Goal: Task Accomplishment & Management: Complete application form

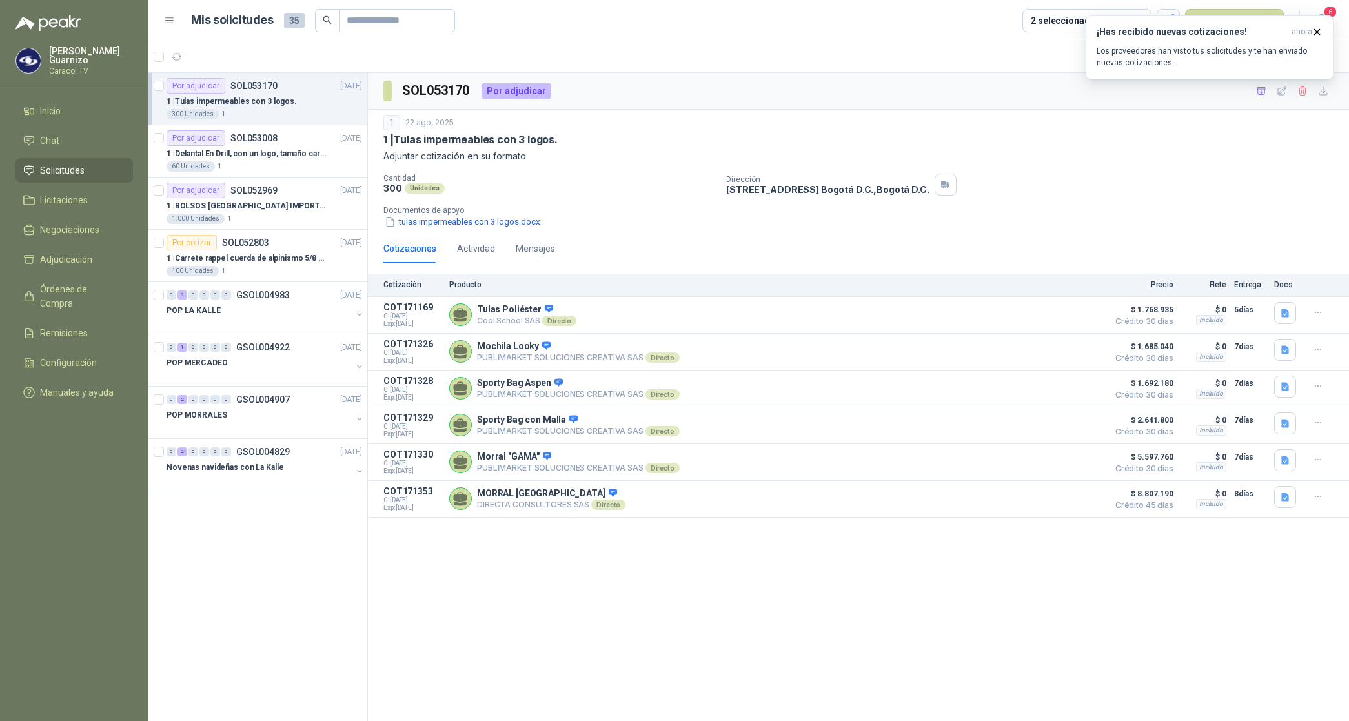
click at [1025, 99] on div "SOL053170 Por adjudicar" at bounding box center [858, 91] width 981 height 37
click at [1029, 63] on article "1 - 8 de 8" at bounding box center [748, 56] width 1200 height 31
click at [1317, 31] on icon "button" at bounding box center [1316, 31] width 5 height 5
click at [1234, 17] on button "Nueva solicitud" at bounding box center [1234, 20] width 99 height 23
click at [1221, 50] on link "Solicitud" at bounding box center [1249, 51] width 110 height 23
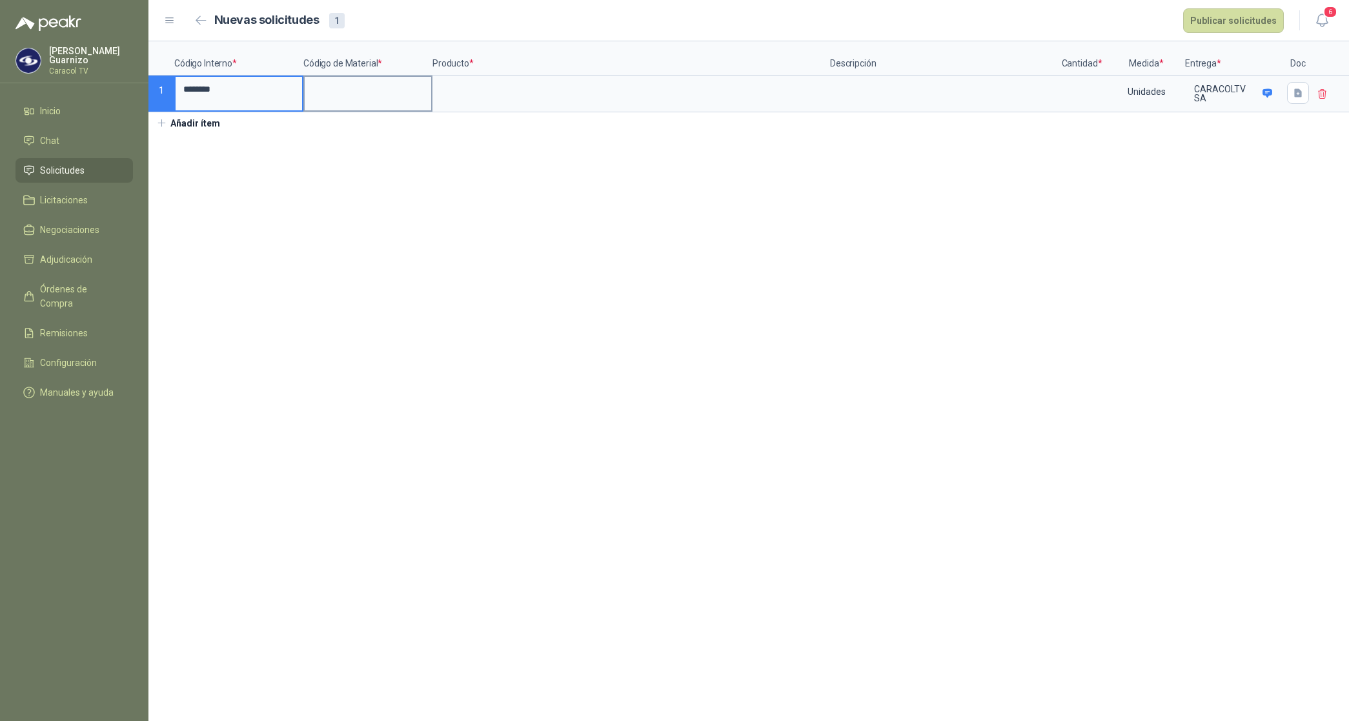
click at [359, 94] on input at bounding box center [368, 89] width 126 height 25
click at [463, 94] on input at bounding box center [631, 89] width 395 height 25
drag, startPoint x: 421, startPoint y: 88, endPoint x: 194, endPoint y: 86, distance: 226.5
click at [194, 86] on div "**********" at bounding box center [748, 76] width 1200 height 71
type input "*"
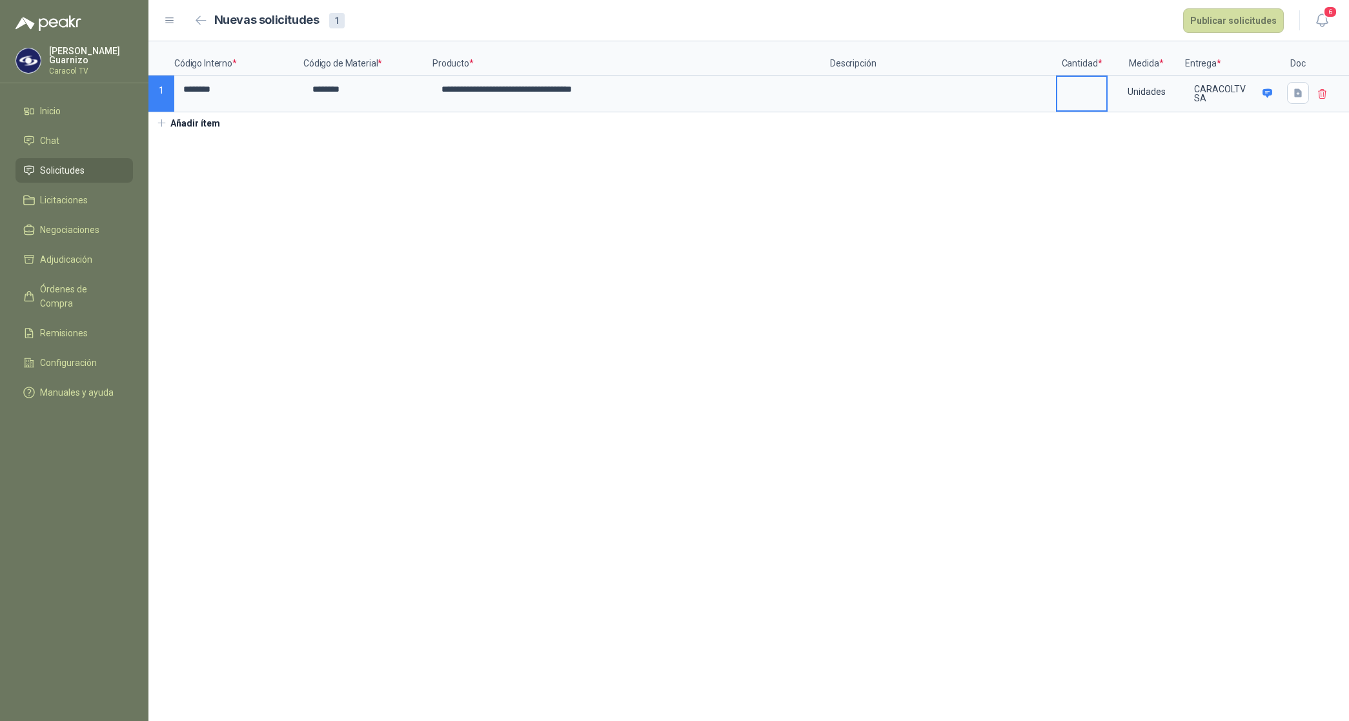
click at [1072, 95] on input at bounding box center [1081, 89] width 49 height 25
type input "**"
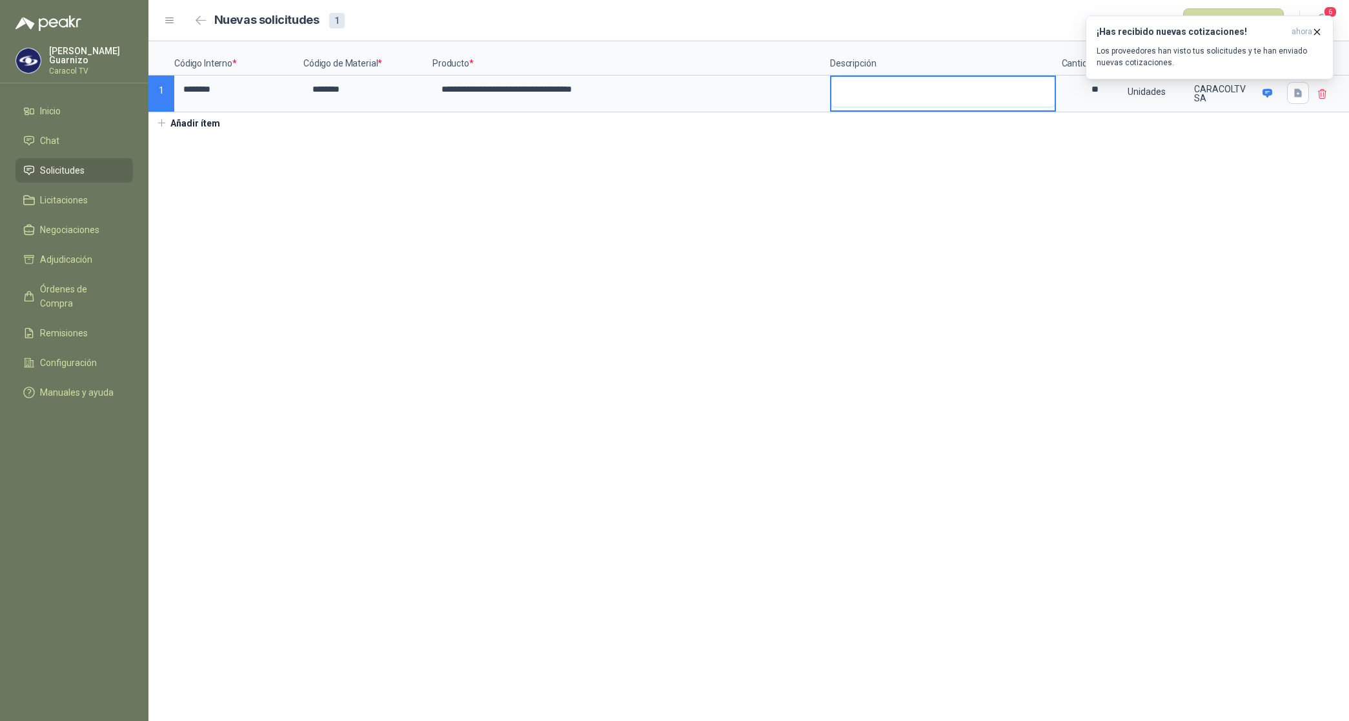
click at [899, 92] on textarea at bounding box center [942, 92] width 223 height 30
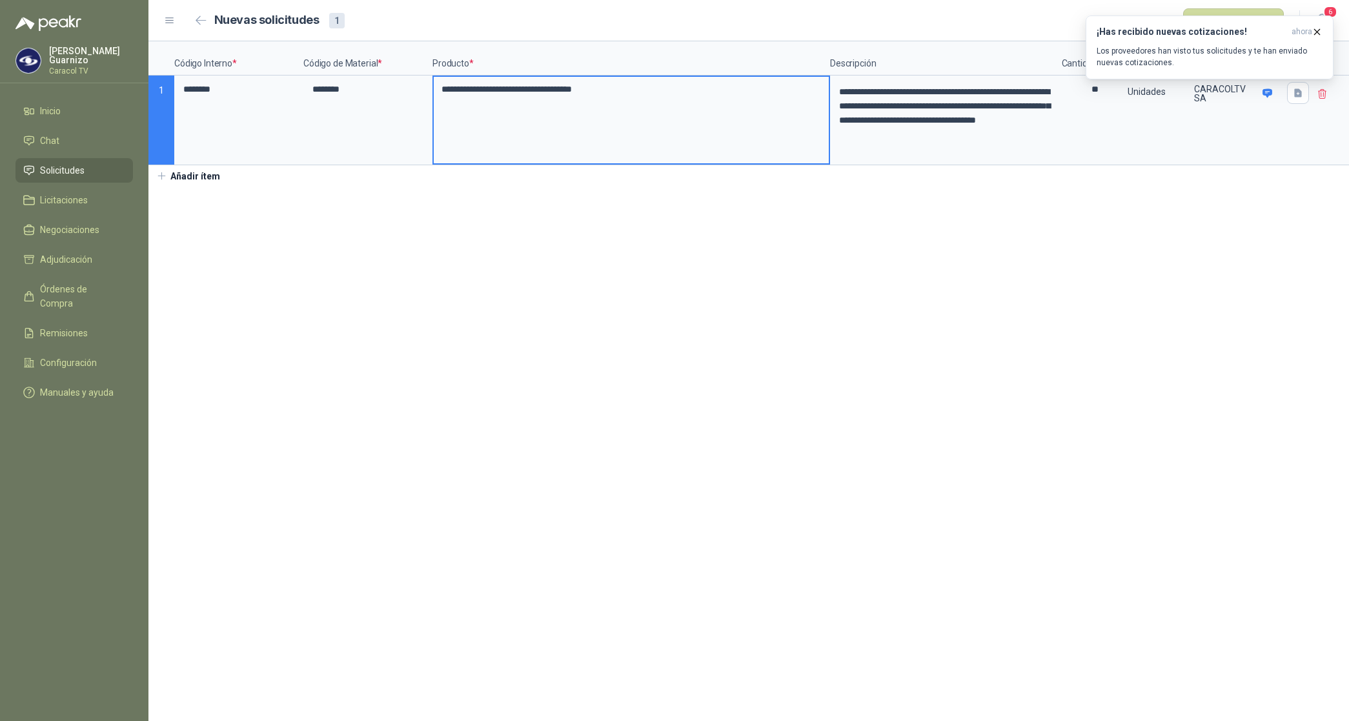
click at [705, 100] on input "**********" at bounding box center [631, 89] width 395 height 25
type input "**********"
click at [1085, 234] on section "**********" at bounding box center [748, 380] width 1200 height 679
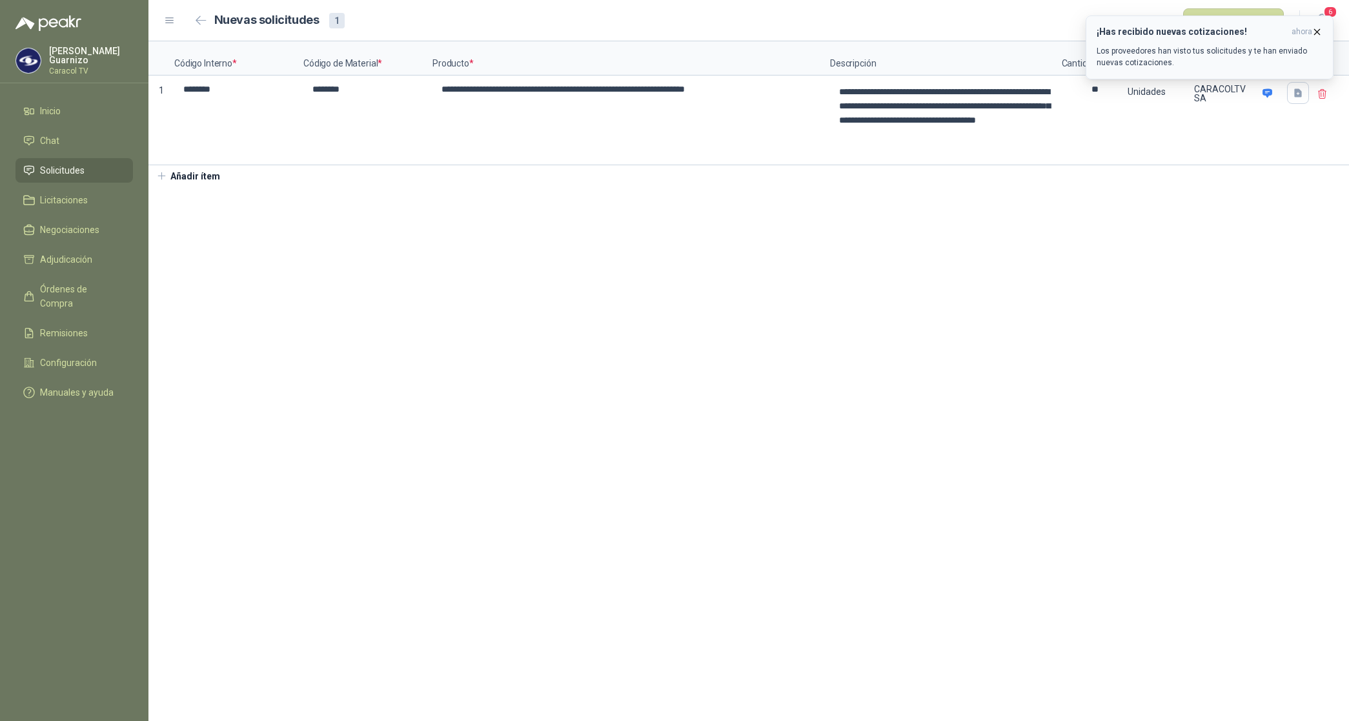
click at [1314, 33] on icon "button" at bounding box center [1316, 31] width 11 height 11
click at [1251, 16] on button "Publicar solicitudes" at bounding box center [1233, 20] width 101 height 25
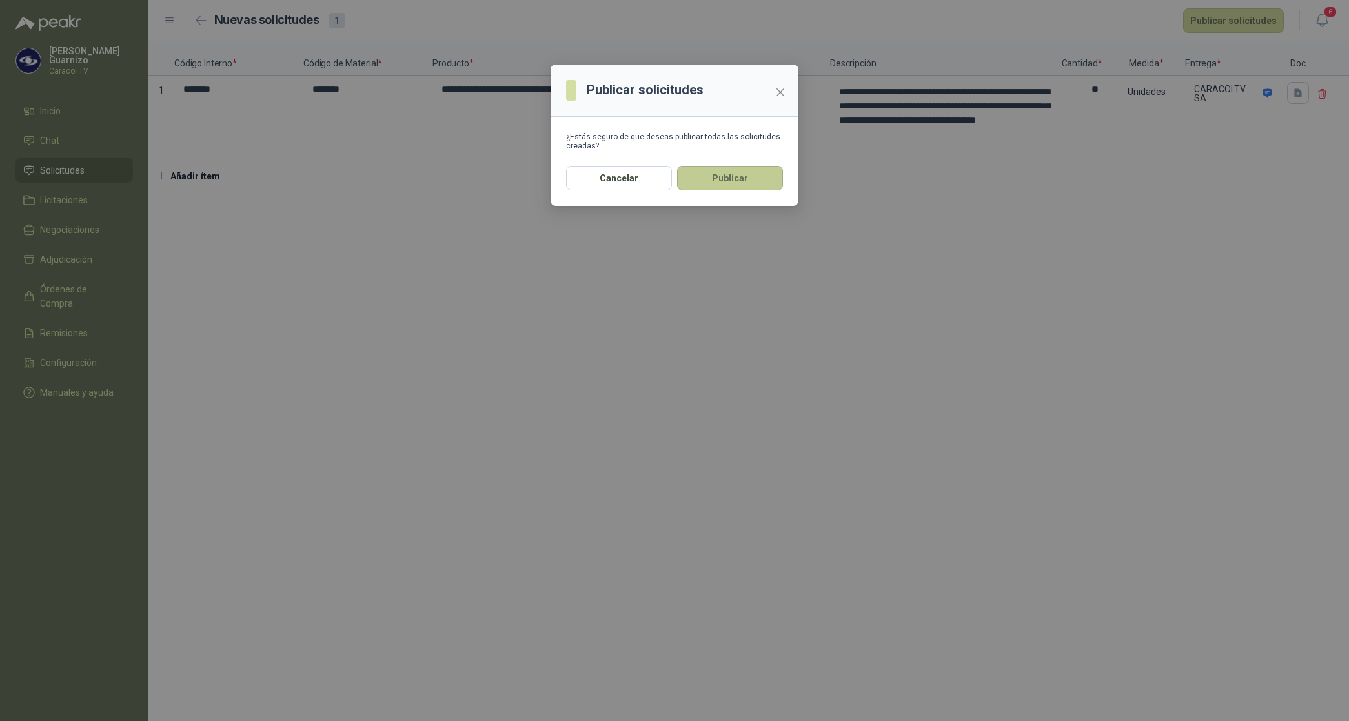
click at [760, 176] on button "Publicar" at bounding box center [730, 178] width 106 height 25
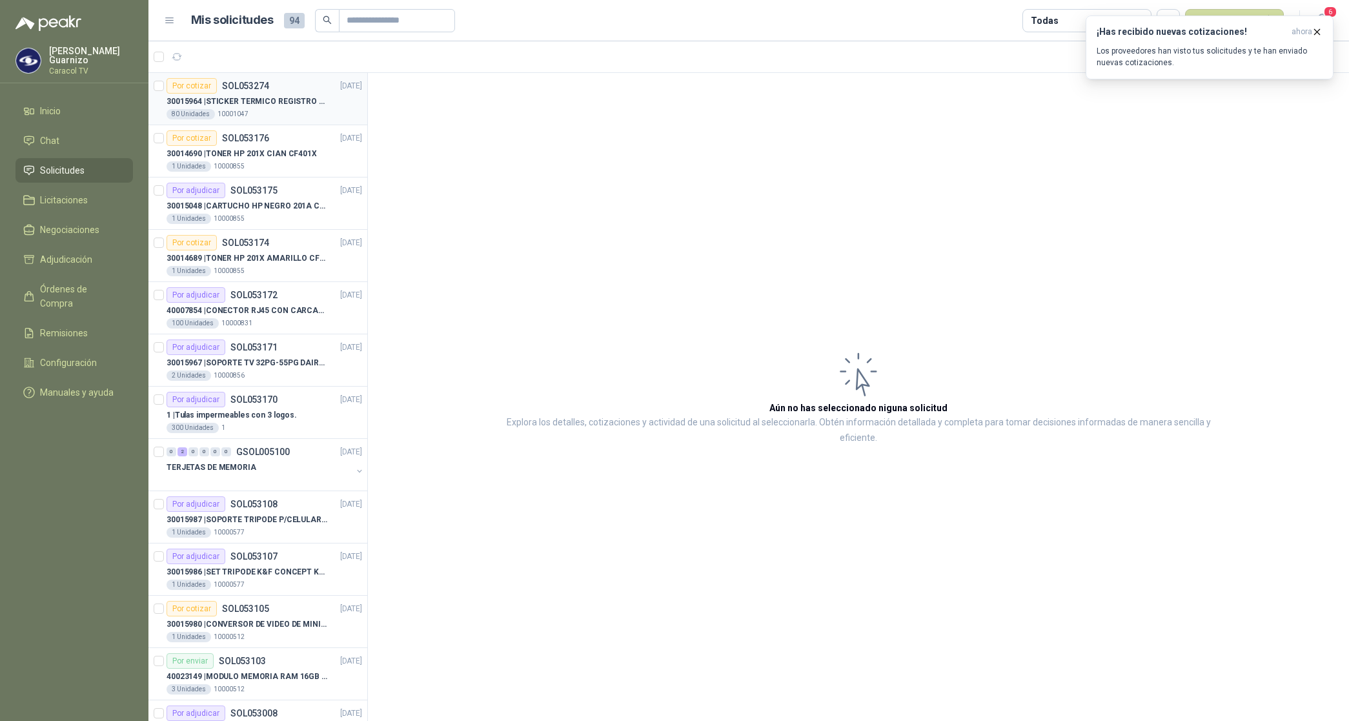
click at [250, 105] on p "30015964 | STICKER TERMICO REGISTRO EQUIPOS KIOSKOS (SE ENVIA LIK CON ESPECIFIC…" at bounding box center [246, 101] width 161 height 12
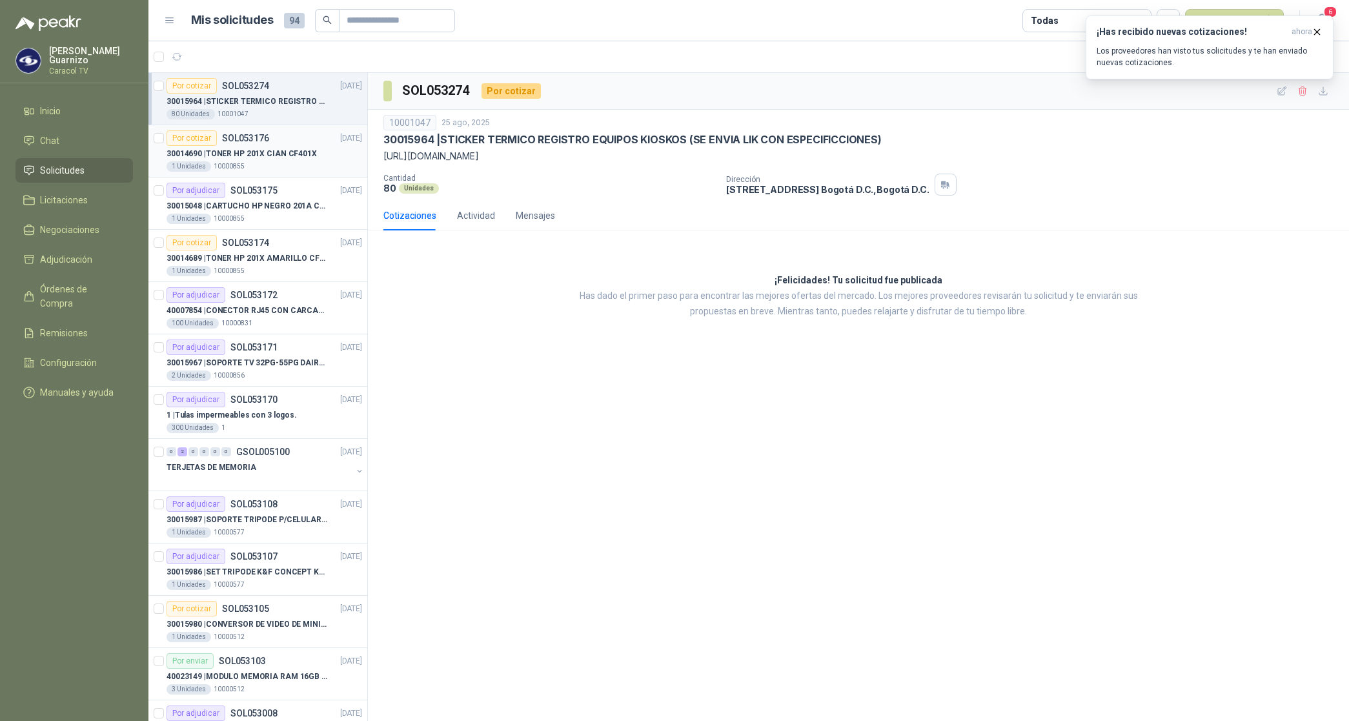
click at [248, 149] on p "30014690 | TONER HP 201X CIAN CF401X" at bounding box center [241, 154] width 150 height 12
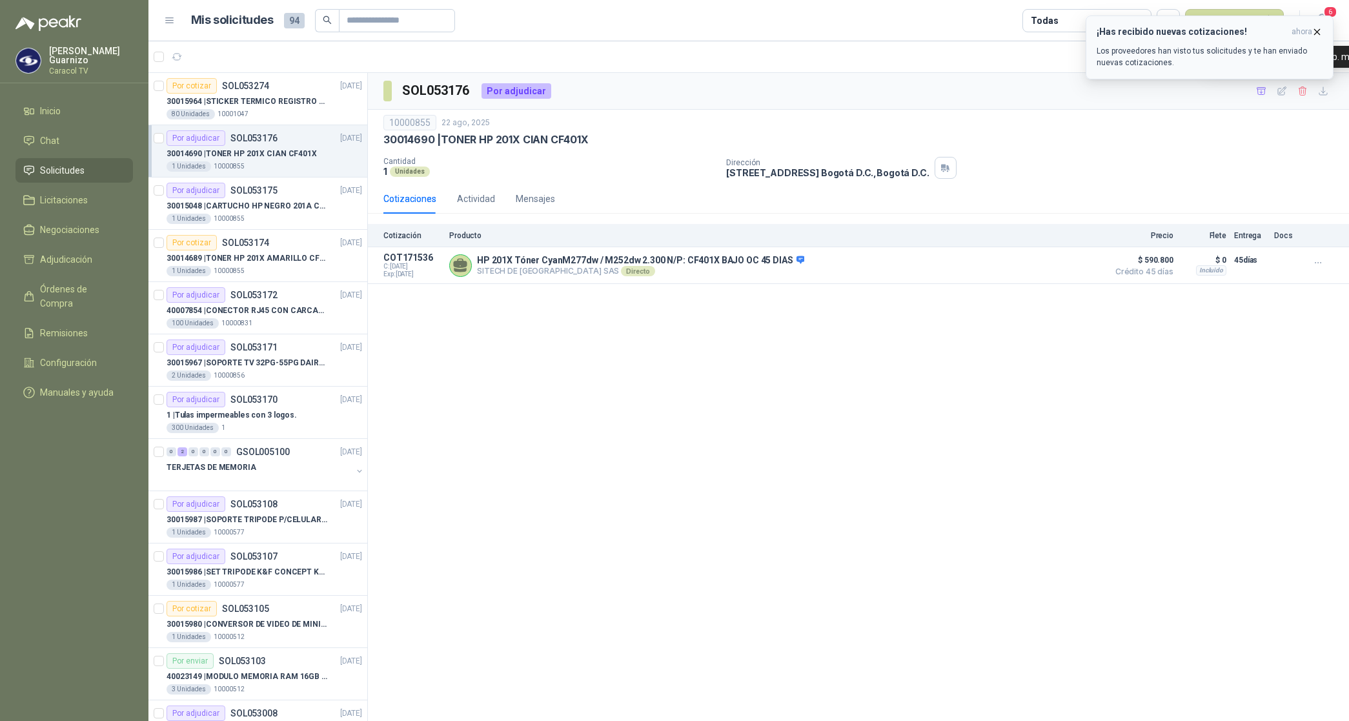
click at [1313, 30] on icon "button" at bounding box center [1316, 31] width 11 height 11
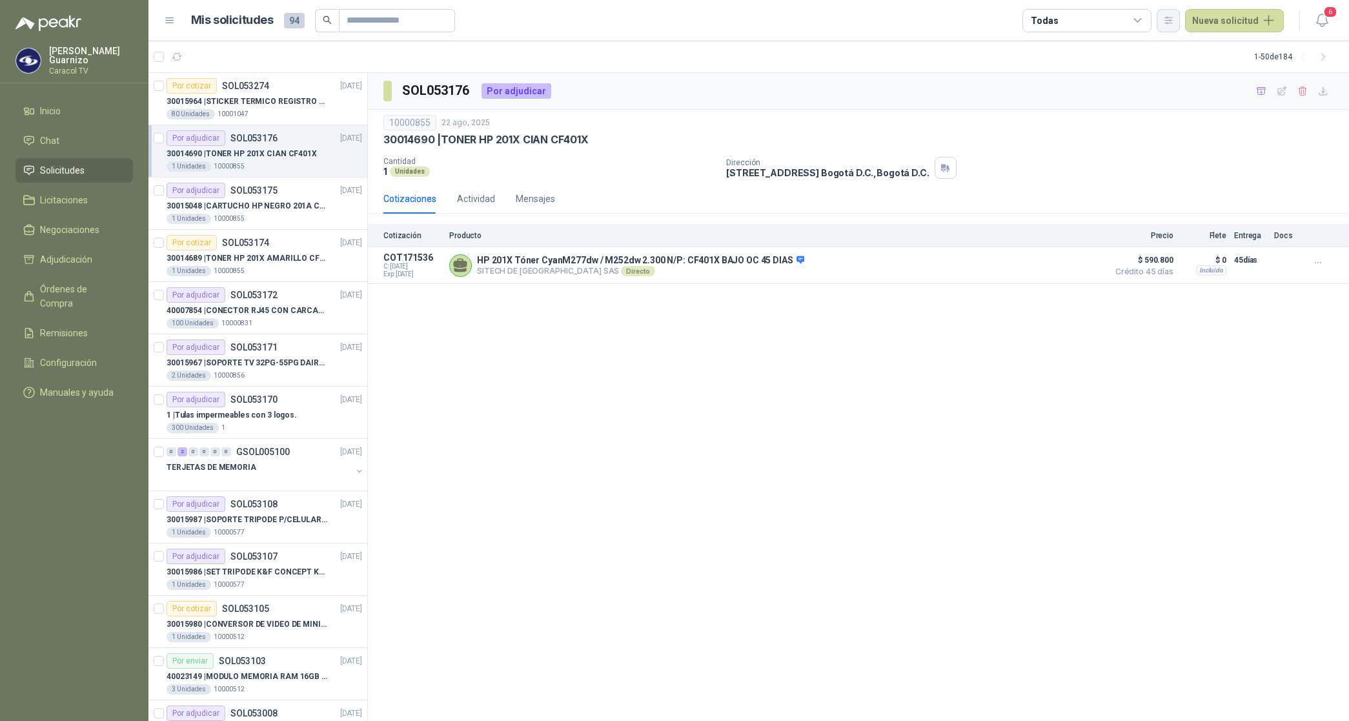
click at [1167, 17] on icon "button" at bounding box center [1168, 20] width 11 height 11
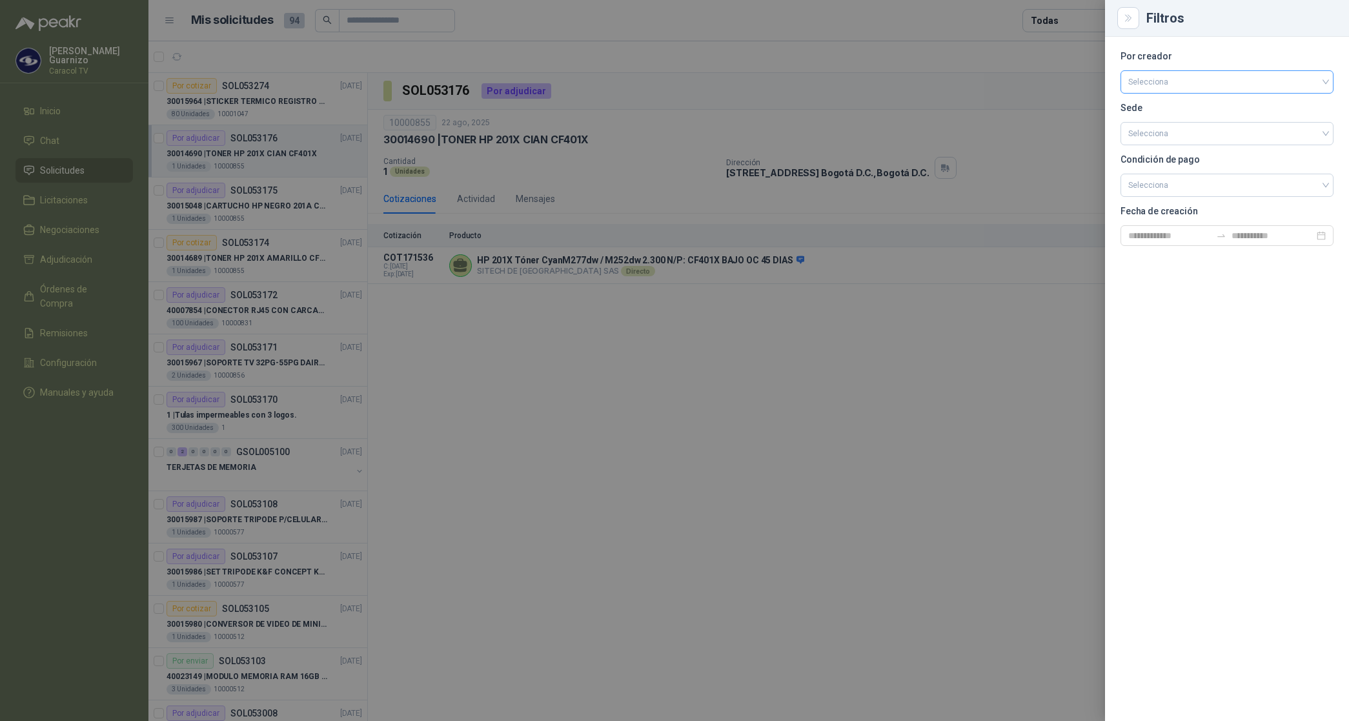
click at [1176, 82] on input "search" at bounding box center [1226, 80] width 197 height 19
click at [1161, 146] on div "[PERSON_NAME]" at bounding box center [1226, 150] width 192 height 14
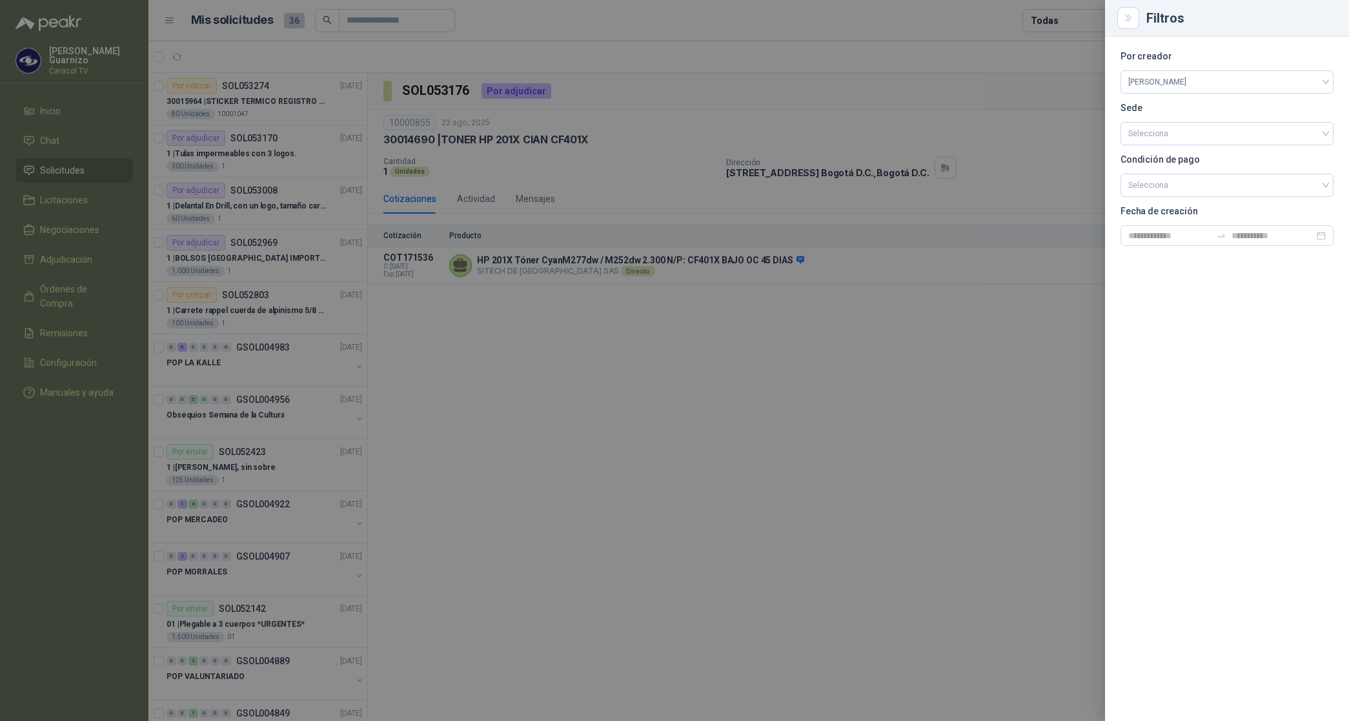
click at [1056, 20] on div at bounding box center [674, 360] width 1349 height 721
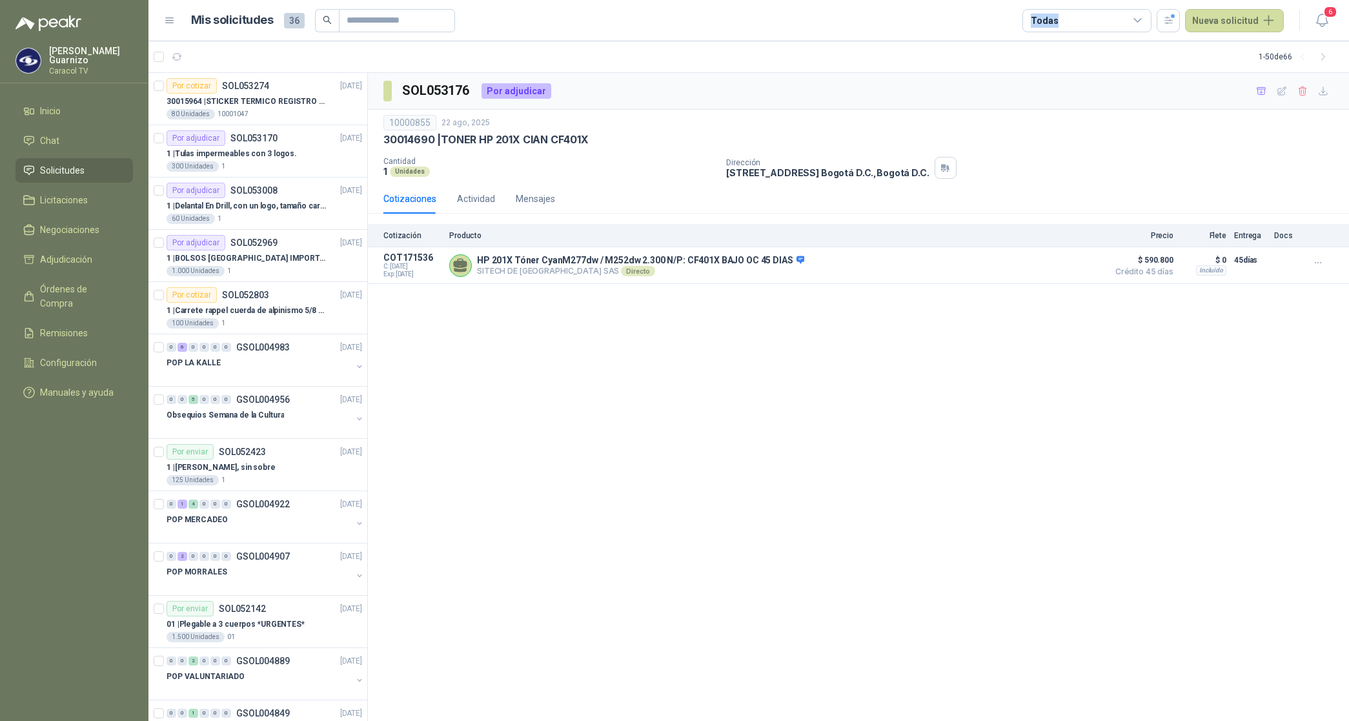
click at [1056, 20] on div "Todas" at bounding box center [1043, 21] width 27 height 14
drag, startPoint x: 1056, startPoint y: 20, endPoint x: 1043, endPoint y: 77, distance: 58.9
click at [1043, 77] on div "2" at bounding box center [1045, 73] width 17 height 10
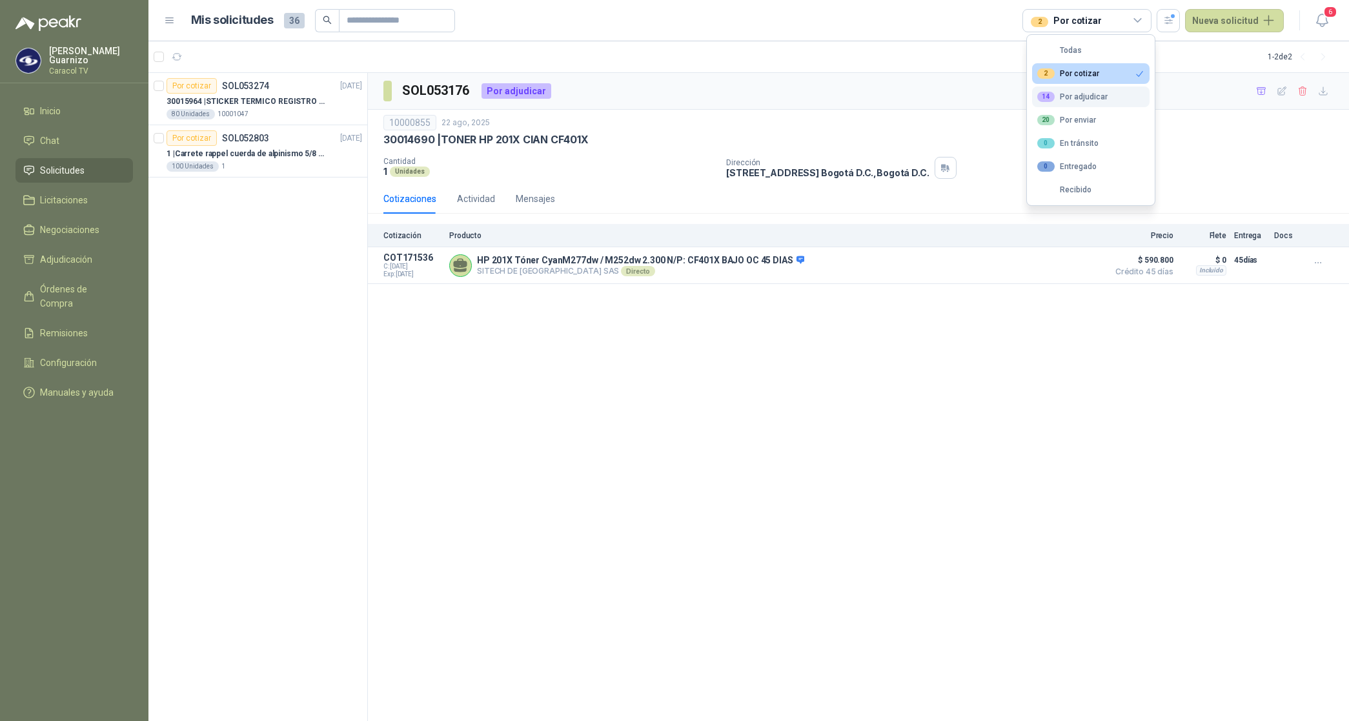
click at [1076, 95] on div "14 Por adjudicar" at bounding box center [1072, 97] width 70 height 10
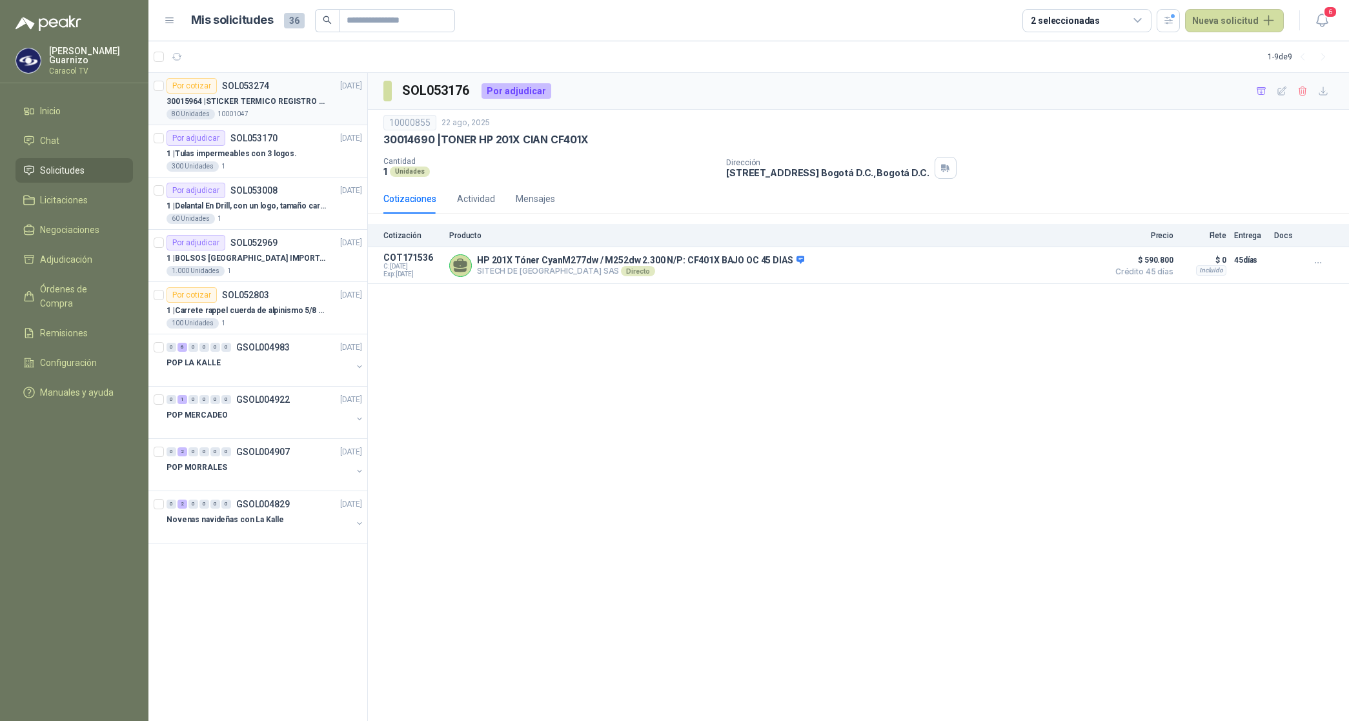
click at [258, 103] on p "30015964 | STICKER TERMICO REGISTRO EQUIPOS KIOSKOS (SE ENVIA LIK CON ESPECIFIC…" at bounding box center [246, 101] width 161 height 12
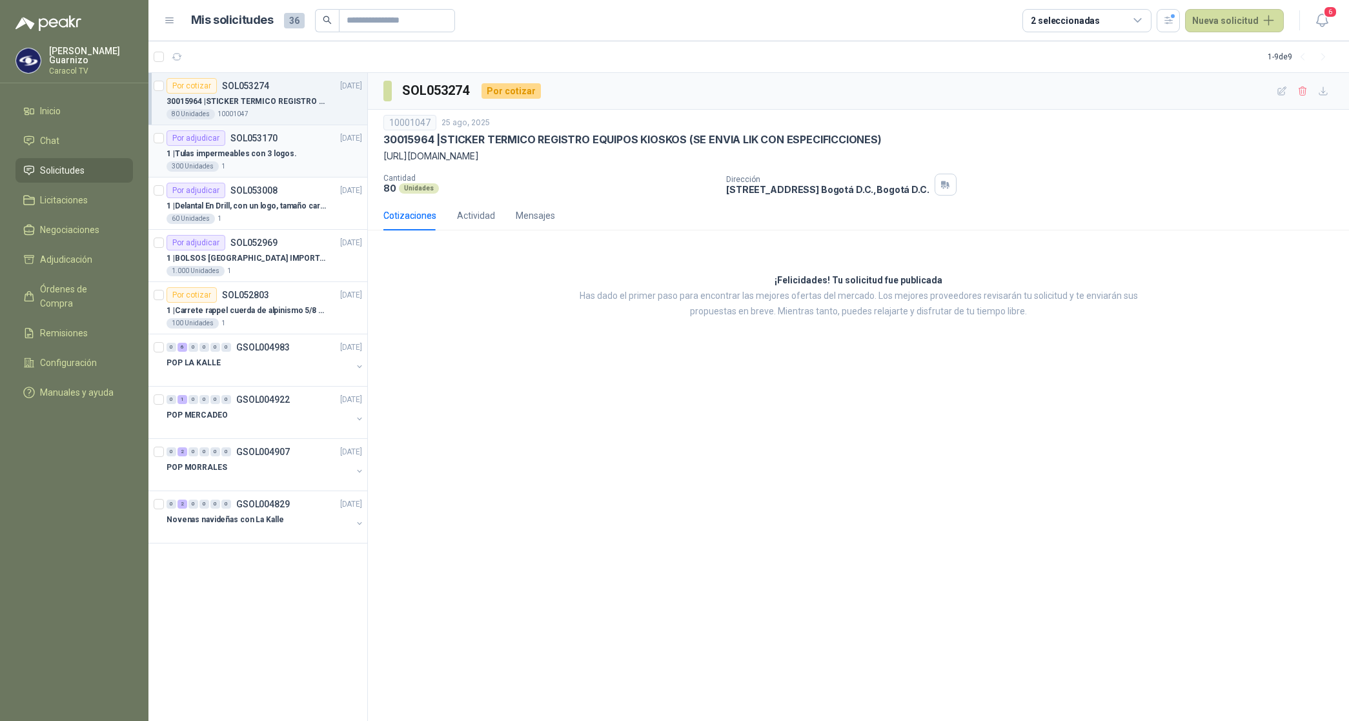
click at [246, 152] on p "1 | Tulas impermeables con 3 logos." at bounding box center [231, 154] width 130 height 12
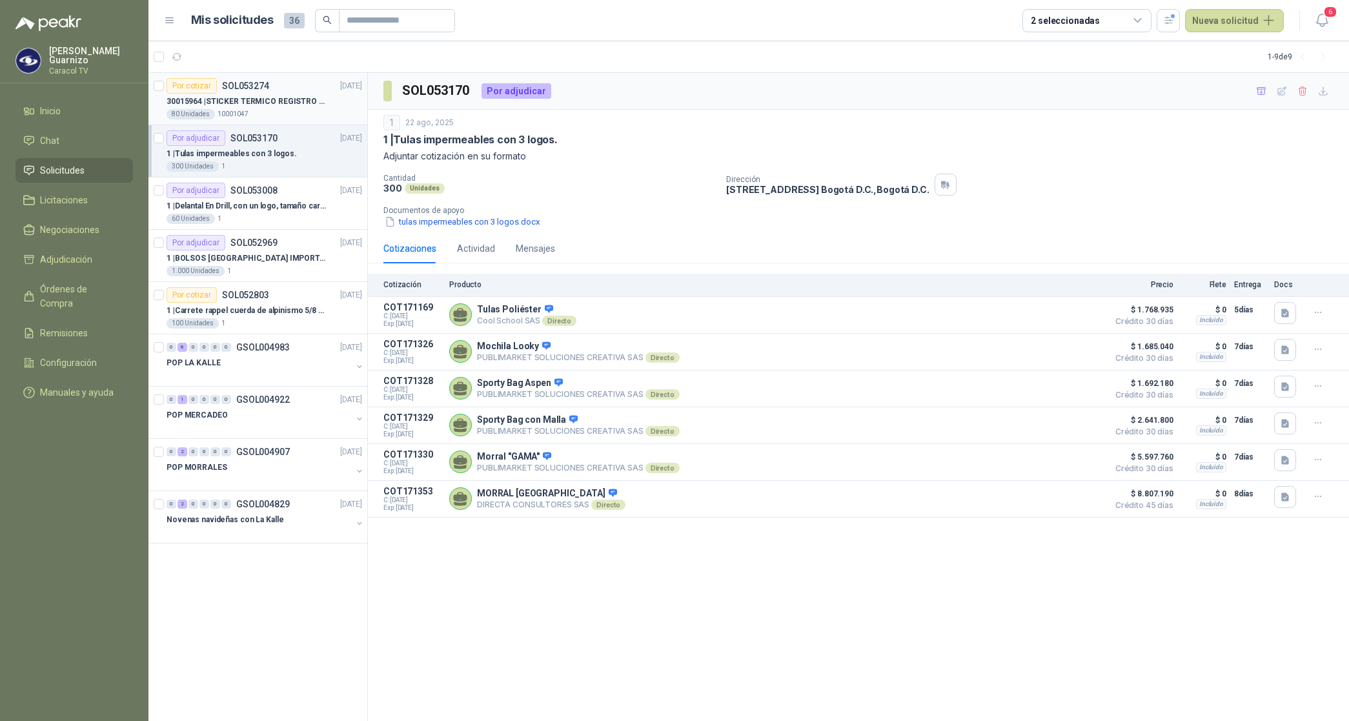
click at [265, 87] on p "SOL053274" at bounding box center [245, 85] width 47 height 9
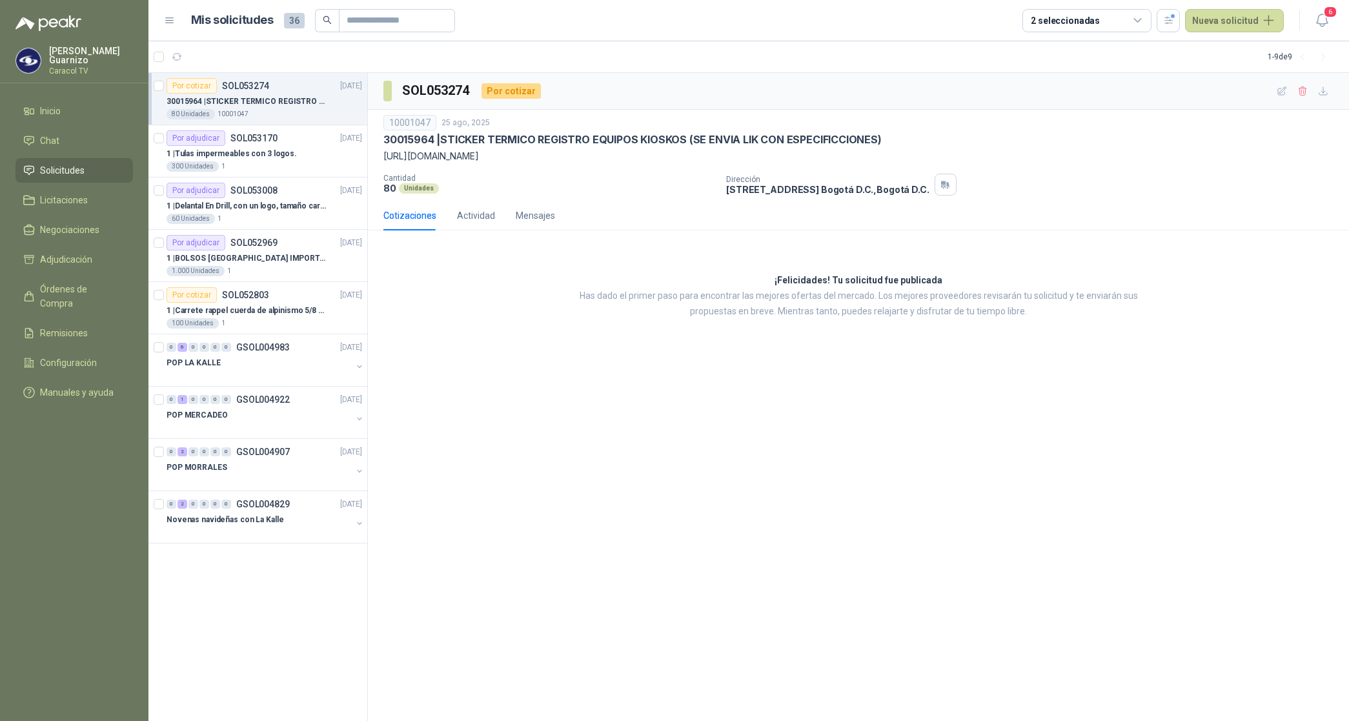
click at [258, 95] on p "30015964 | STICKER TERMICO REGISTRO EQUIPOS KIOSKOS (SE ENVIA LIK CON ESPECIFIC…" at bounding box center [246, 101] width 161 height 12
click at [259, 148] on p "1 | Tulas impermeables con 3 logos." at bounding box center [231, 154] width 130 height 12
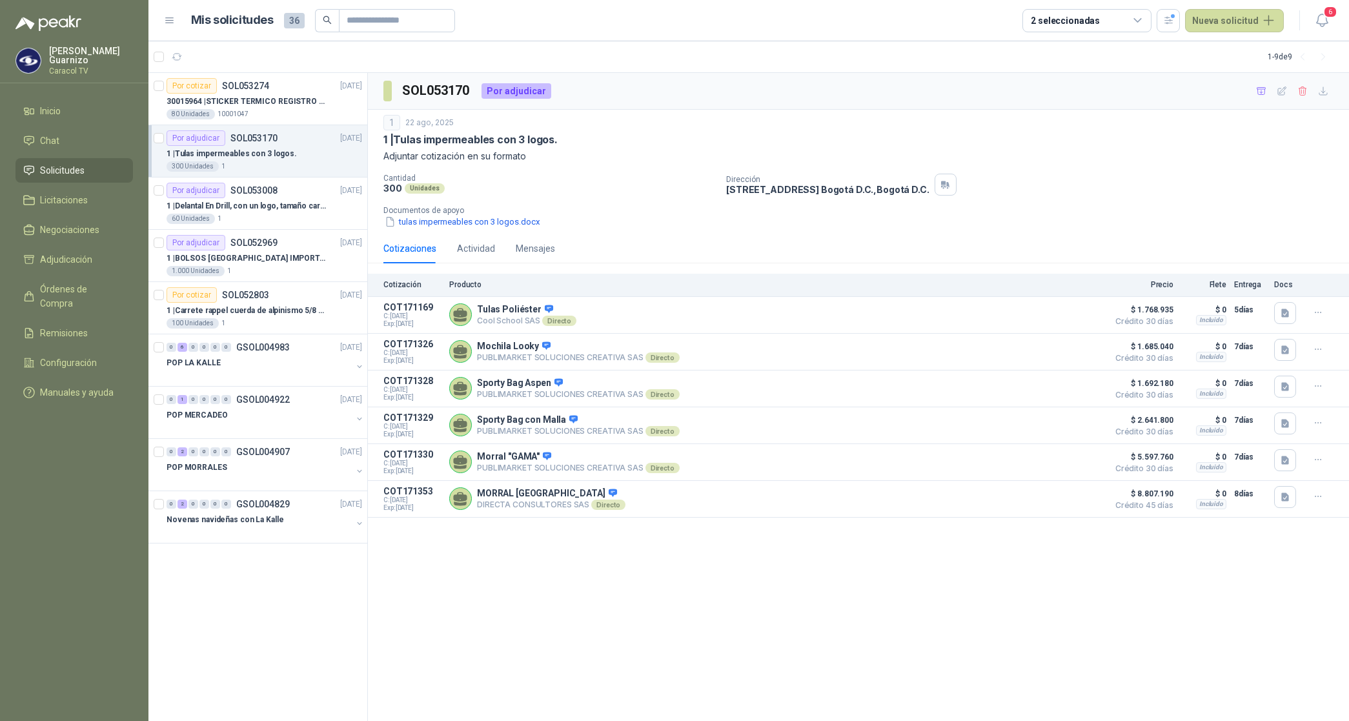
click at [230, 159] on p "1 | Tulas impermeables con 3 logos." at bounding box center [231, 154] width 130 height 12
click at [254, 152] on p "1 | Tulas impermeables con 3 logos." at bounding box center [231, 154] width 130 height 12
click at [265, 103] on p "30015964 | STICKER TERMICO REGISTRO EQUIPOS KIOSKOS (SE ENVIA LIK CON ESPECIFIC…" at bounding box center [246, 101] width 161 height 12
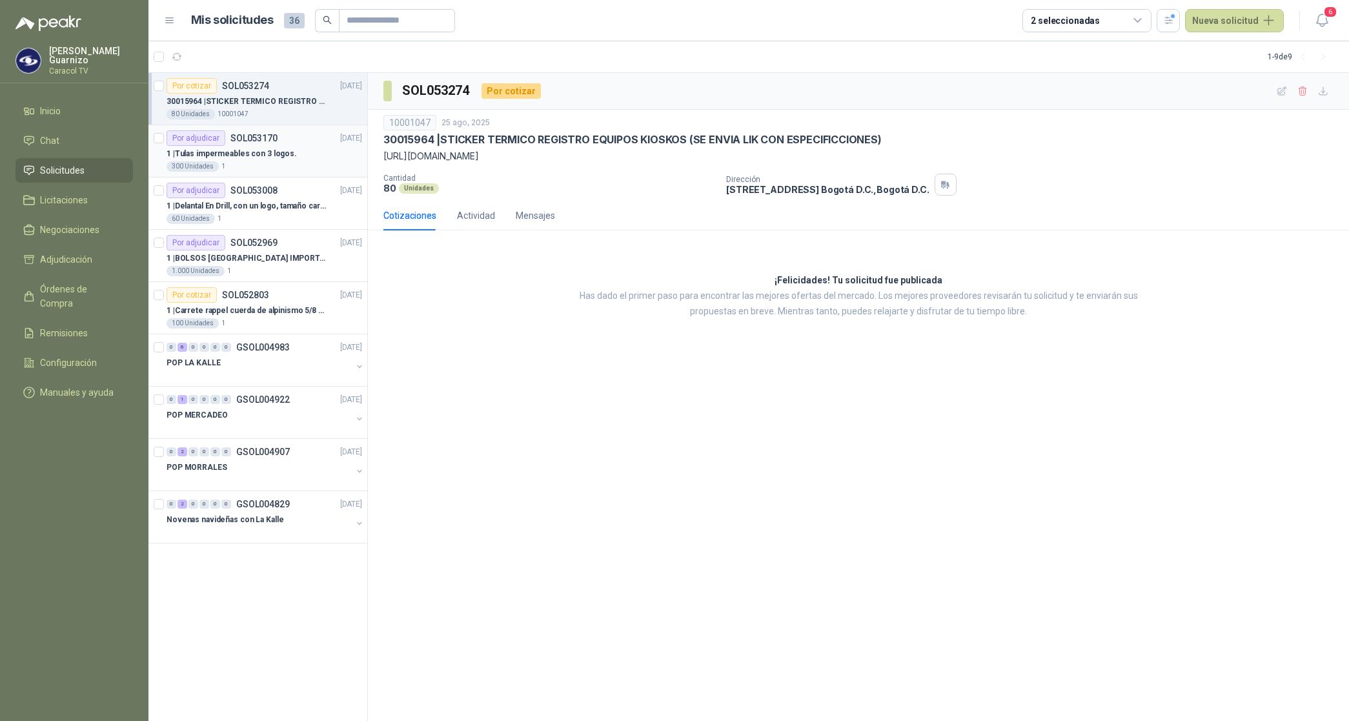
click at [257, 156] on p "1 | Tulas impermeables con 3 logos." at bounding box center [231, 154] width 130 height 12
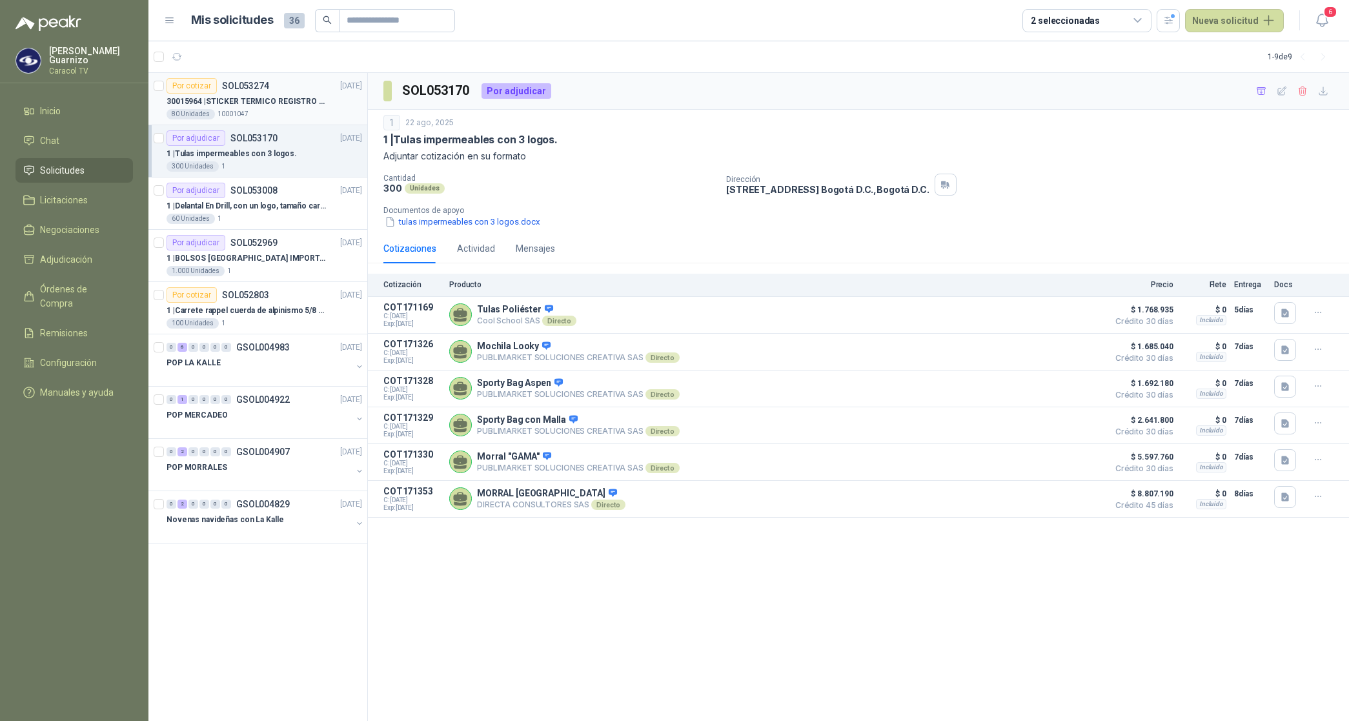
click at [278, 94] on div "30015964 | STICKER TERMICO REGISTRO EQUIPOS KIOSKOS (SE ENVIA LIK CON ESPECIFIC…" at bounding box center [264, 101] width 196 height 15
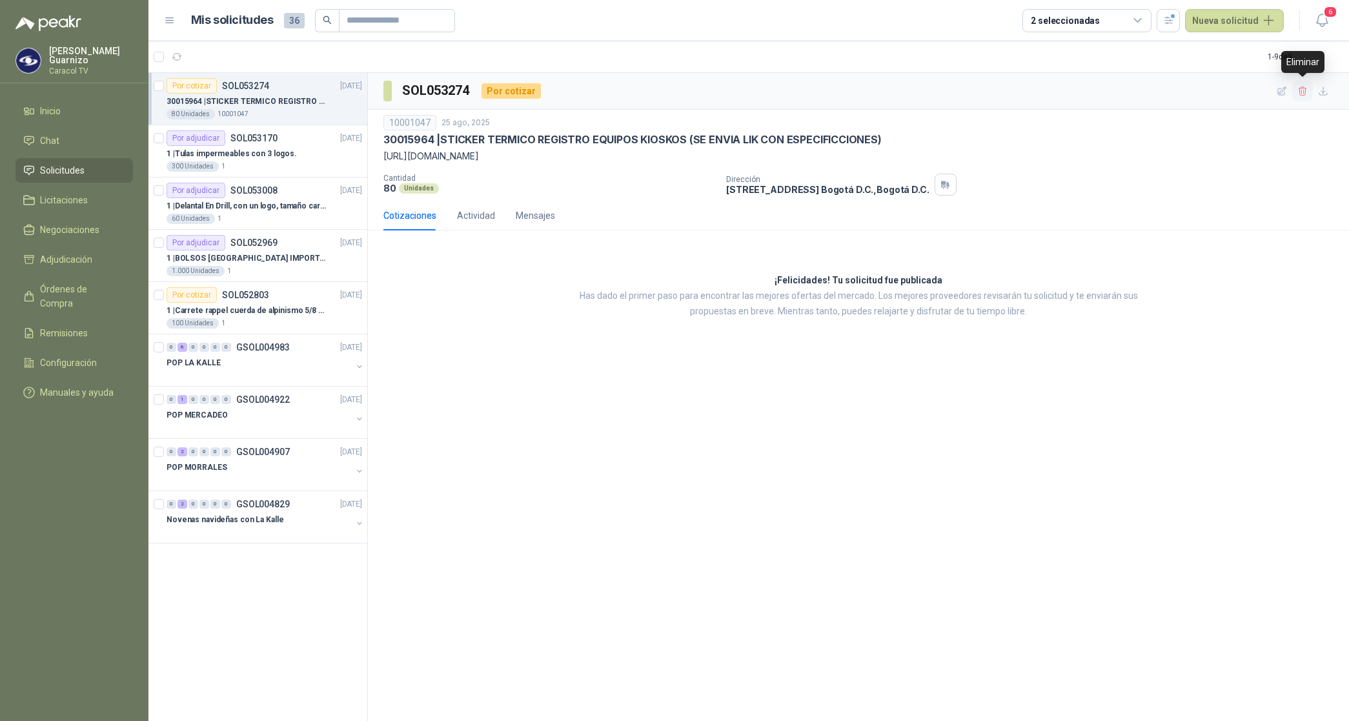
click at [1297, 86] on icon "button" at bounding box center [1302, 91] width 11 height 11
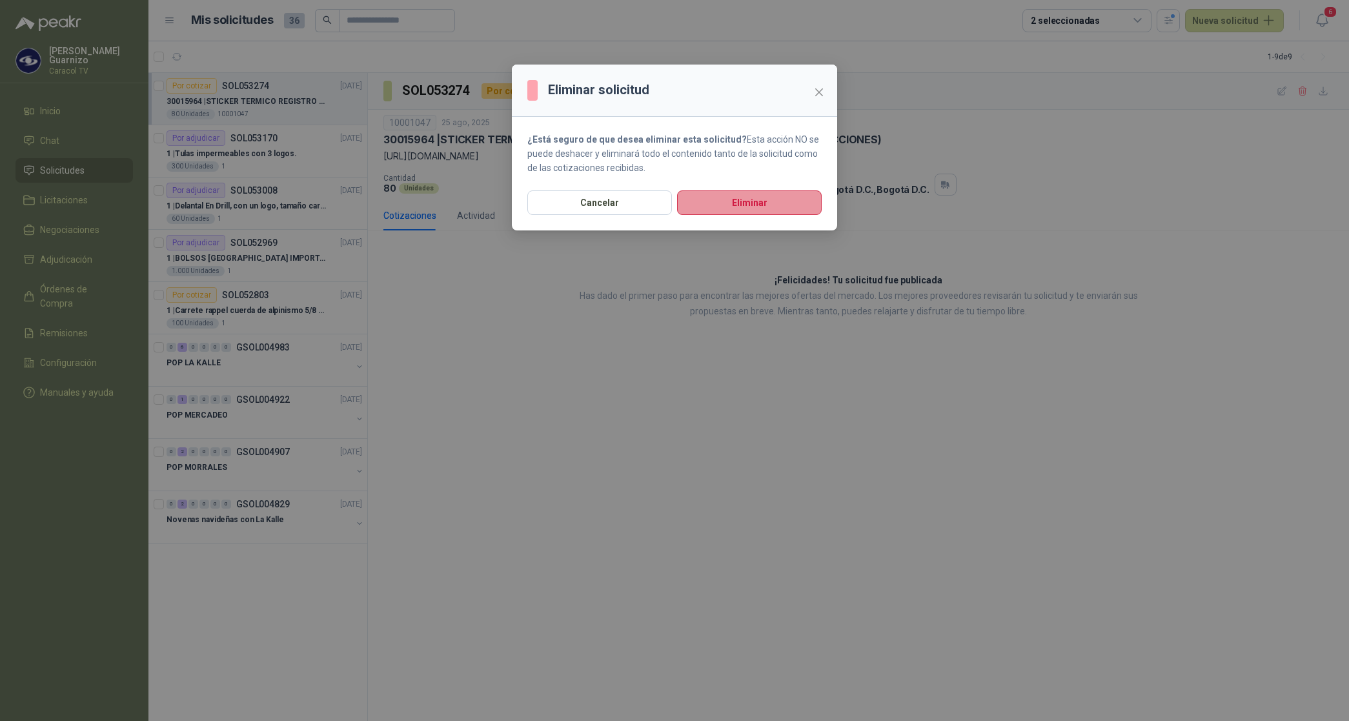
click at [753, 210] on button "Eliminar" at bounding box center [749, 202] width 145 height 25
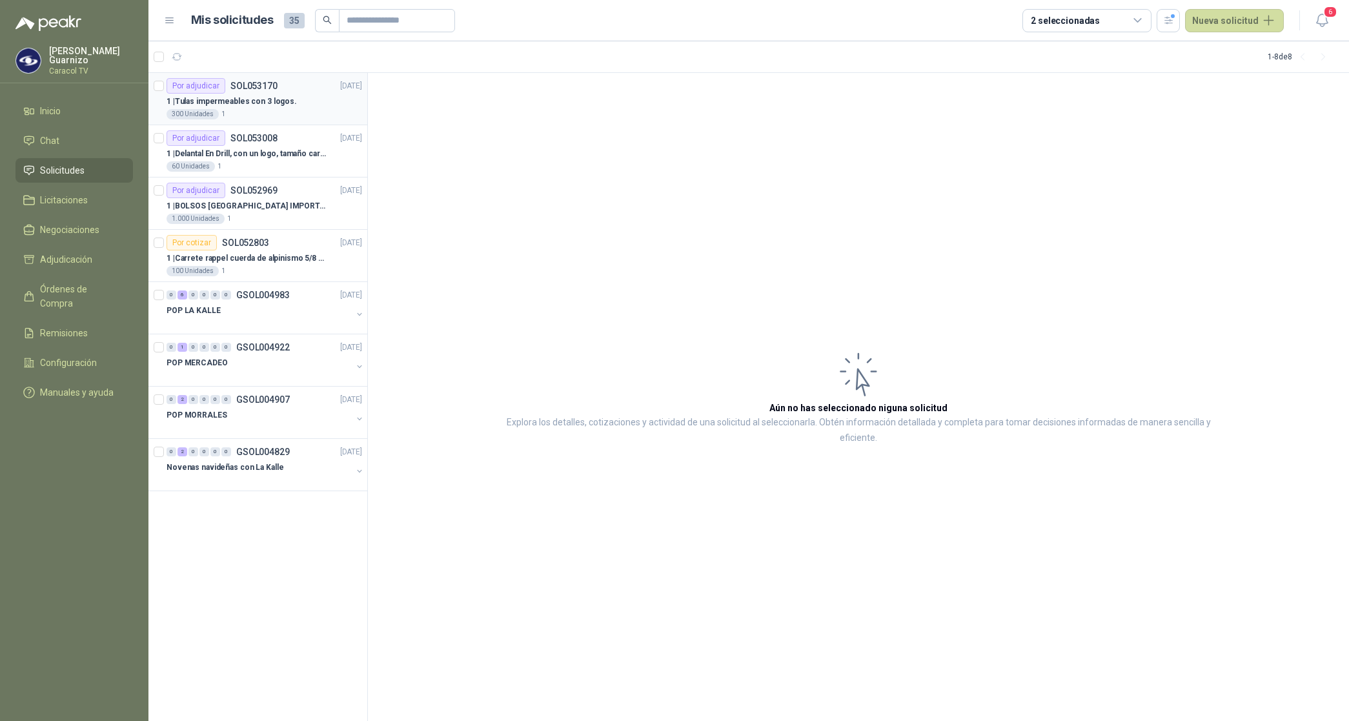
click at [268, 99] on p "1 | Tulas impermeables con 3 logos." at bounding box center [231, 101] width 130 height 12
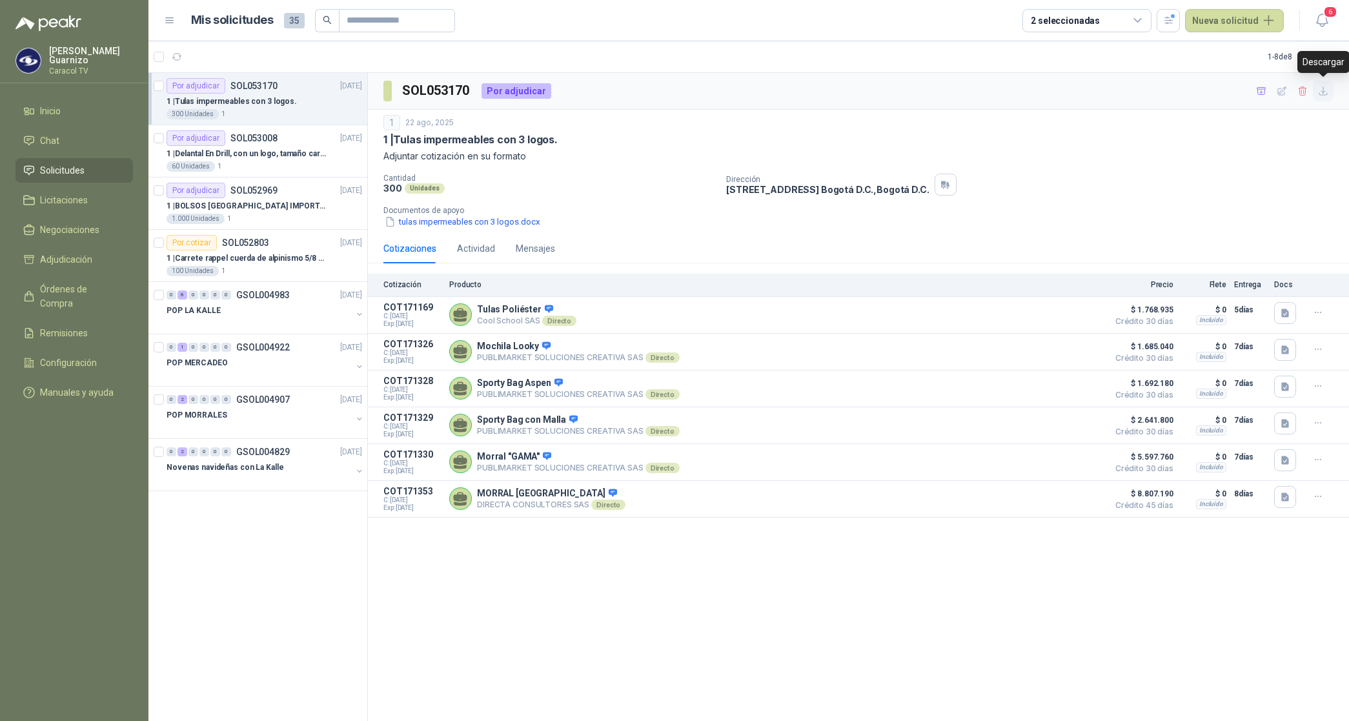
click at [1321, 95] on icon "button" at bounding box center [1323, 91] width 8 height 8
drag, startPoint x: 849, startPoint y: 158, endPoint x: 856, endPoint y: 158, distance: 7.1
click at [849, 158] on p "Adjuntar cotización en su formato" at bounding box center [858, 156] width 950 height 14
click at [1263, 91] on icon "button" at bounding box center [1261, 91] width 11 height 11
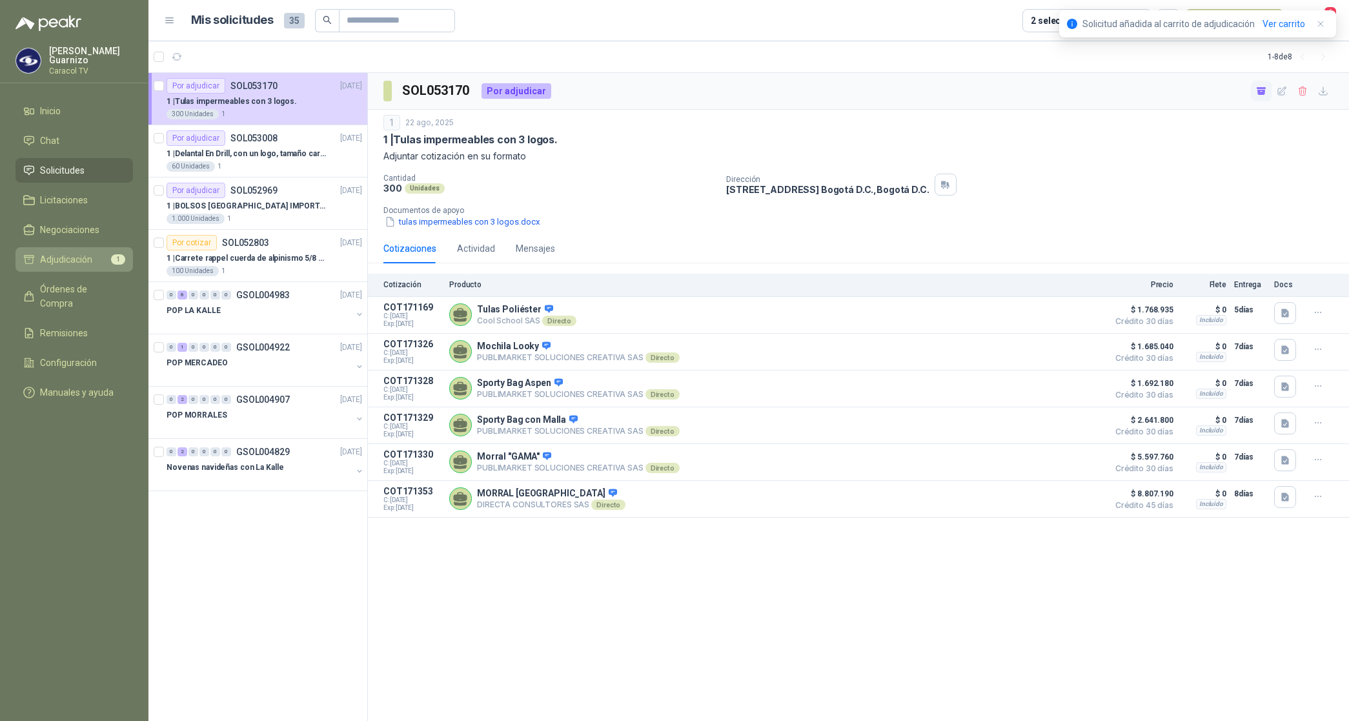
click at [88, 252] on span "Adjudicación" at bounding box center [66, 259] width 52 height 14
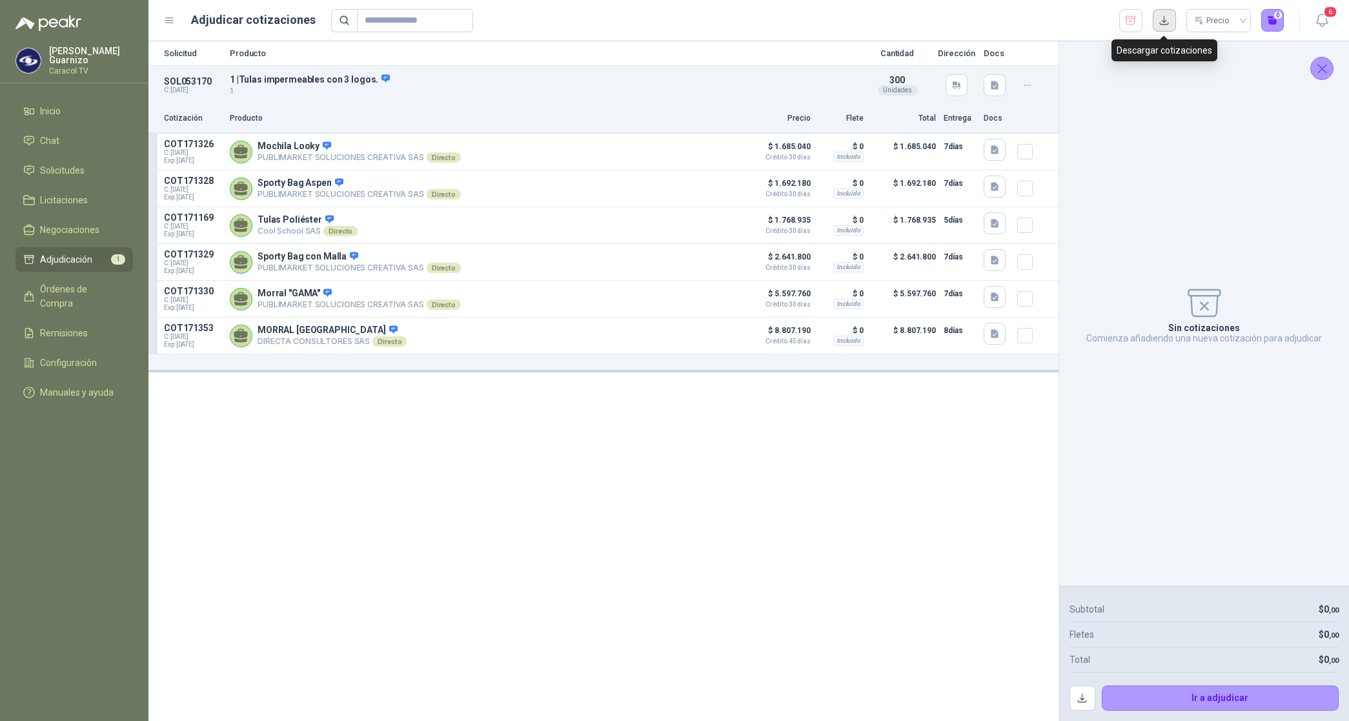
click at [1165, 21] on button "button" at bounding box center [1163, 20] width 23 height 23
click at [1127, 19] on icon "button" at bounding box center [1130, 20] width 12 height 13
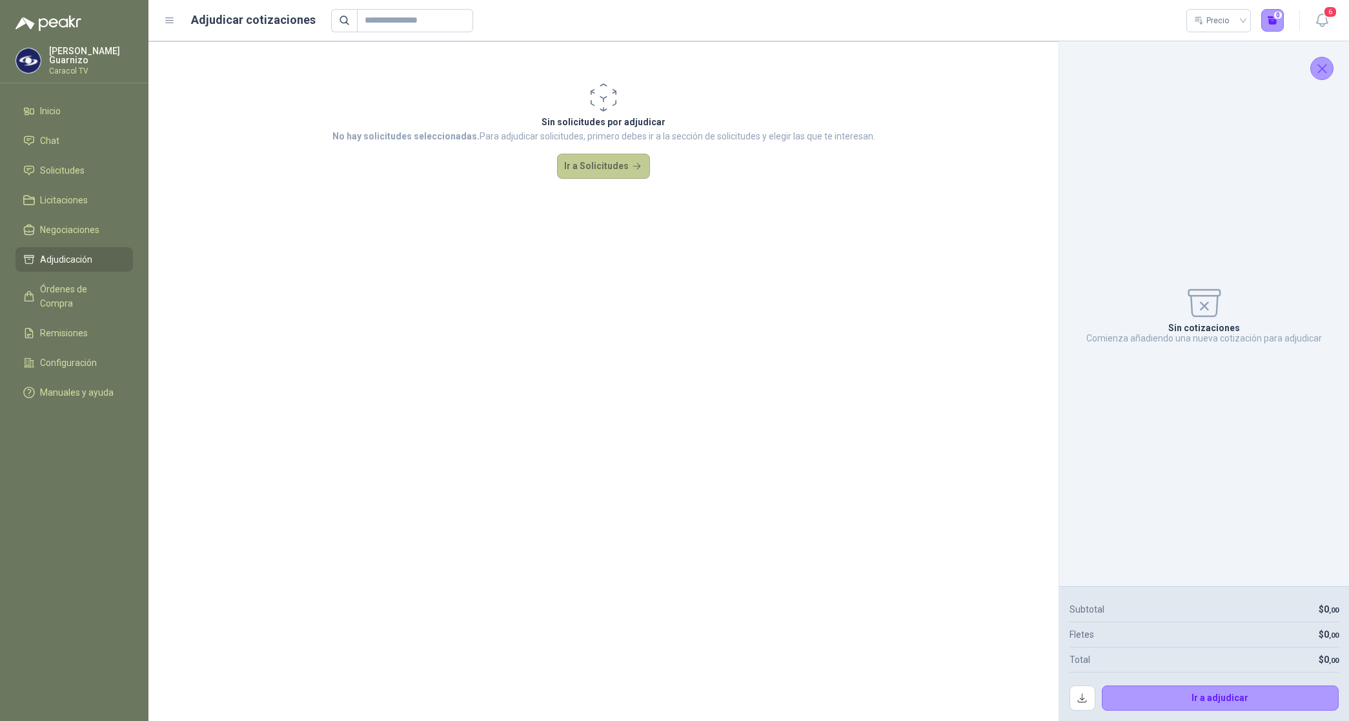
click at [587, 158] on button "Ir a Solicitudes" at bounding box center [603, 167] width 93 height 26
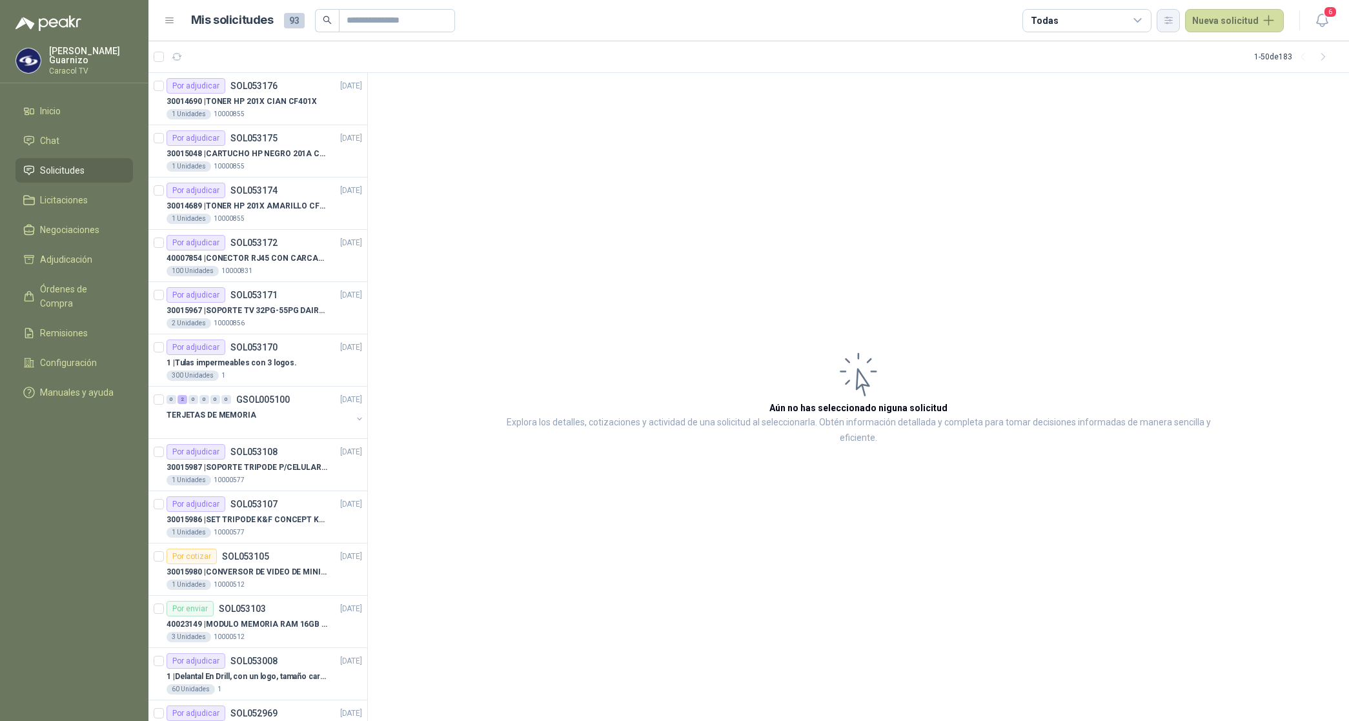
click at [1169, 21] on icon "button" at bounding box center [1168, 20] width 11 height 11
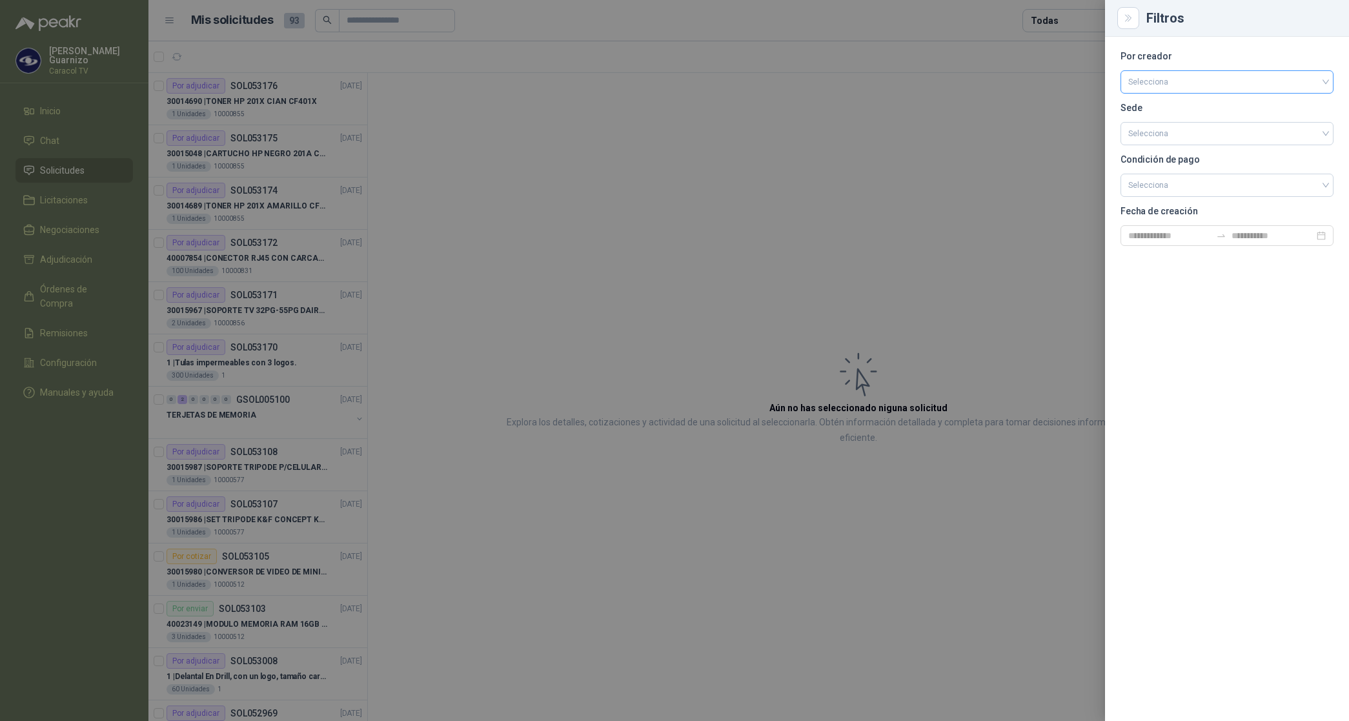
click at [1169, 81] on input "search" at bounding box center [1226, 80] width 197 height 19
click at [1153, 143] on div "[PERSON_NAME]" at bounding box center [1226, 150] width 192 height 14
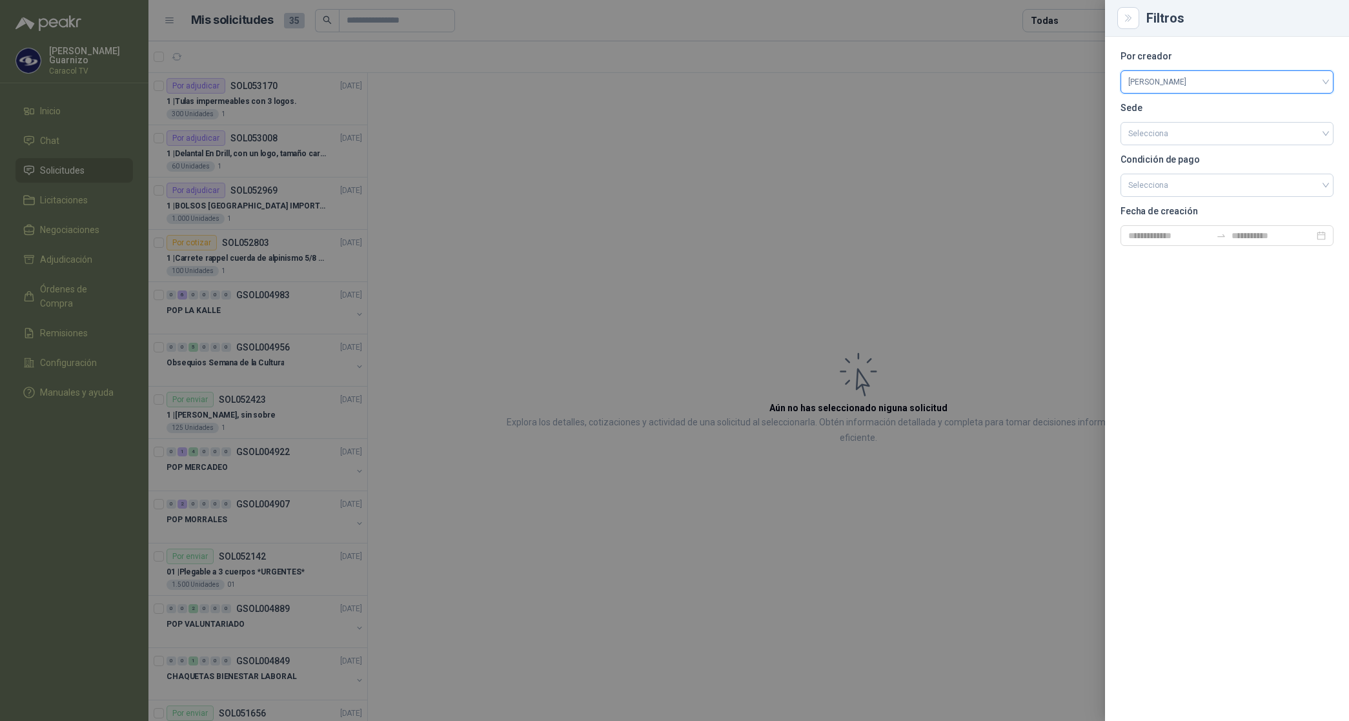
click at [1066, 19] on div at bounding box center [674, 360] width 1349 height 721
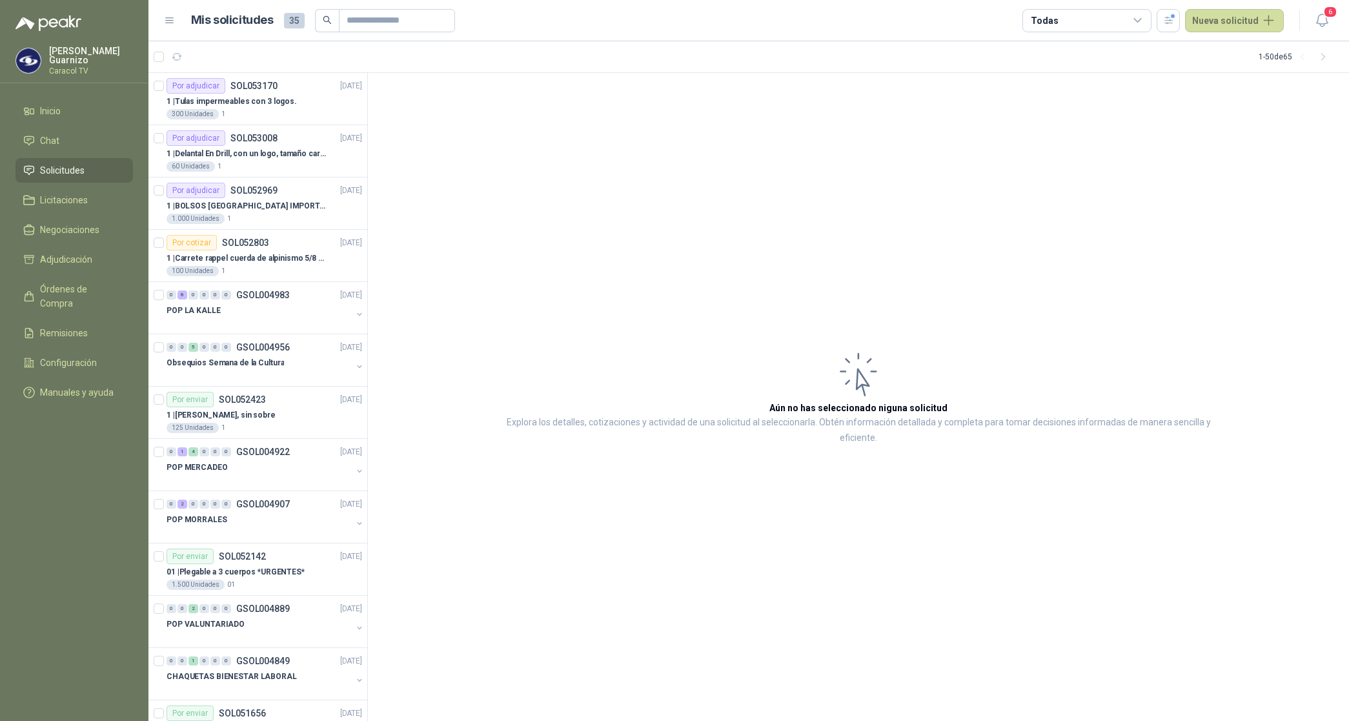
click at [1066, 19] on div "Todas" at bounding box center [1086, 20] width 129 height 23
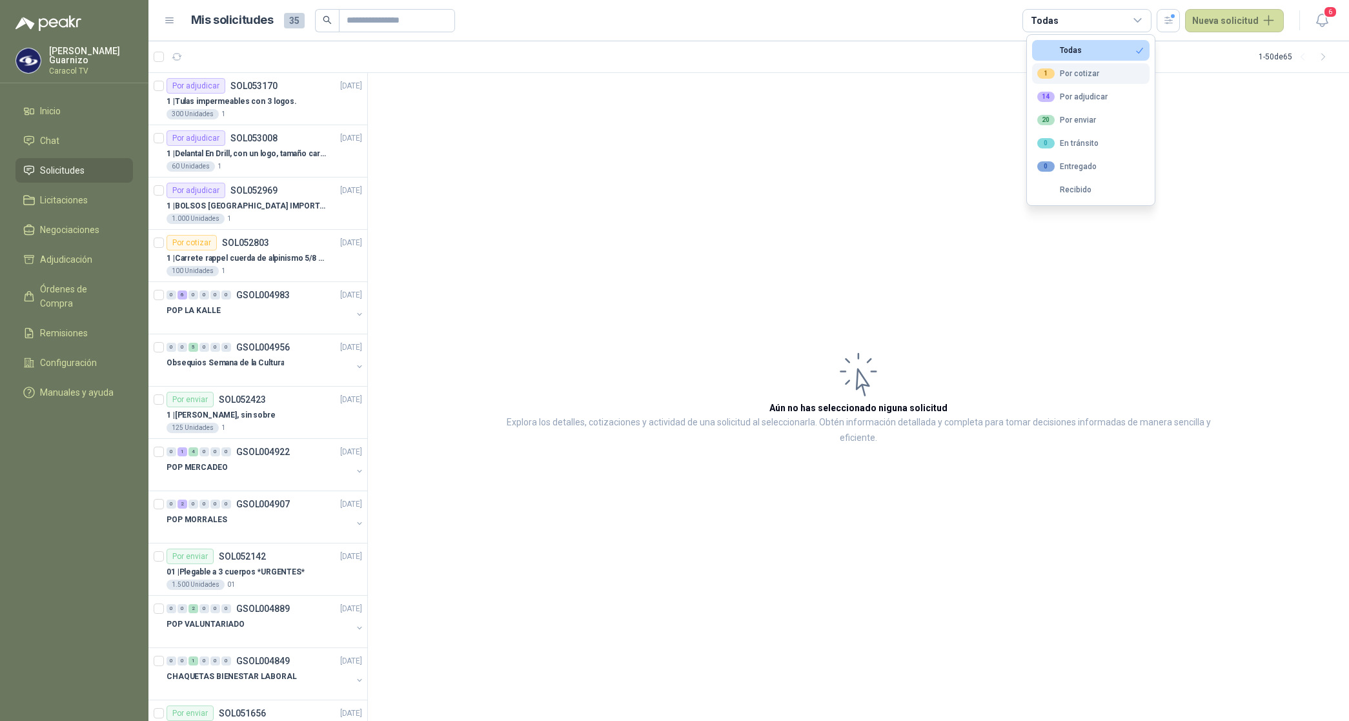
click at [1098, 75] on button "1 Por cotizar" at bounding box center [1090, 73] width 117 height 21
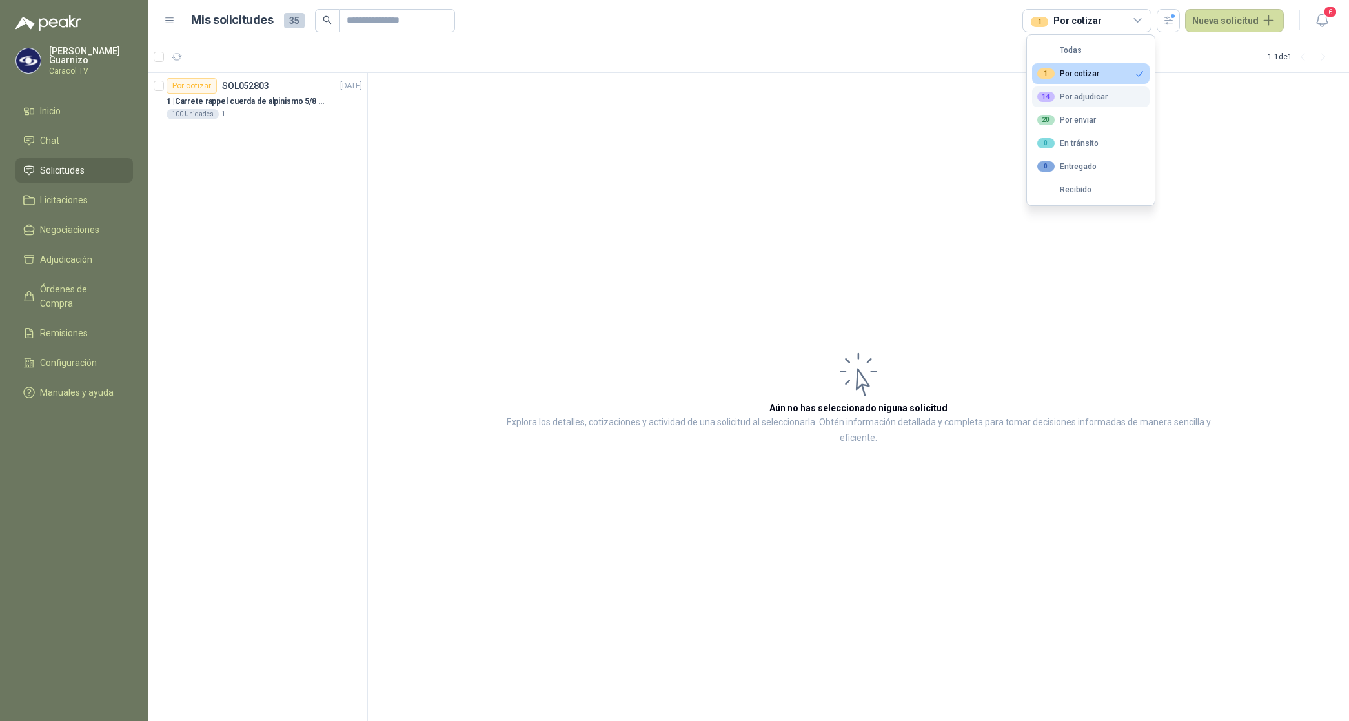
click at [1096, 97] on div "14 Por adjudicar" at bounding box center [1072, 97] width 70 height 10
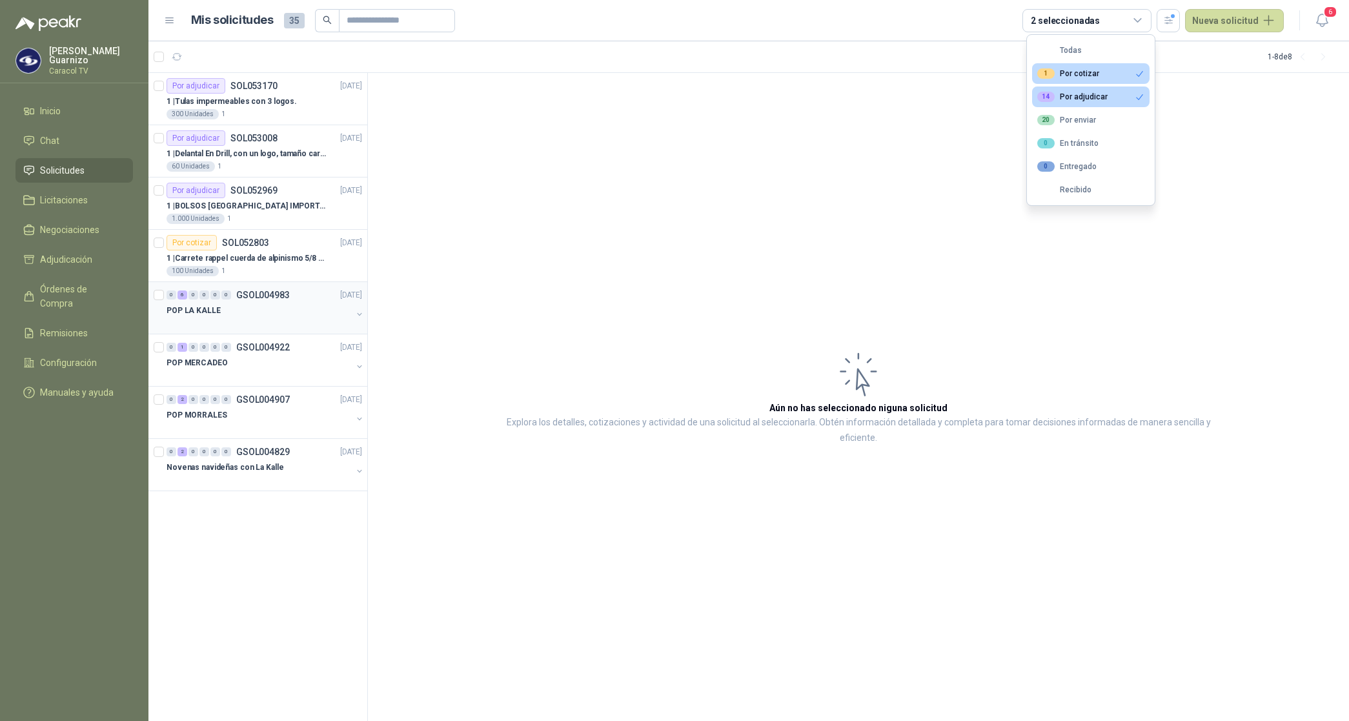
click at [201, 307] on p "POP LA KALLE" at bounding box center [193, 311] width 54 height 12
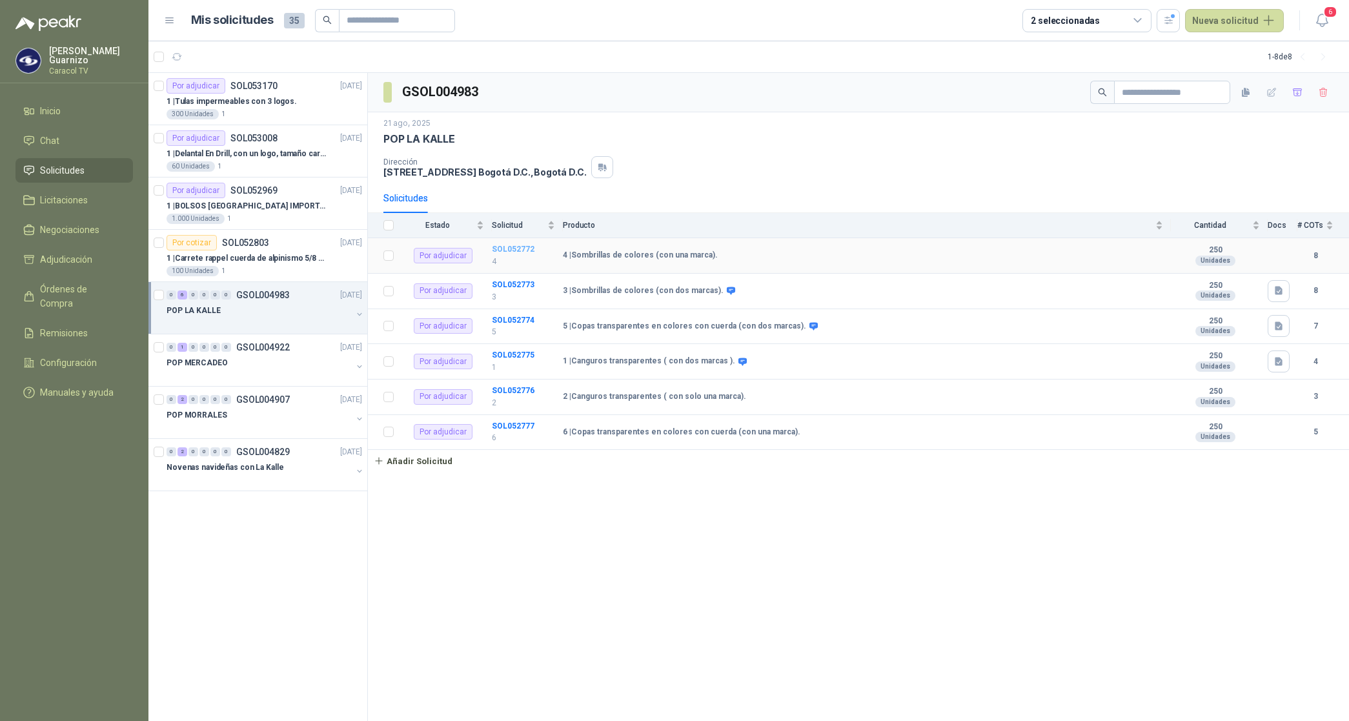
click at [514, 248] on b "SOL052772" at bounding box center [513, 249] width 43 height 9
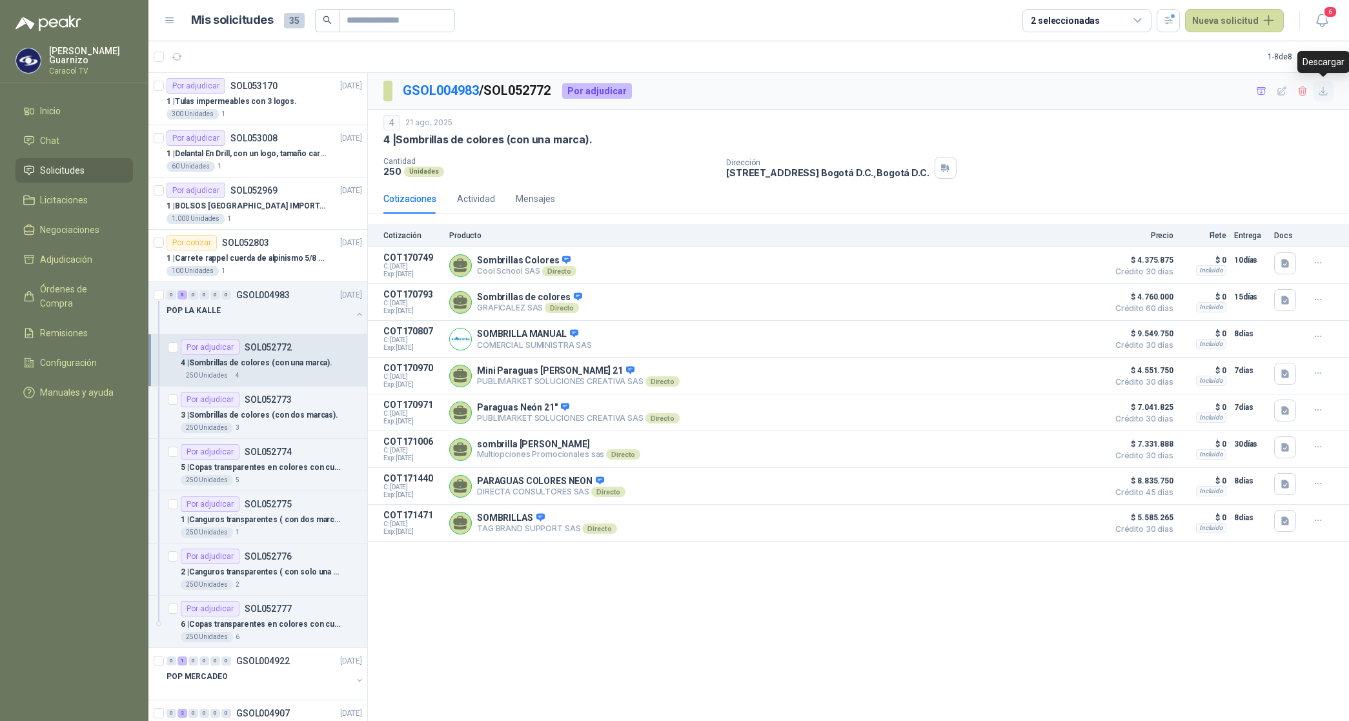
click at [1323, 90] on icon "button" at bounding box center [1323, 91] width 11 height 11
click at [252, 410] on p "3 | Sombrillas de colores (con dos marcas)." at bounding box center [259, 415] width 157 height 12
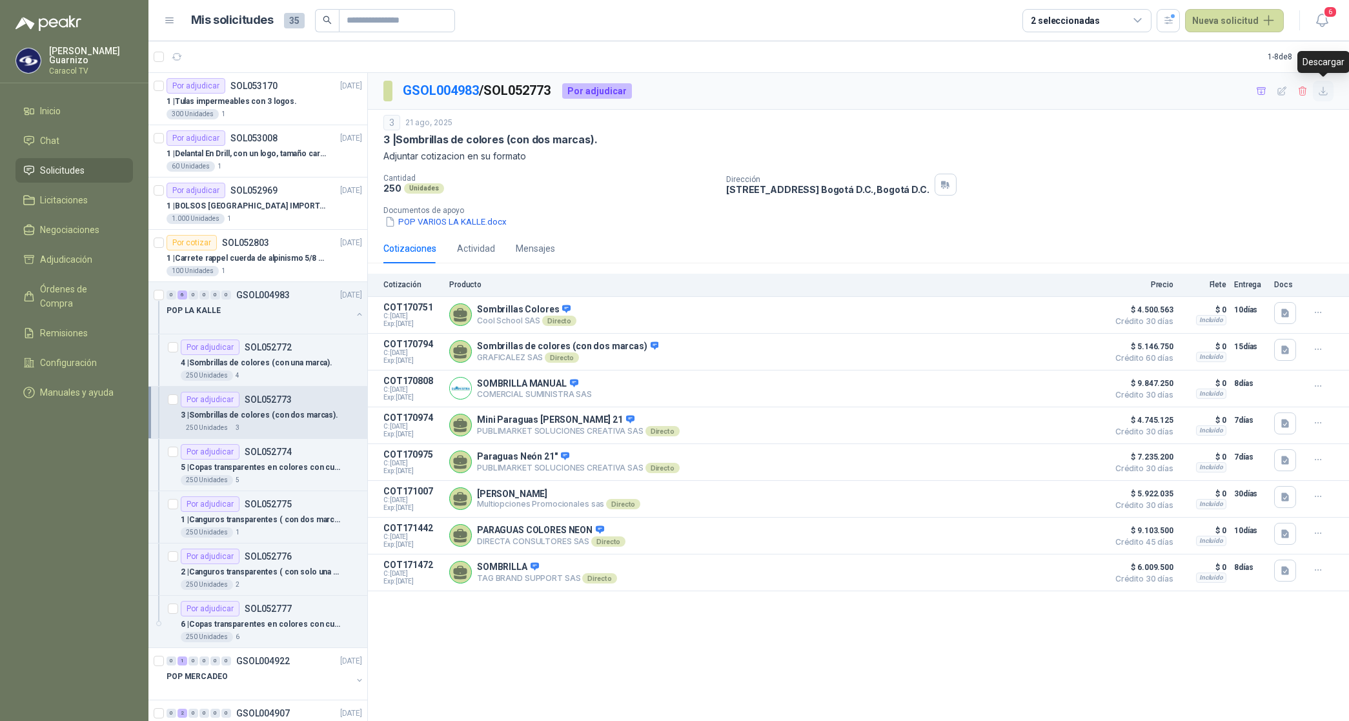
click at [1323, 88] on icon "button" at bounding box center [1323, 91] width 11 height 11
click at [243, 468] on p "5 | Copas transparentes en colores con cuerda (con dos marcas)." at bounding box center [261, 467] width 161 height 12
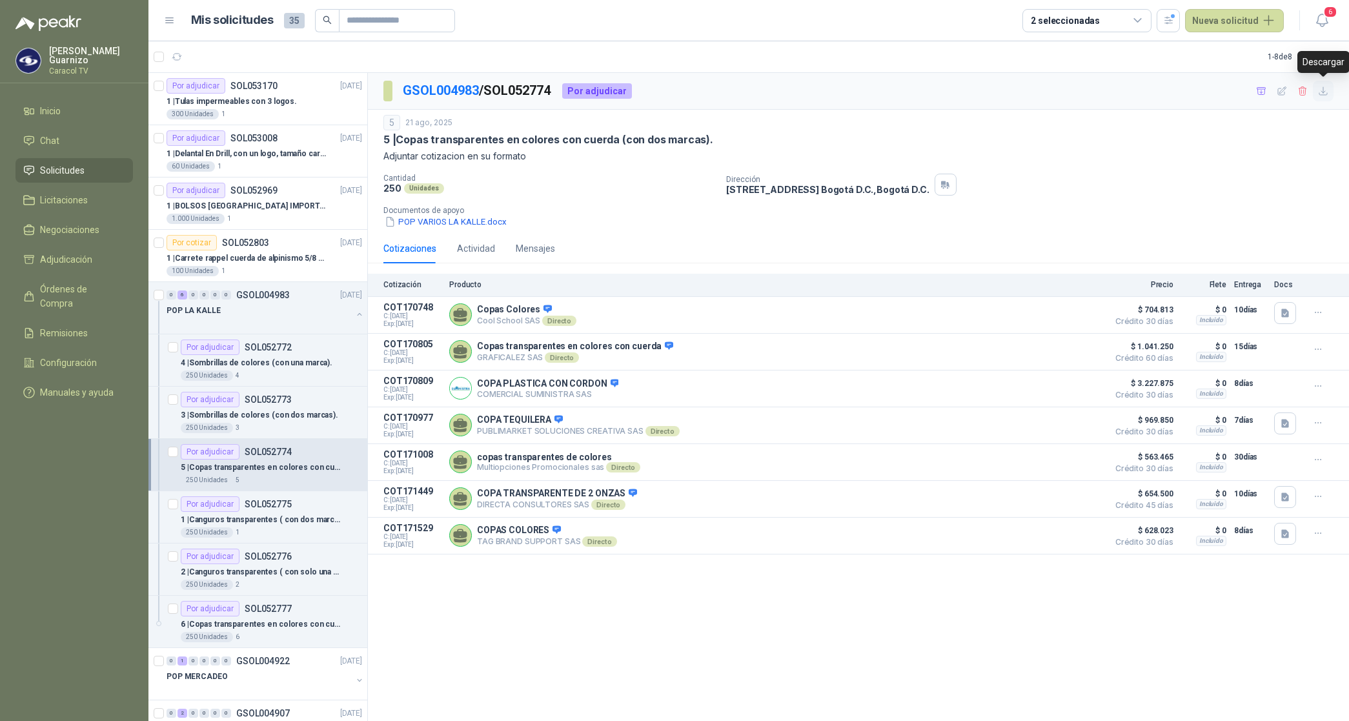
click at [1323, 89] on icon "button" at bounding box center [1323, 91] width 11 height 11
click at [281, 518] on p "1 | Canguros transparentes ( con dos marcas )." at bounding box center [261, 520] width 161 height 12
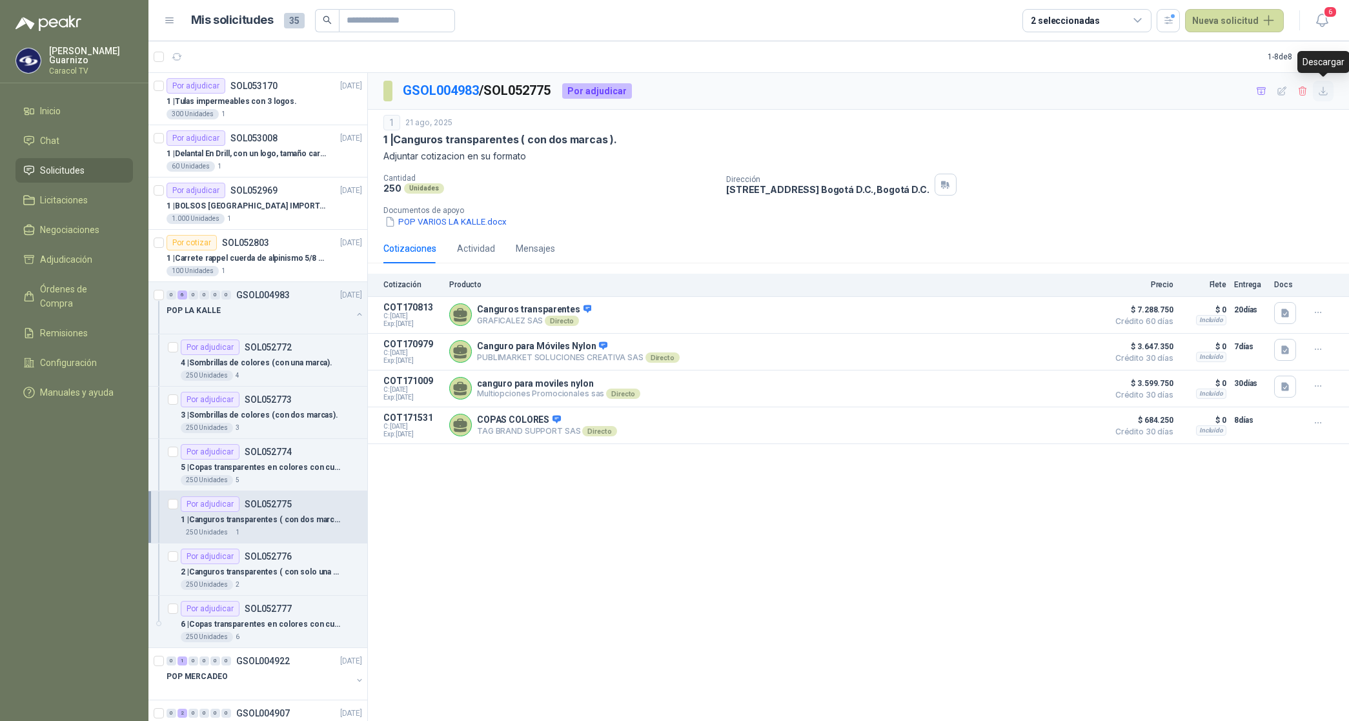
click at [1327, 92] on icon "button" at bounding box center [1323, 91] width 11 height 11
click at [290, 574] on p "2 | Canguros transparentes ( con solo una marca)." at bounding box center [261, 572] width 161 height 12
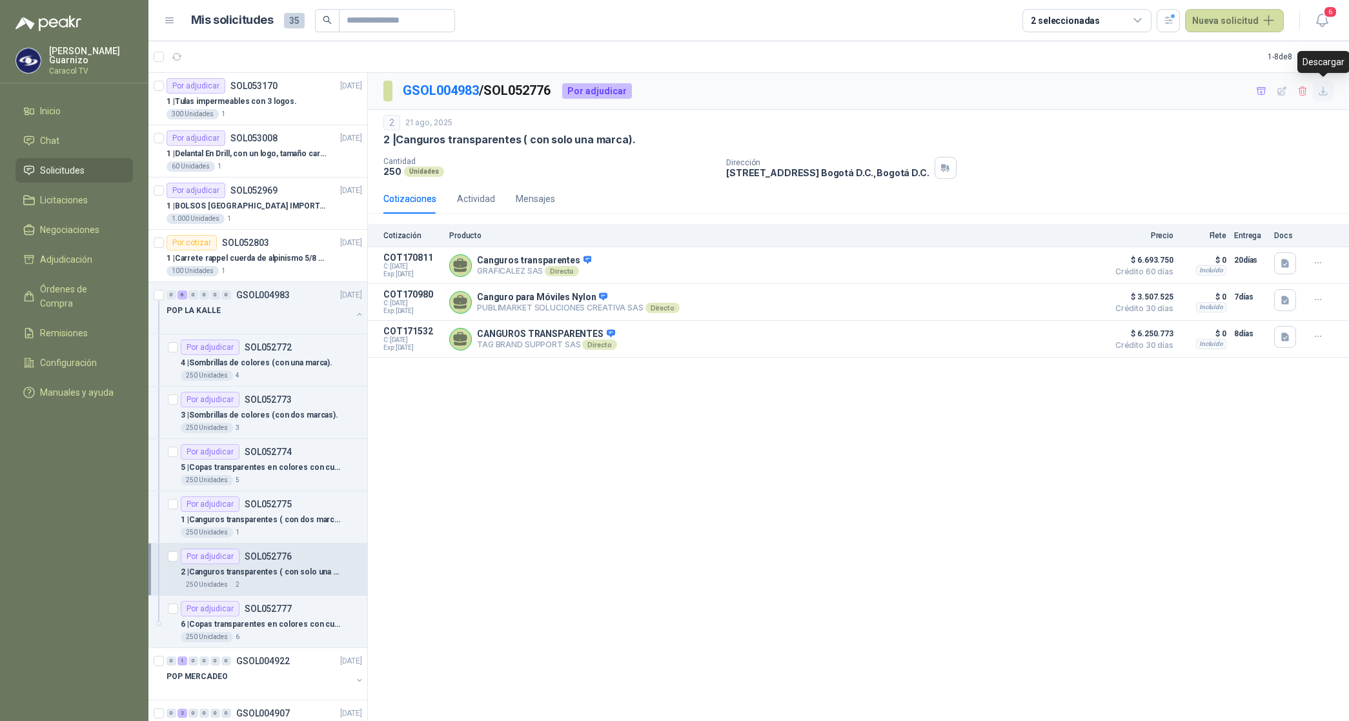
click at [1325, 94] on icon "button" at bounding box center [1323, 91] width 11 height 11
click at [284, 625] on p "6 | Copas transparentes en colores con cuerda (con una marca)." at bounding box center [261, 624] width 161 height 12
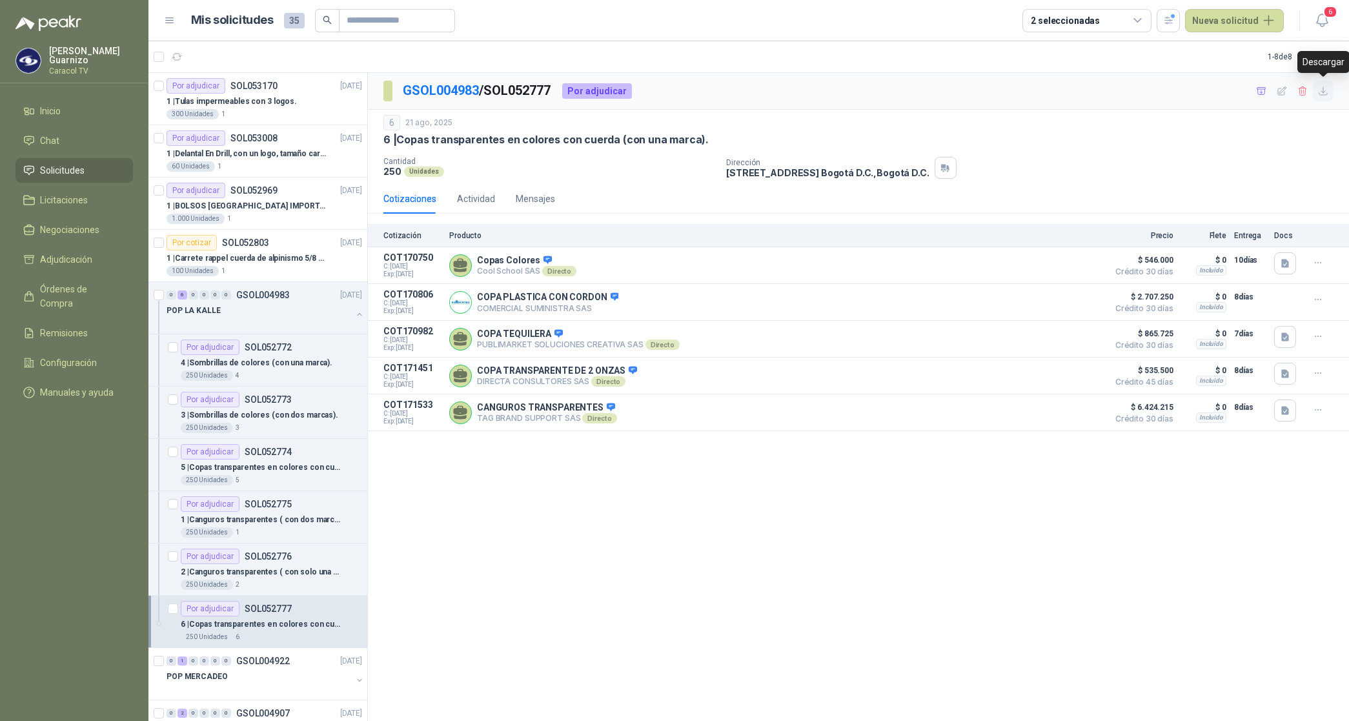
click at [1325, 90] on icon "button" at bounding box center [1323, 91] width 11 height 11
drag, startPoint x: 776, startPoint y: 632, endPoint x: 854, endPoint y: 603, distance: 82.7
click at [776, 632] on div "GSOL004983 / SOL052777 Por adjudicar 6 [DATE] 6 | Copas transparentes en colore…" at bounding box center [858, 397] width 981 height 648
click at [1260, 86] on icon "button" at bounding box center [1261, 91] width 11 height 11
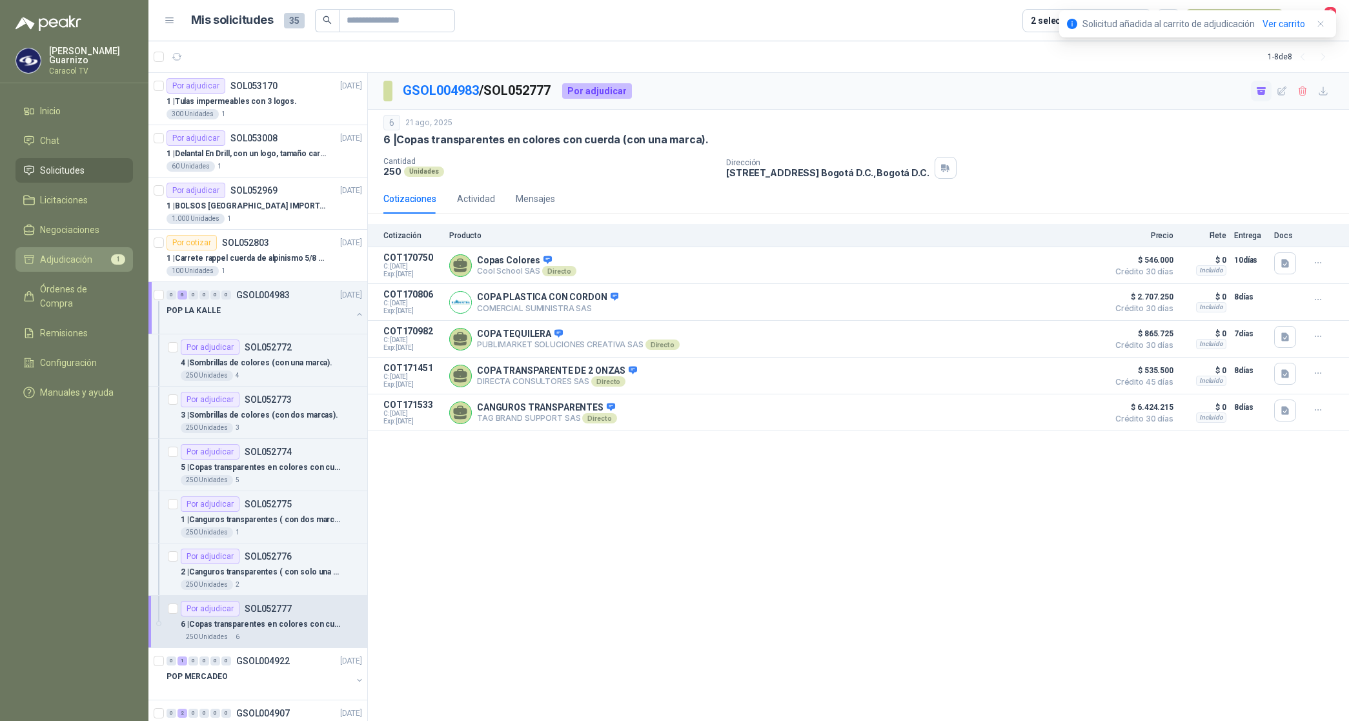
click at [77, 256] on span "Adjudicación" at bounding box center [66, 259] width 52 height 14
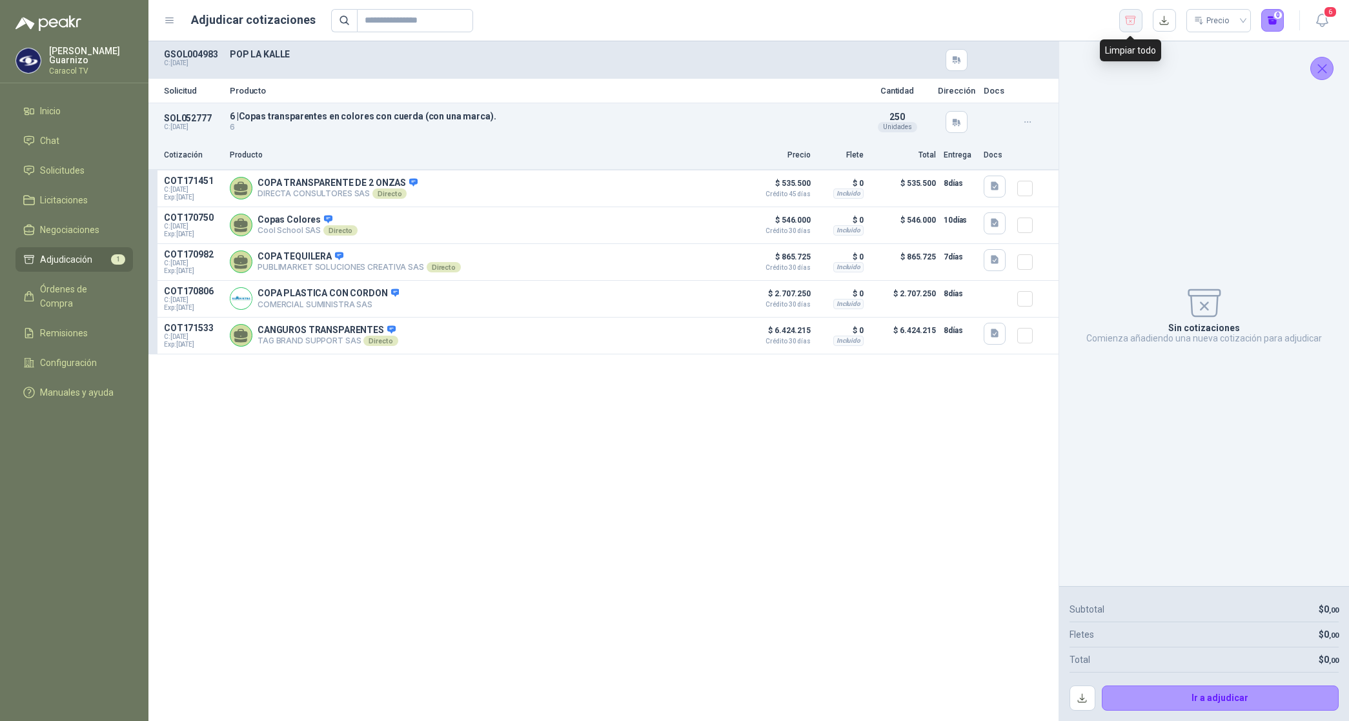
click at [1127, 19] on icon "button" at bounding box center [1130, 20] width 12 height 13
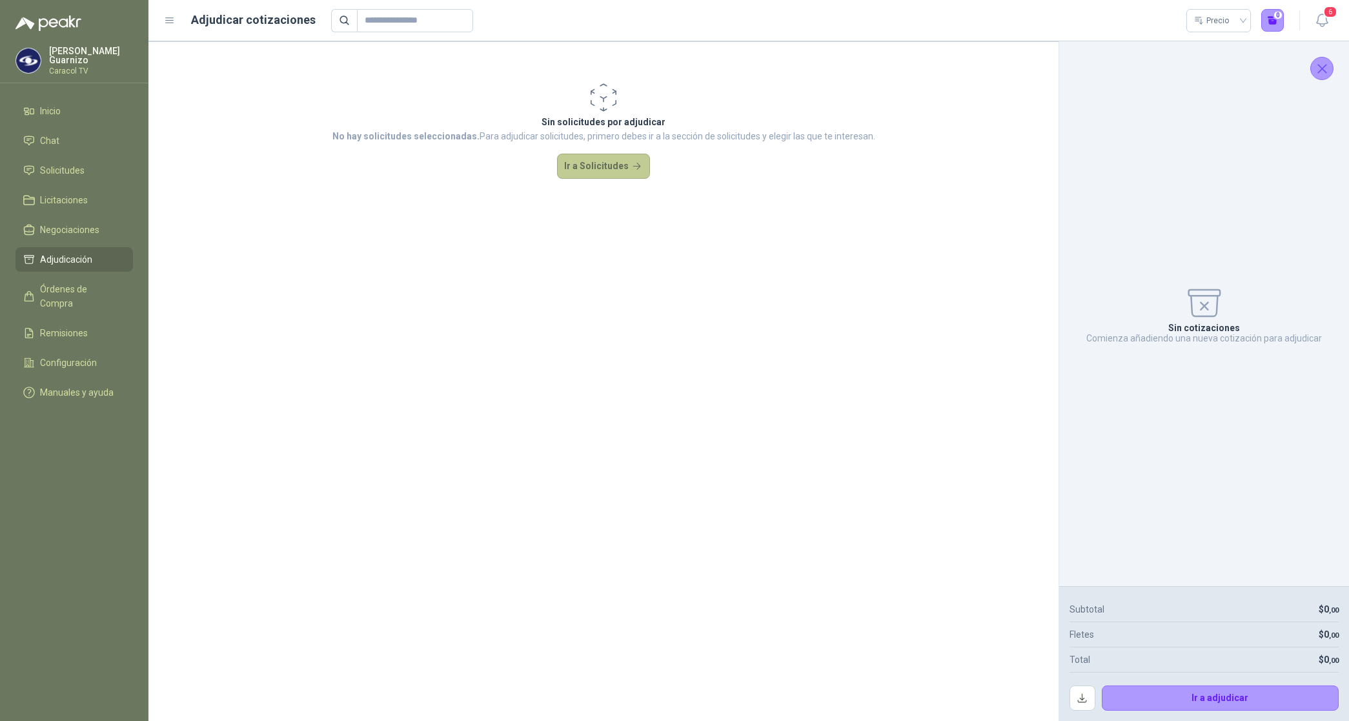
click at [590, 165] on button "Ir a Solicitudes" at bounding box center [603, 167] width 93 height 26
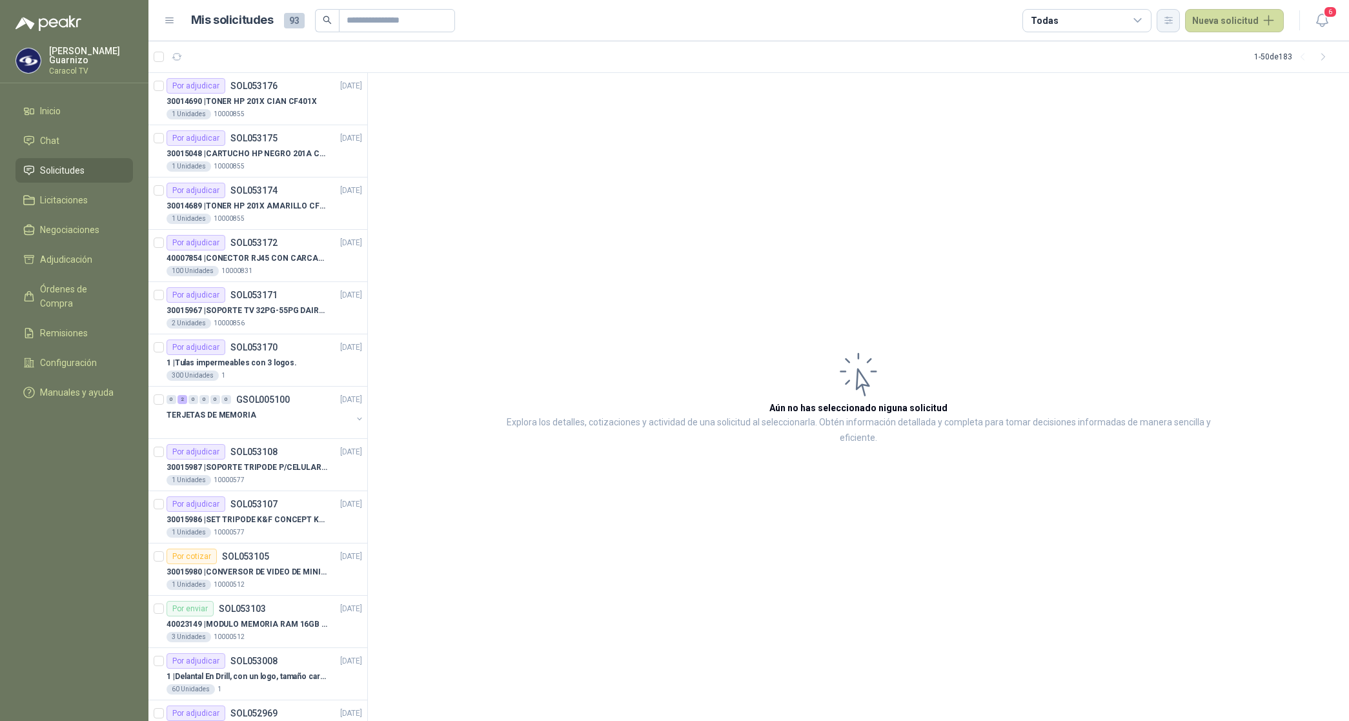
click at [1180, 20] on button "button" at bounding box center [1167, 20] width 23 height 23
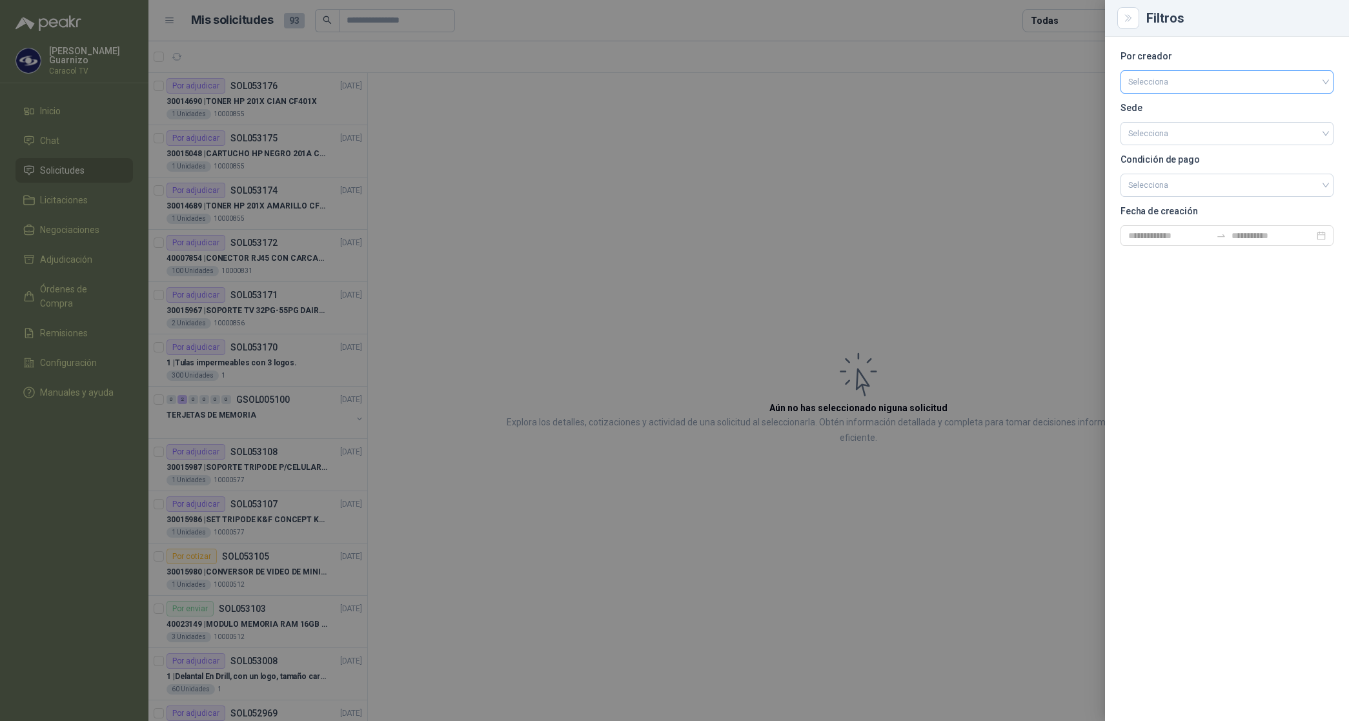
click at [1149, 79] on input "search" at bounding box center [1226, 80] width 197 height 19
click at [1153, 152] on div "[PERSON_NAME]" at bounding box center [1226, 150] width 192 height 14
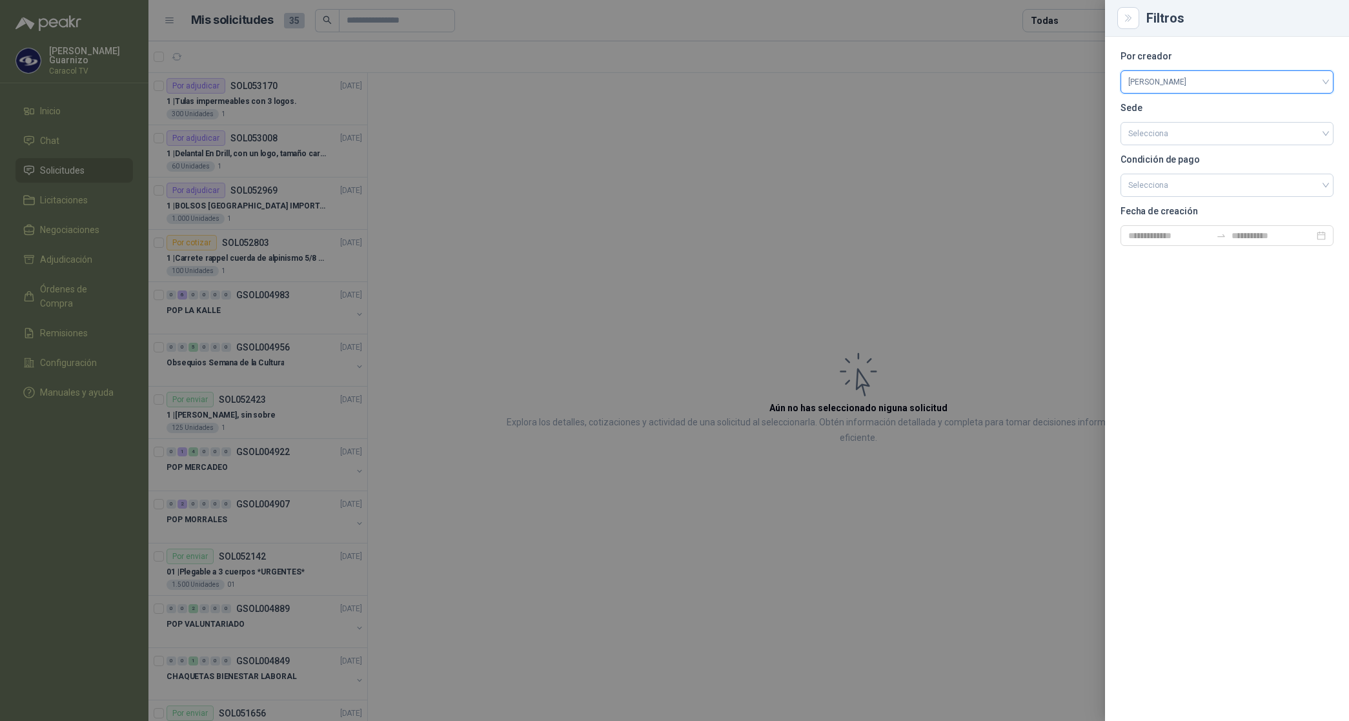
click at [1063, 19] on div at bounding box center [674, 360] width 1349 height 721
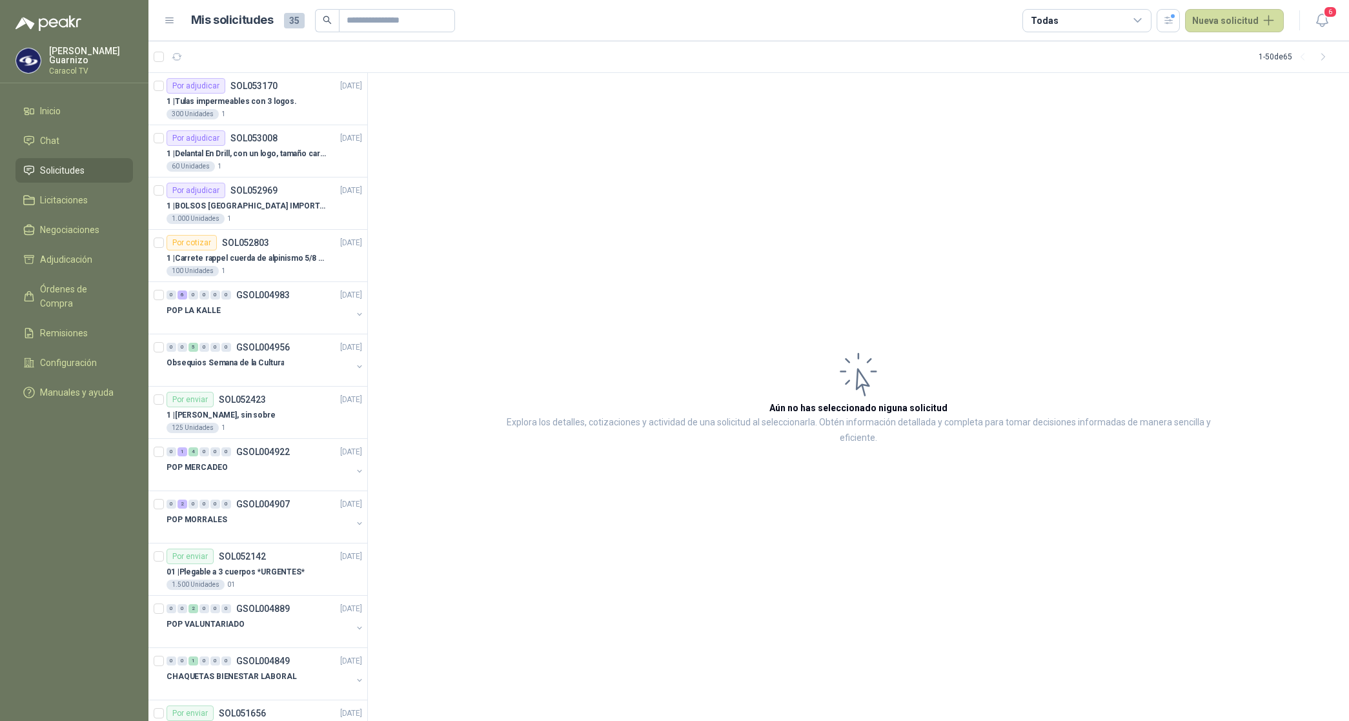
click at [1063, 19] on div "Todas" at bounding box center [1086, 20] width 129 height 23
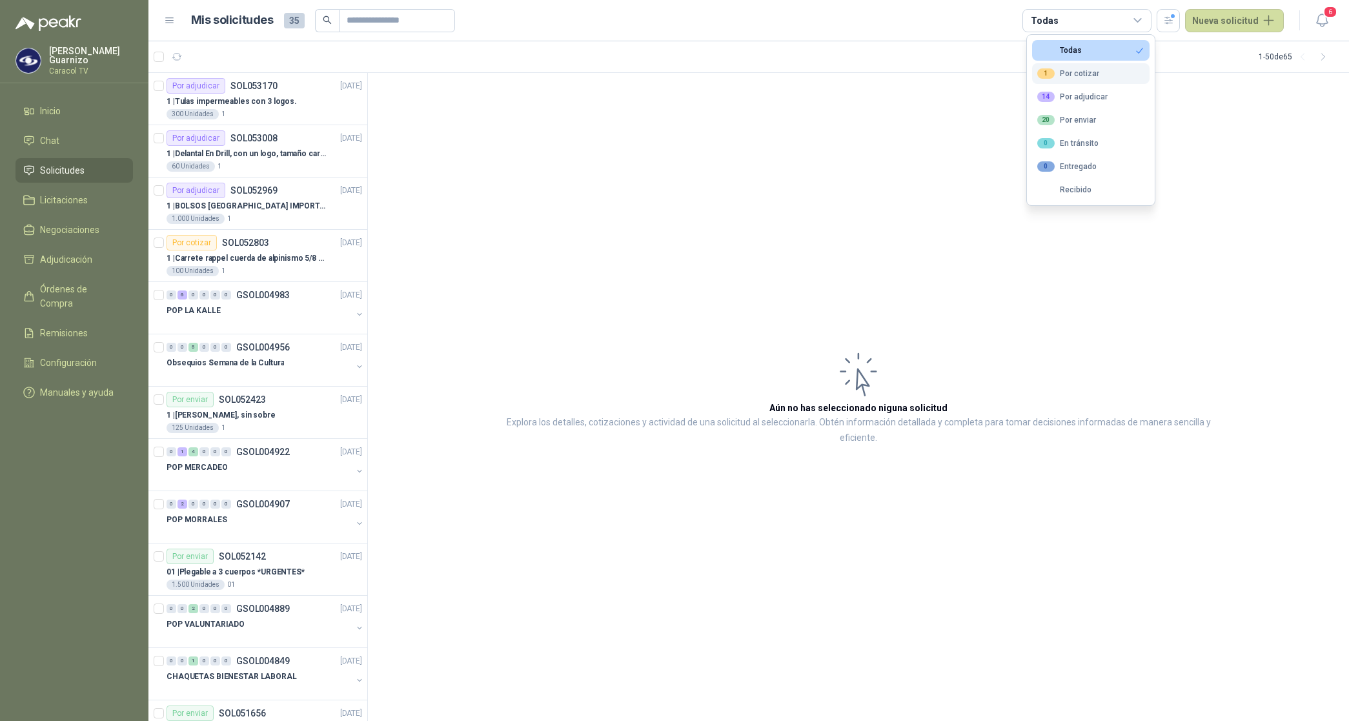
drag, startPoint x: 1063, startPoint y: 19, endPoint x: 1065, endPoint y: 65, distance: 45.9
click at [1065, 65] on button "1 Por cotizar" at bounding box center [1090, 73] width 117 height 21
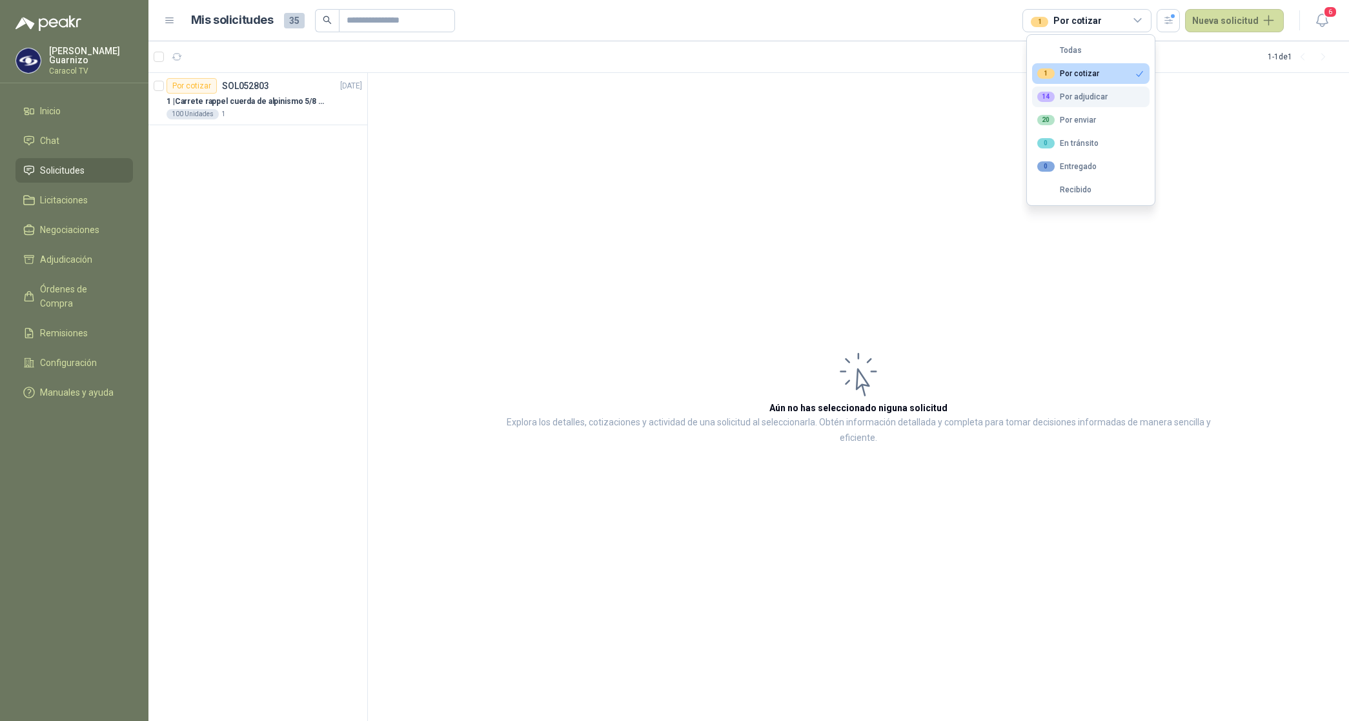
click at [1068, 94] on div "14 Por adjudicar" at bounding box center [1072, 97] width 70 height 10
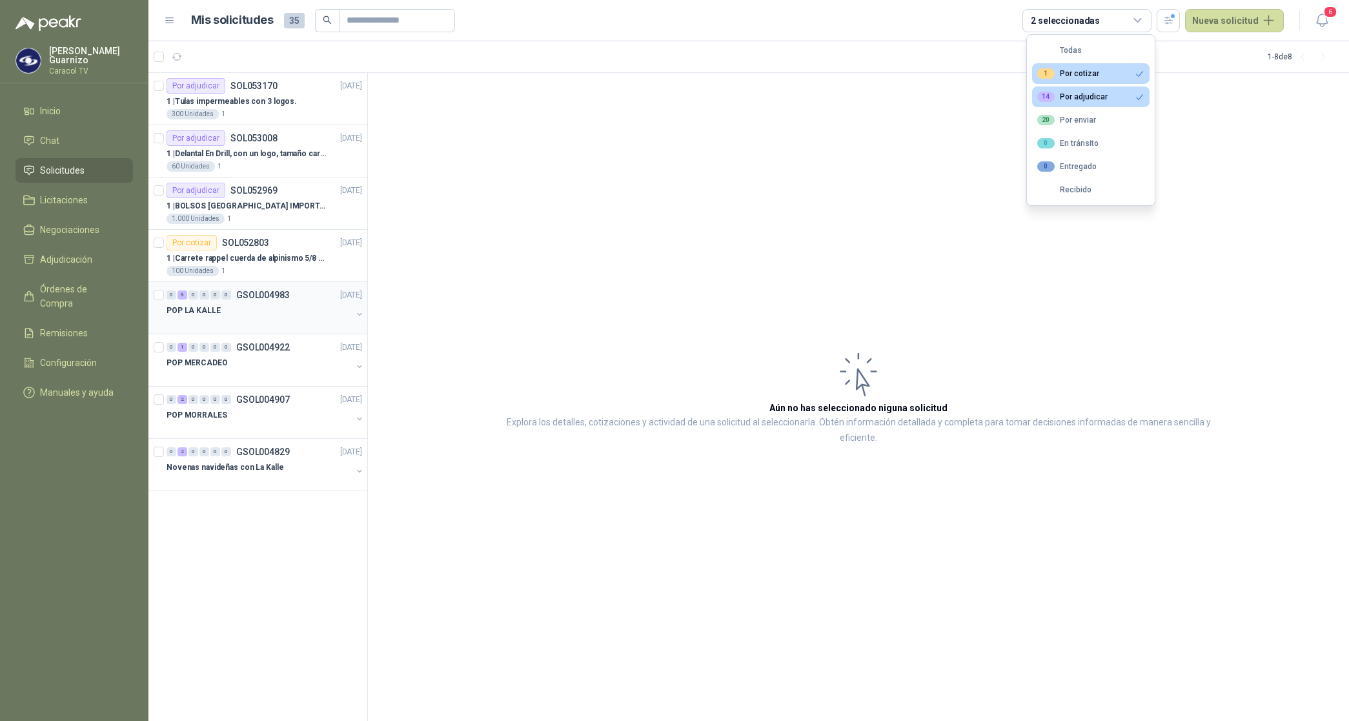
click at [208, 310] on p "POP LA KALLE" at bounding box center [193, 311] width 54 height 12
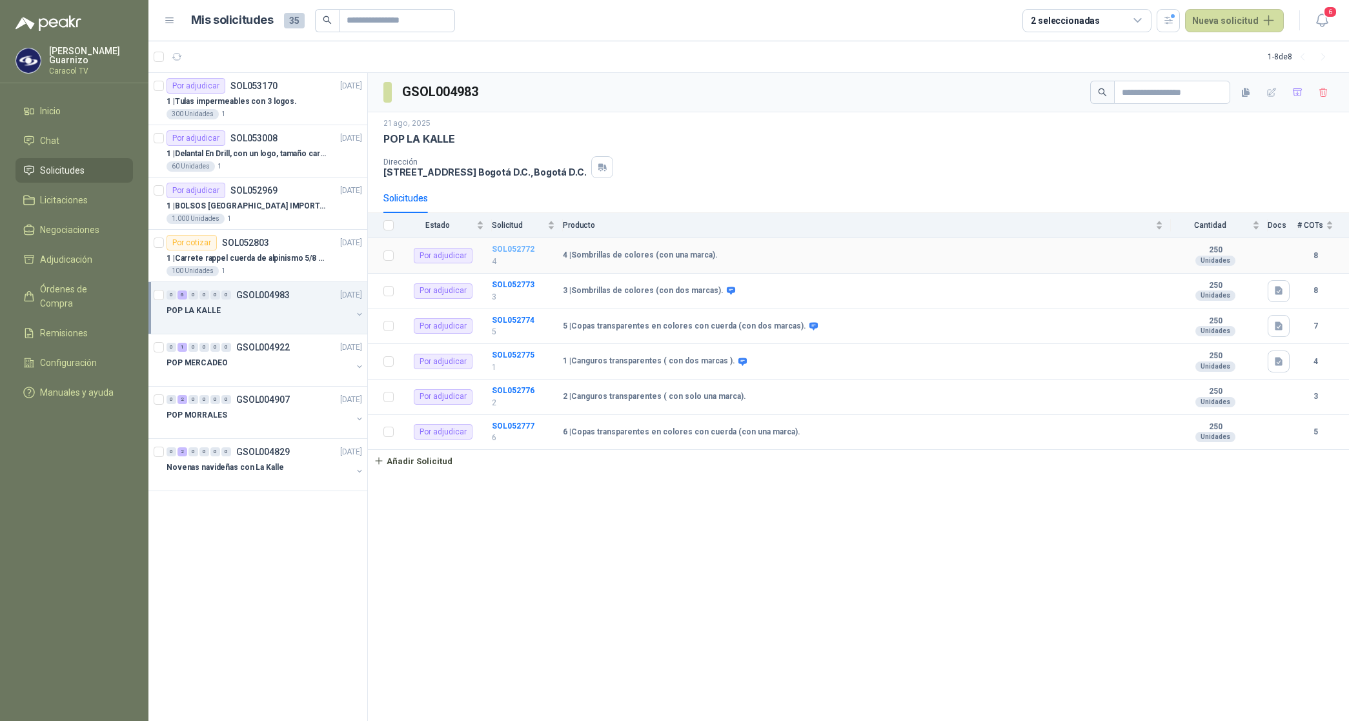
click at [514, 248] on b "SOL052772" at bounding box center [513, 249] width 43 height 9
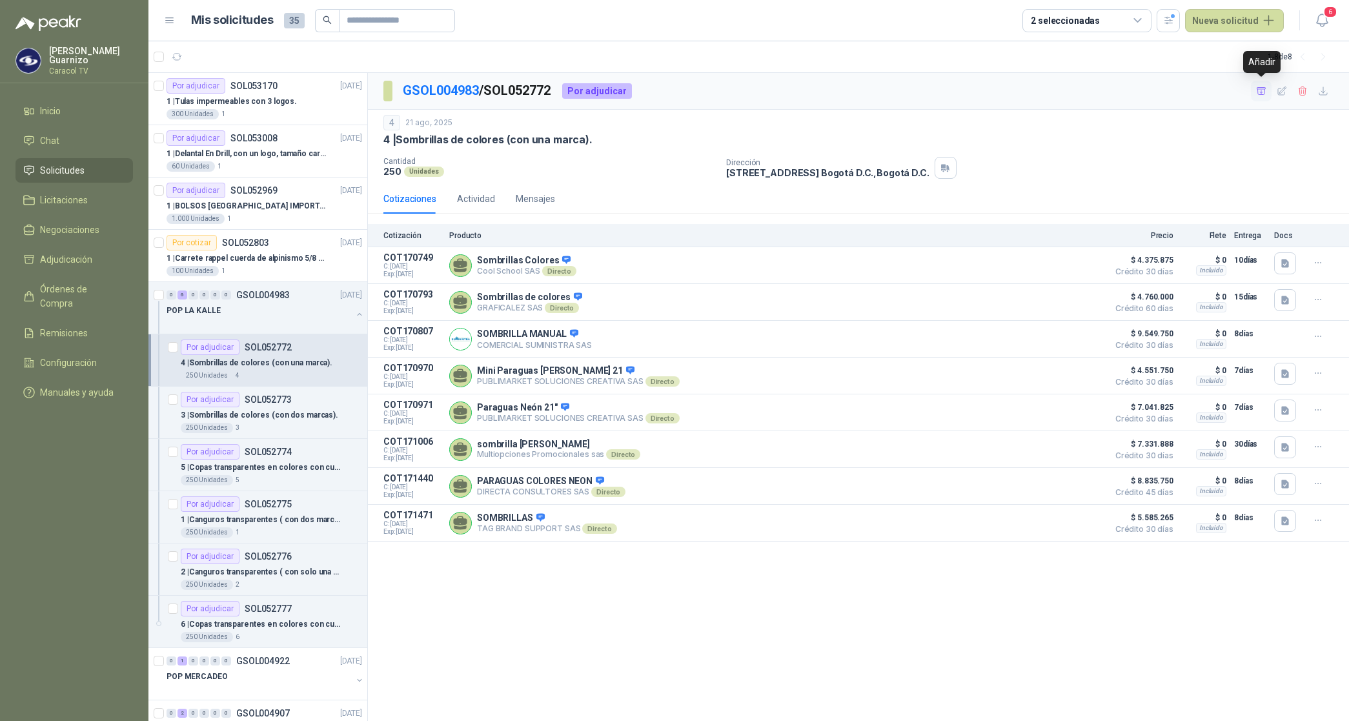
click at [1260, 92] on icon "button" at bounding box center [1260, 90] width 9 height 7
click at [283, 416] on p "3 | Sombrillas de colores (con dos marcas)." at bounding box center [259, 415] width 157 height 12
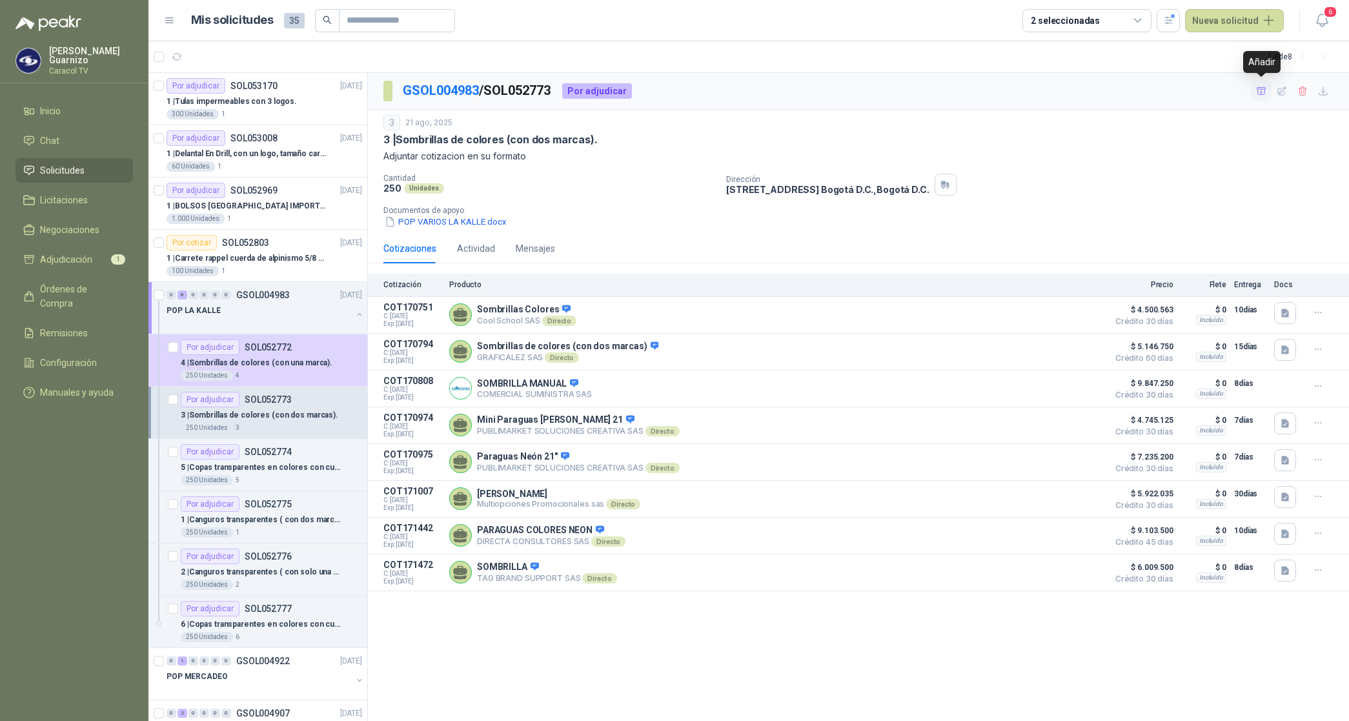
click at [1267, 89] on button "button" at bounding box center [1261, 91] width 21 height 21
click at [268, 468] on p "5 | Copas transparentes en colores con cuerda (con dos marcas)." at bounding box center [261, 467] width 161 height 12
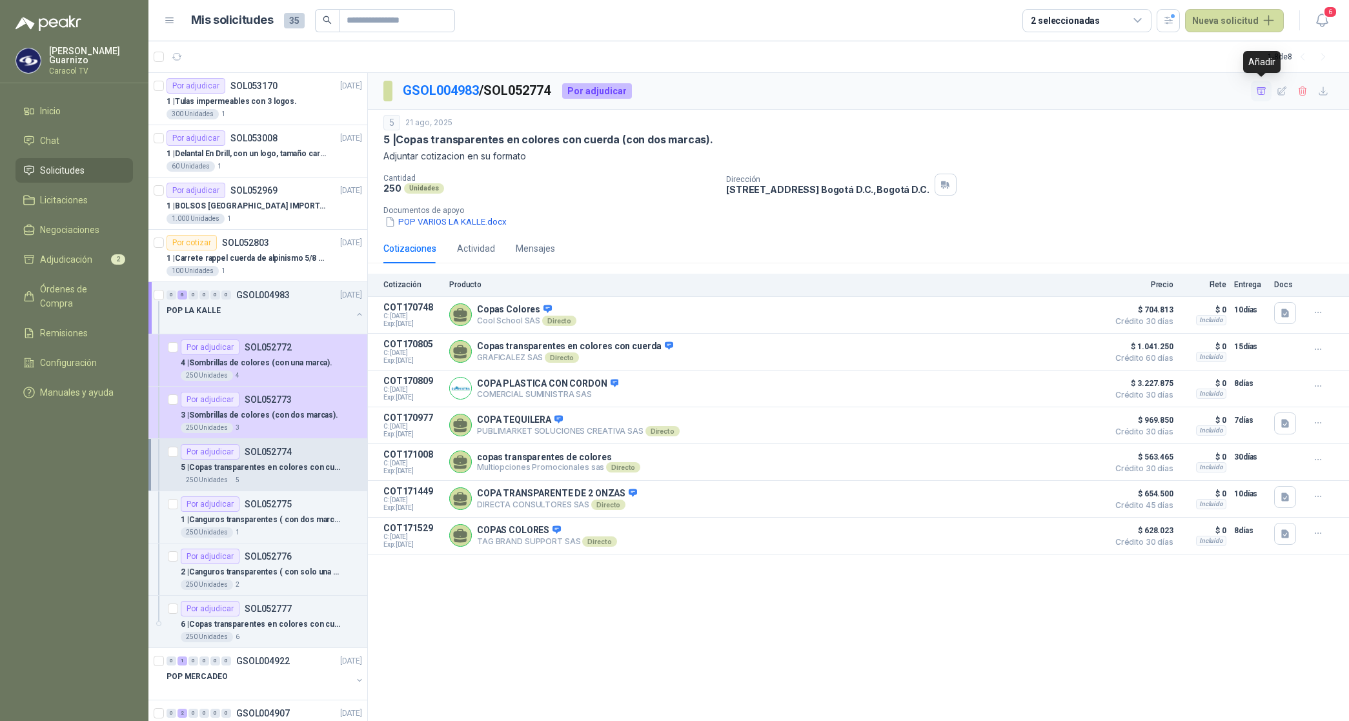
click at [1262, 92] on icon "button" at bounding box center [1260, 90] width 9 height 7
click at [274, 521] on p "1 | Canguros transparentes ( con dos marcas )." at bounding box center [261, 520] width 161 height 12
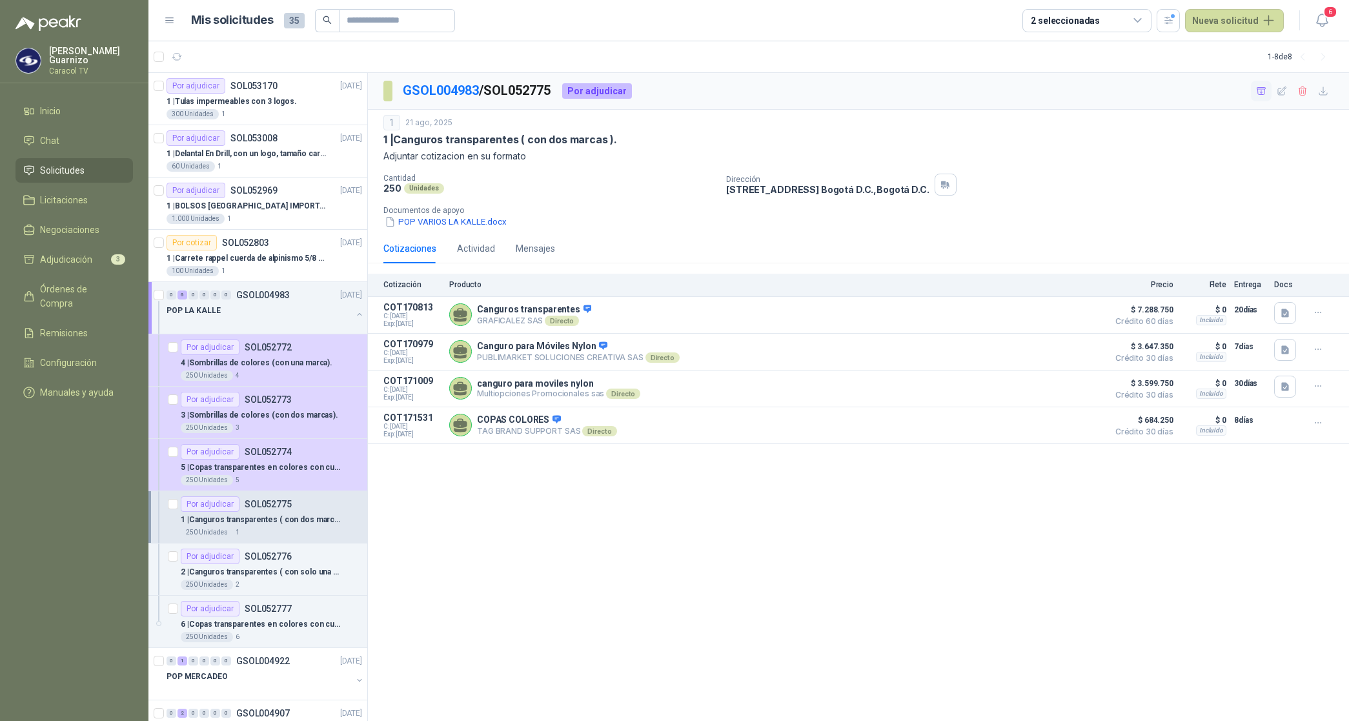
click at [1257, 88] on icon "button" at bounding box center [1261, 91] width 11 height 11
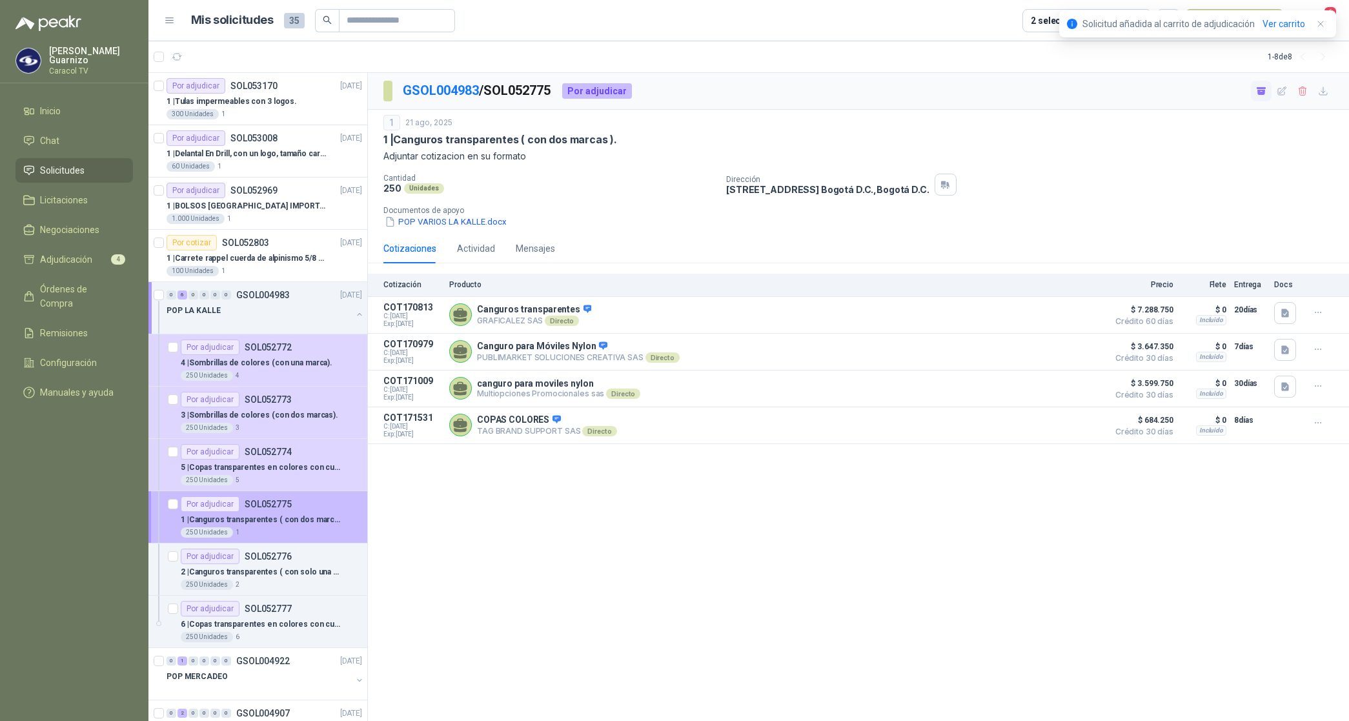
click at [299, 521] on p "1 | Canguros transparentes ( con dos marcas )." at bounding box center [261, 520] width 161 height 12
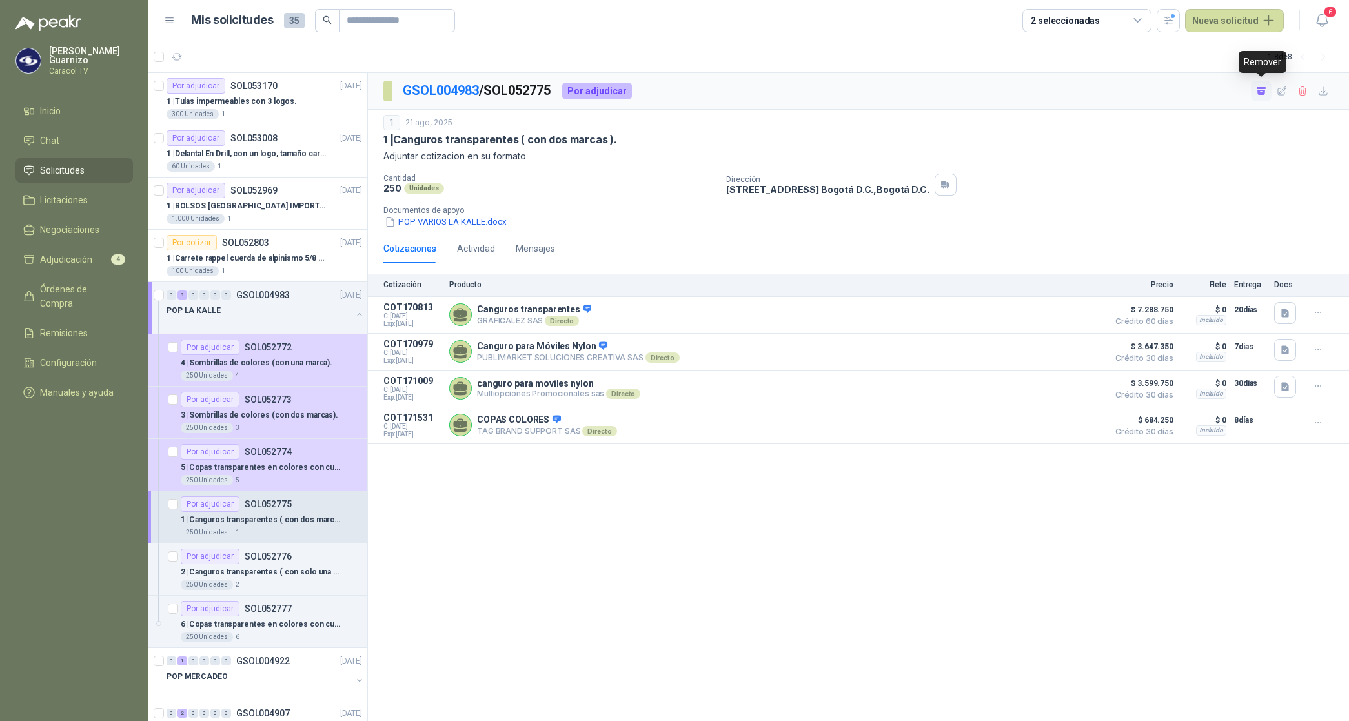
click at [1257, 94] on icon "button" at bounding box center [1261, 92] width 8 height 5
click at [289, 574] on p "2 | Canguros transparentes ( con solo una marca)." at bounding box center [261, 572] width 161 height 12
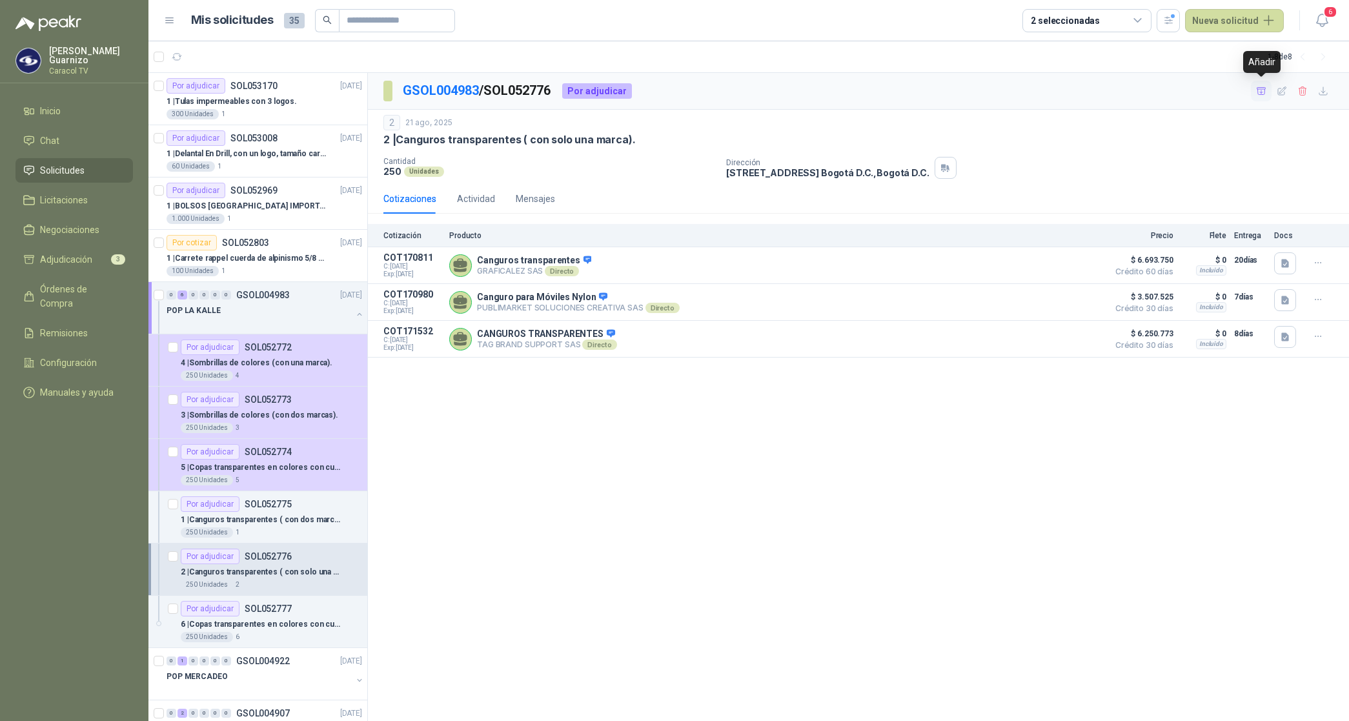
click at [1261, 89] on icon "button" at bounding box center [1261, 91] width 11 height 11
click at [243, 623] on p "6 | Copas transparentes en colores con cuerda (con una marca)." at bounding box center [261, 624] width 161 height 12
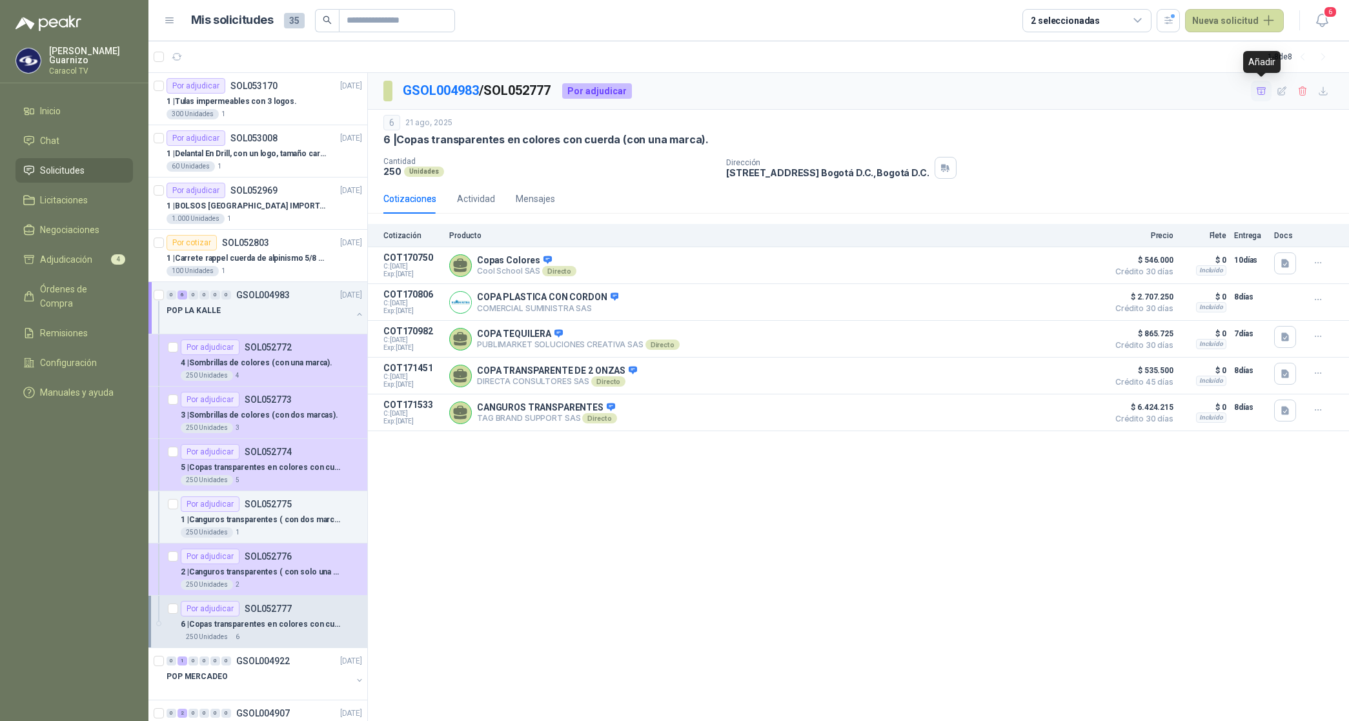
click at [1257, 87] on icon "button" at bounding box center [1260, 90] width 9 height 7
click at [65, 262] on span "Adjudicación" at bounding box center [66, 259] width 52 height 14
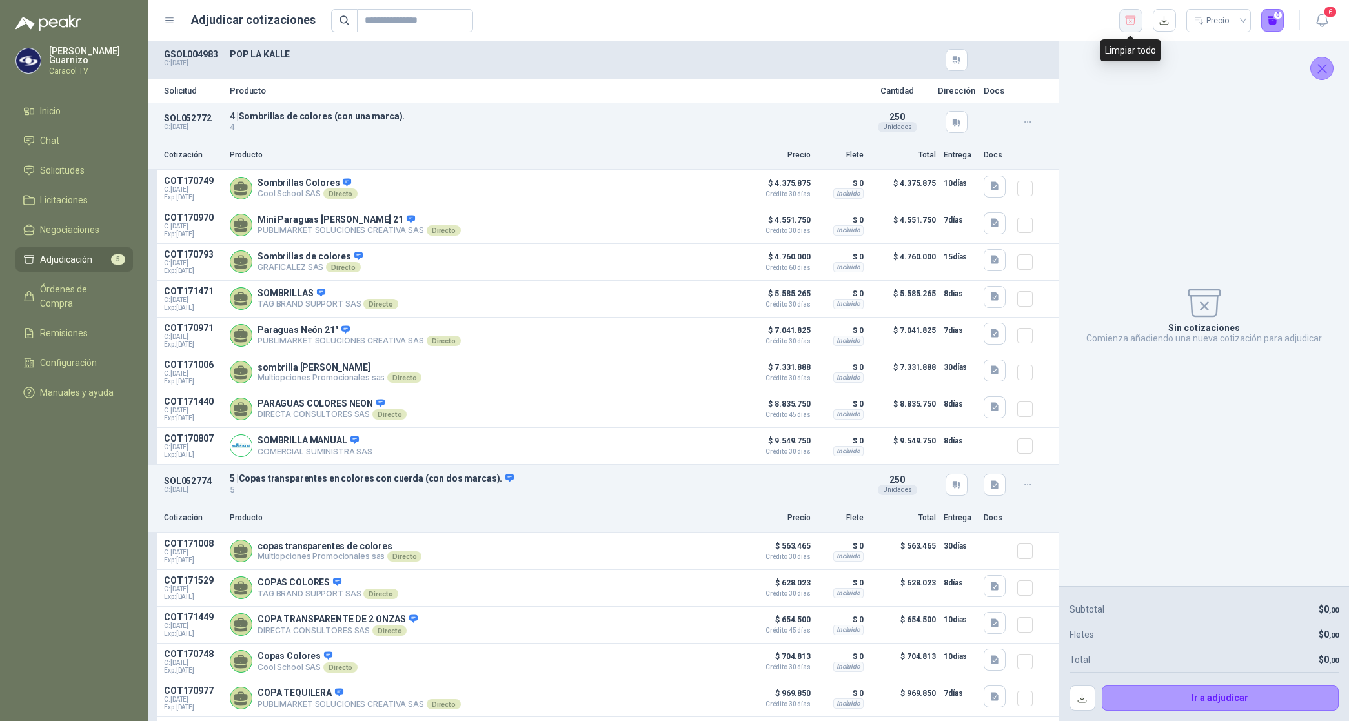
click at [1130, 20] on icon "button" at bounding box center [1130, 20] width 12 height 13
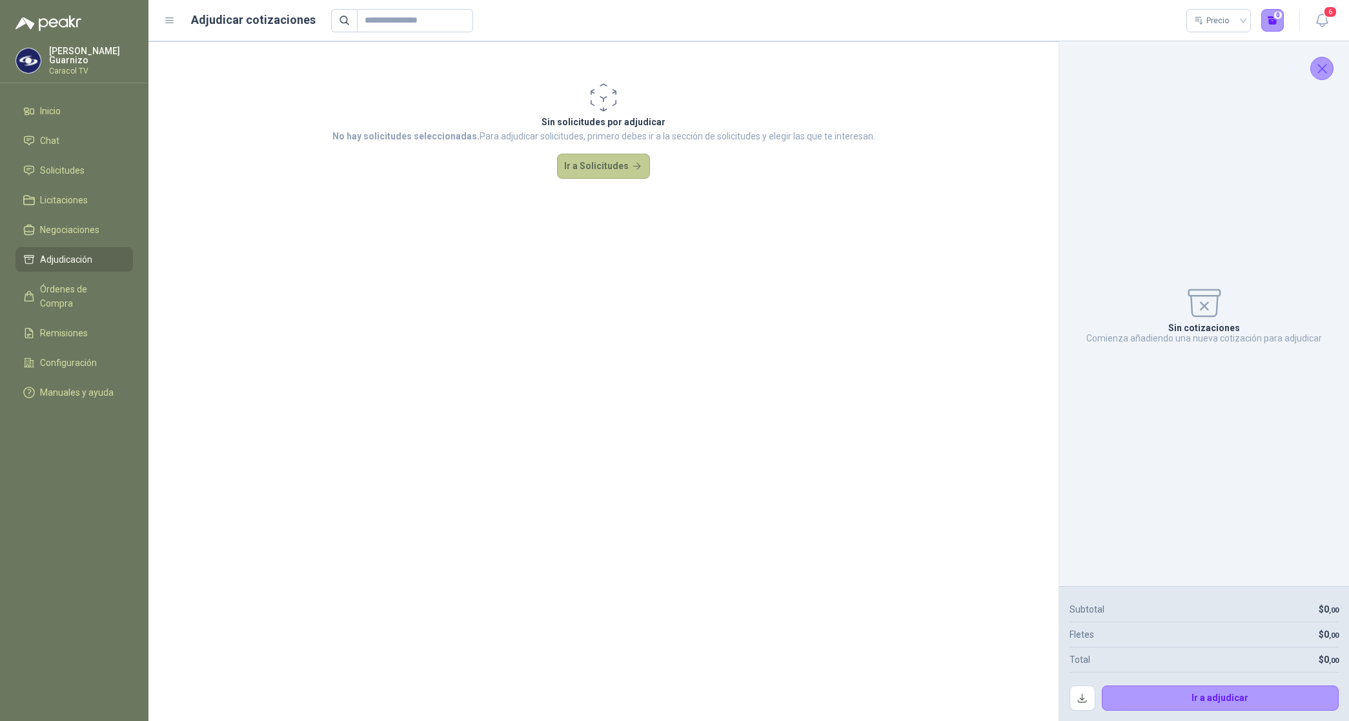
click at [588, 166] on button "Ir a Solicitudes" at bounding box center [603, 167] width 93 height 26
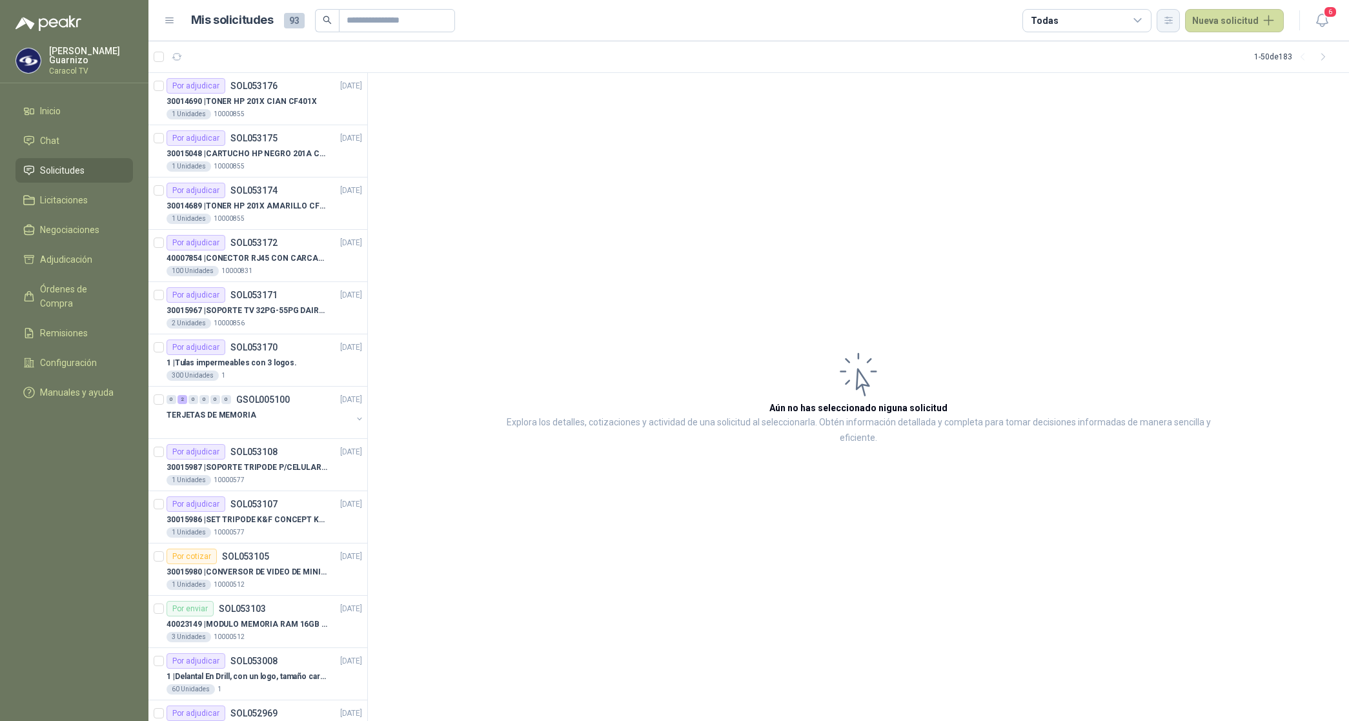
click at [1172, 17] on icon "button" at bounding box center [1168, 20] width 7 height 6
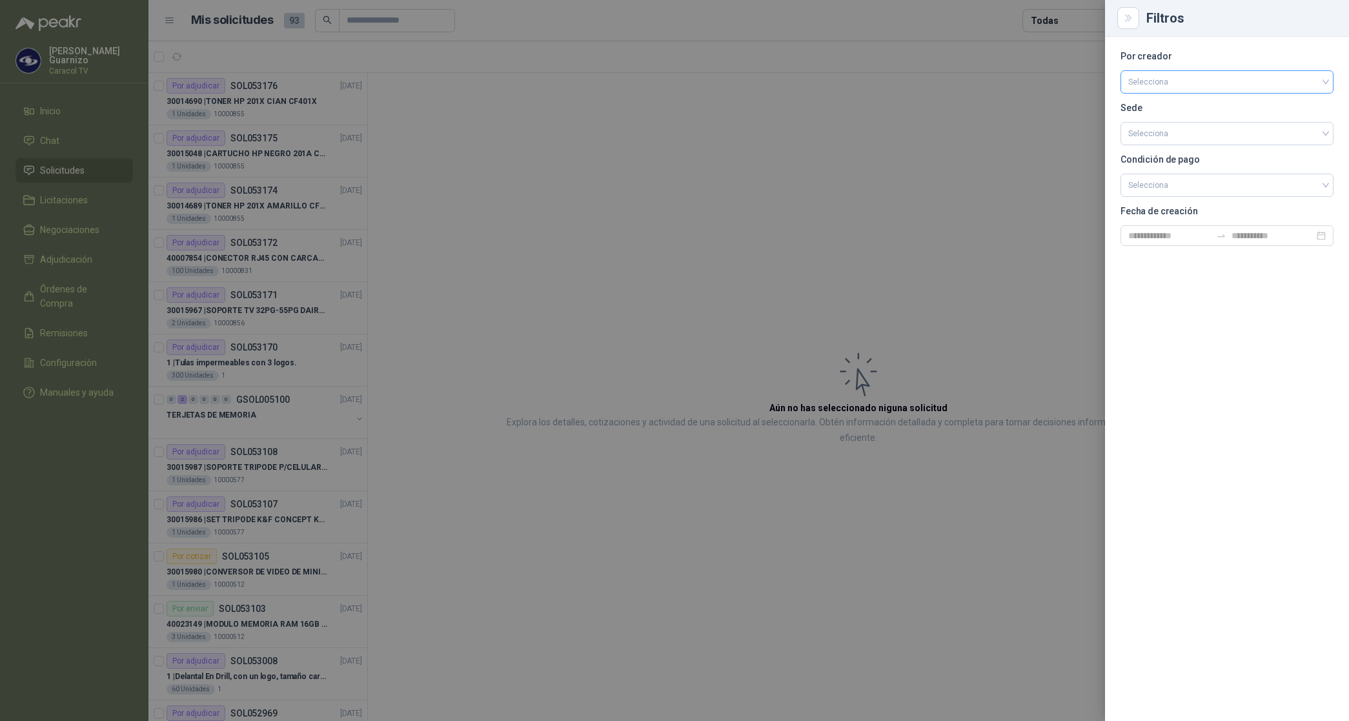
click at [1185, 82] on input "search" at bounding box center [1226, 80] width 197 height 19
click at [1181, 143] on div "[PERSON_NAME]" at bounding box center [1226, 150] width 192 height 14
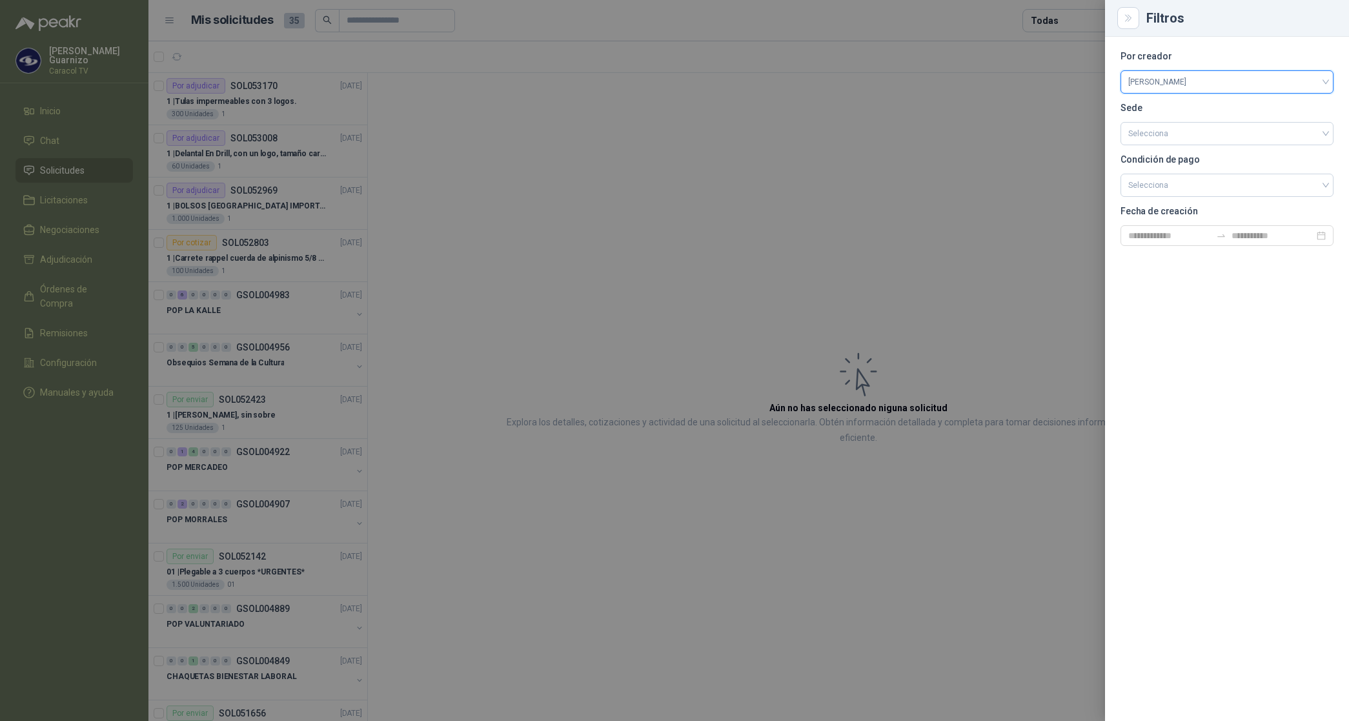
click at [1066, 16] on div at bounding box center [674, 360] width 1349 height 721
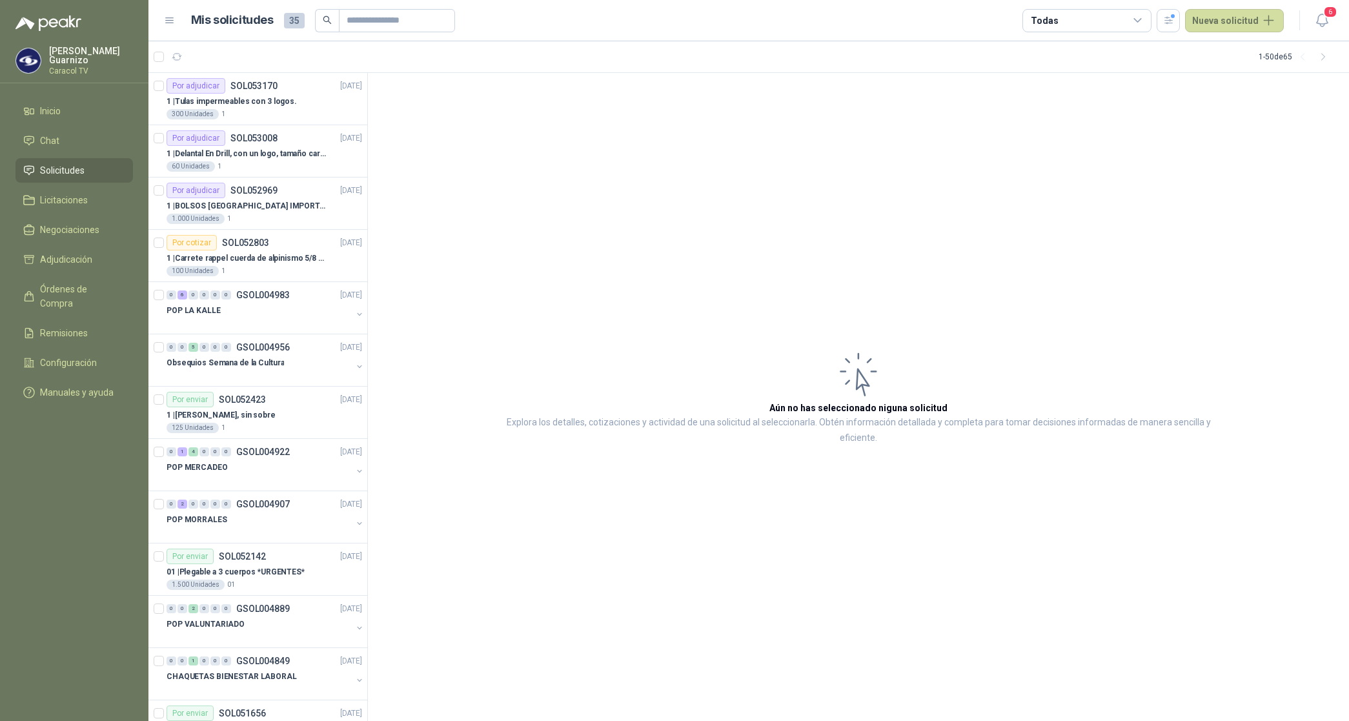
click at [1065, 16] on div "Todas" at bounding box center [1086, 20] width 129 height 23
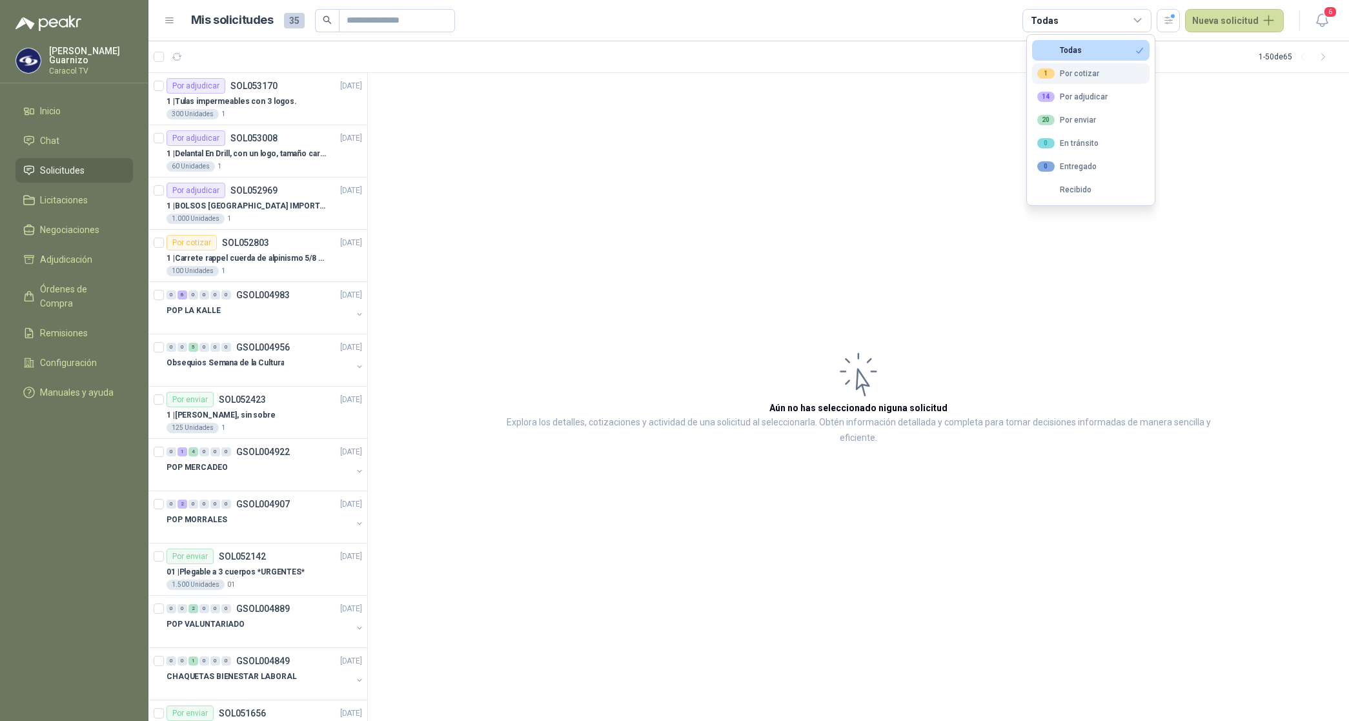
click at [1085, 69] on div "1 Por cotizar" at bounding box center [1068, 73] width 62 height 10
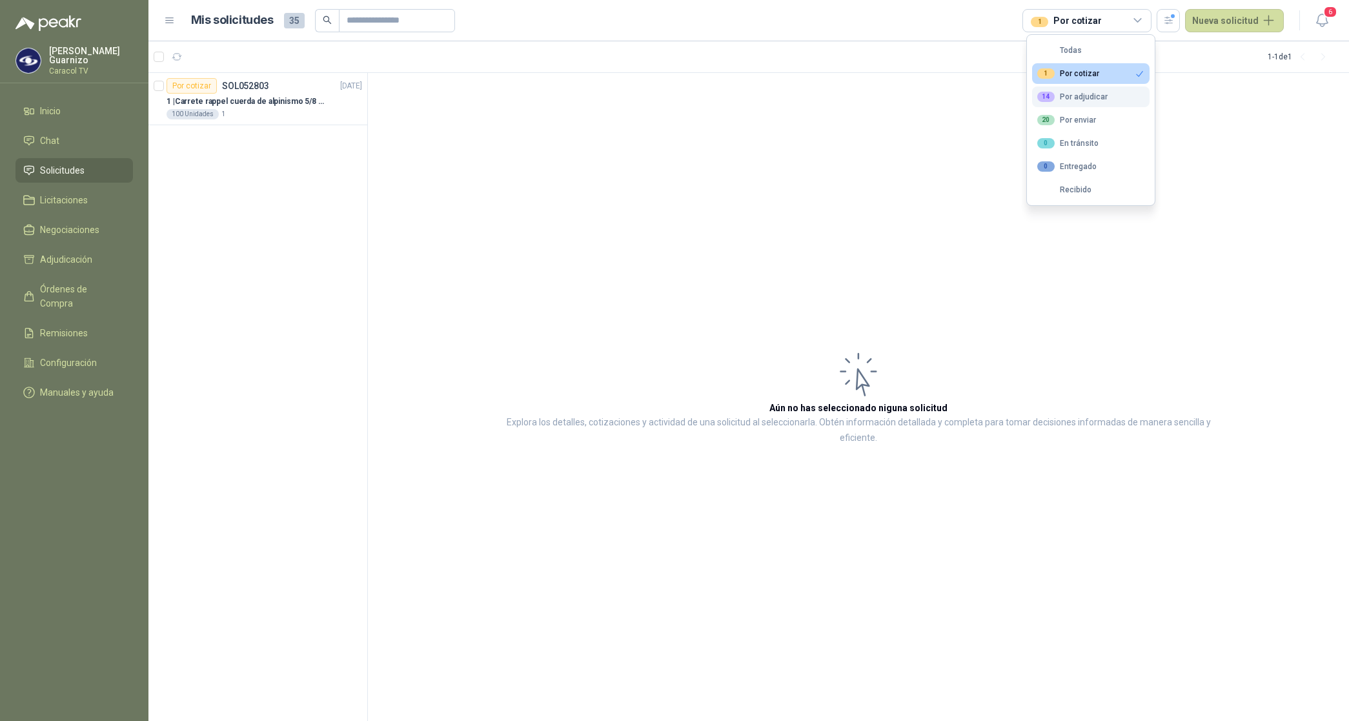
click at [1090, 97] on div "14 Por adjudicar" at bounding box center [1072, 97] width 70 height 10
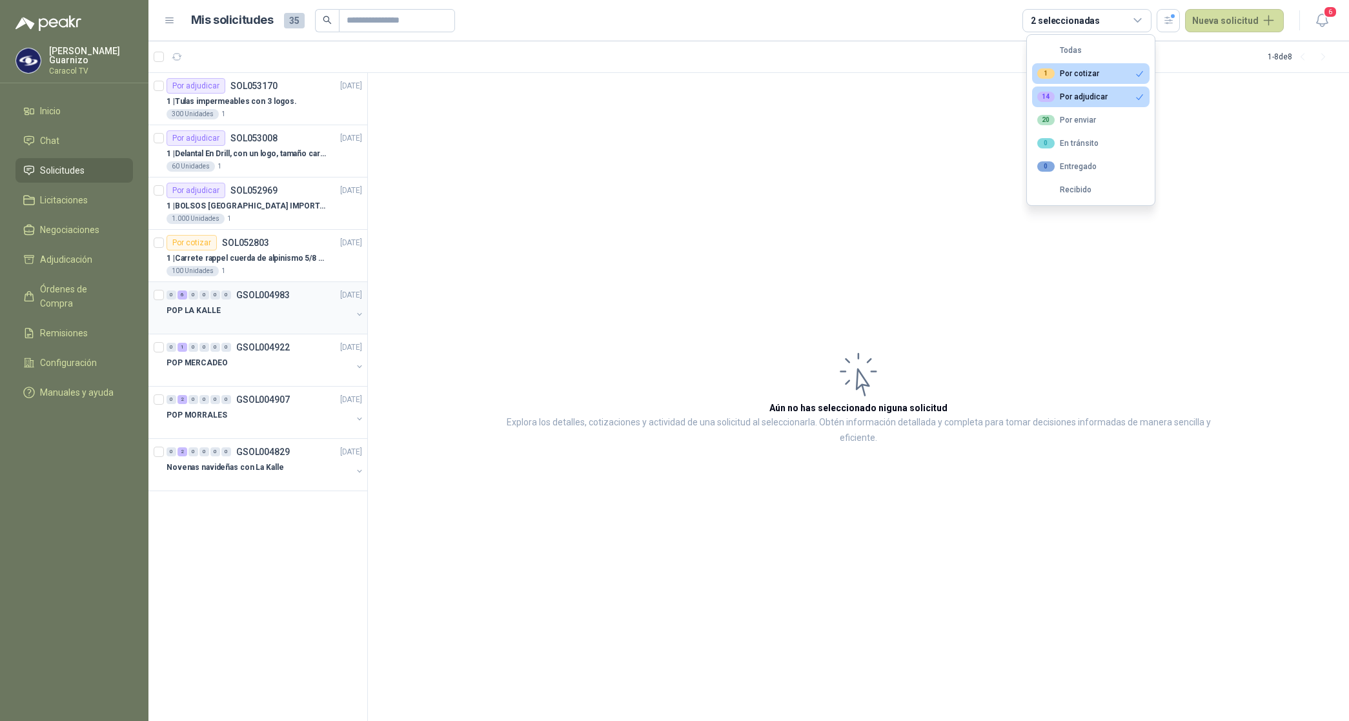
click at [195, 308] on p "POP LA KALLE" at bounding box center [193, 311] width 54 height 12
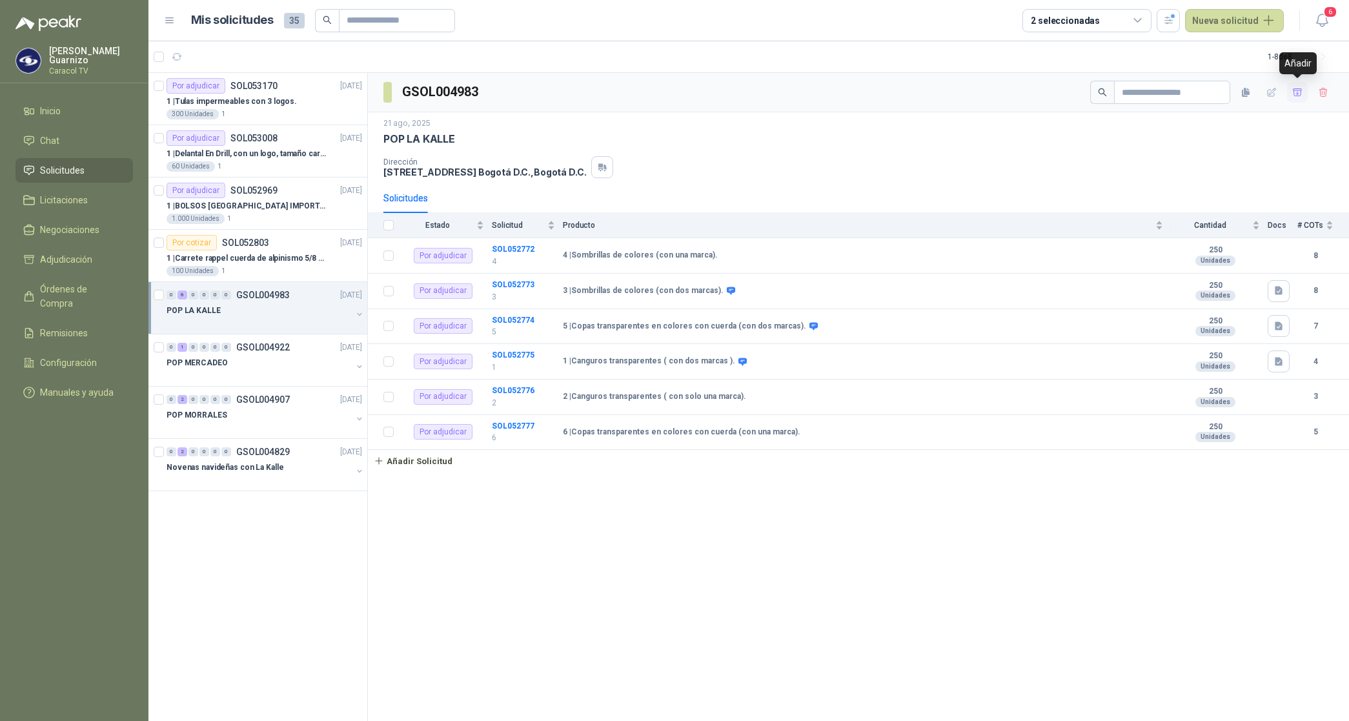
click at [1294, 91] on icon "button" at bounding box center [1297, 92] width 11 height 11
click at [59, 256] on span "Adjudicación" at bounding box center [66, 259] width 52 height 14
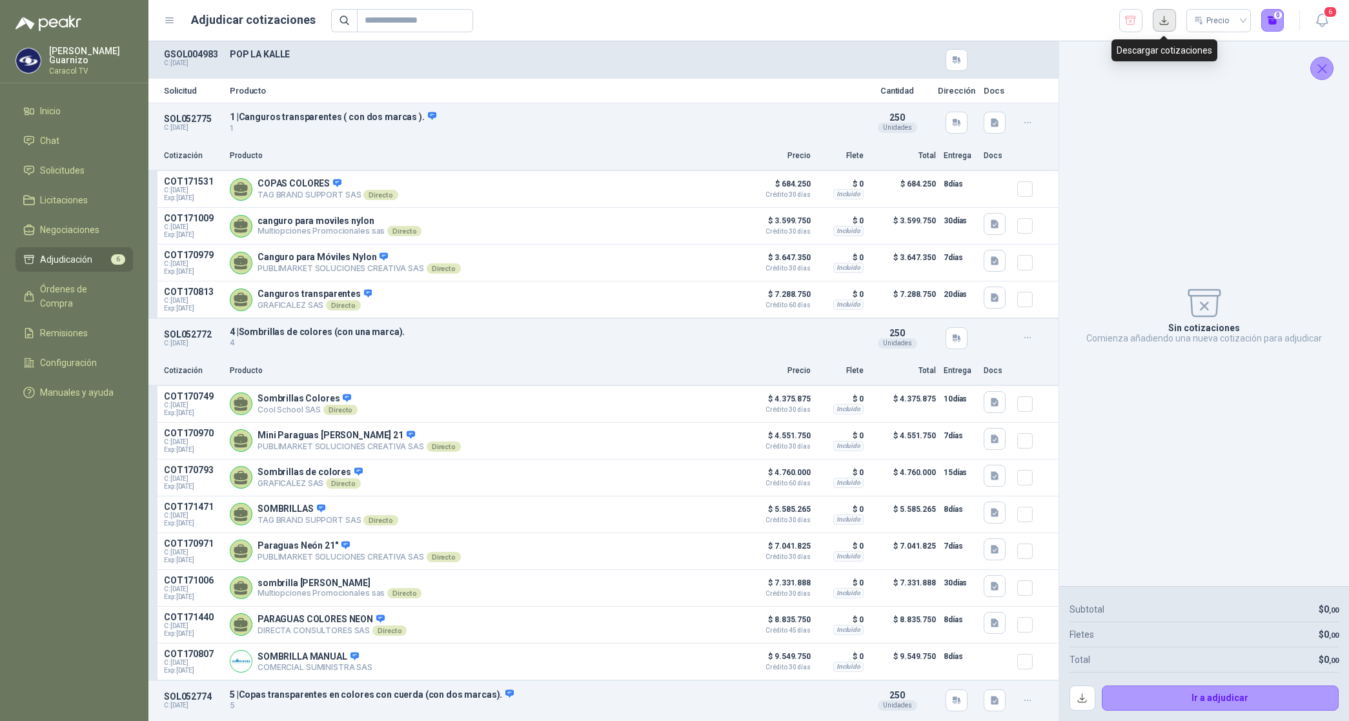
click at [1161, 20] on button "button" at bounding box center [1163, 20] width 23 height 23
click at [1125, 13] on button "button" at bounding box center [1130, 20] width 23 height 23
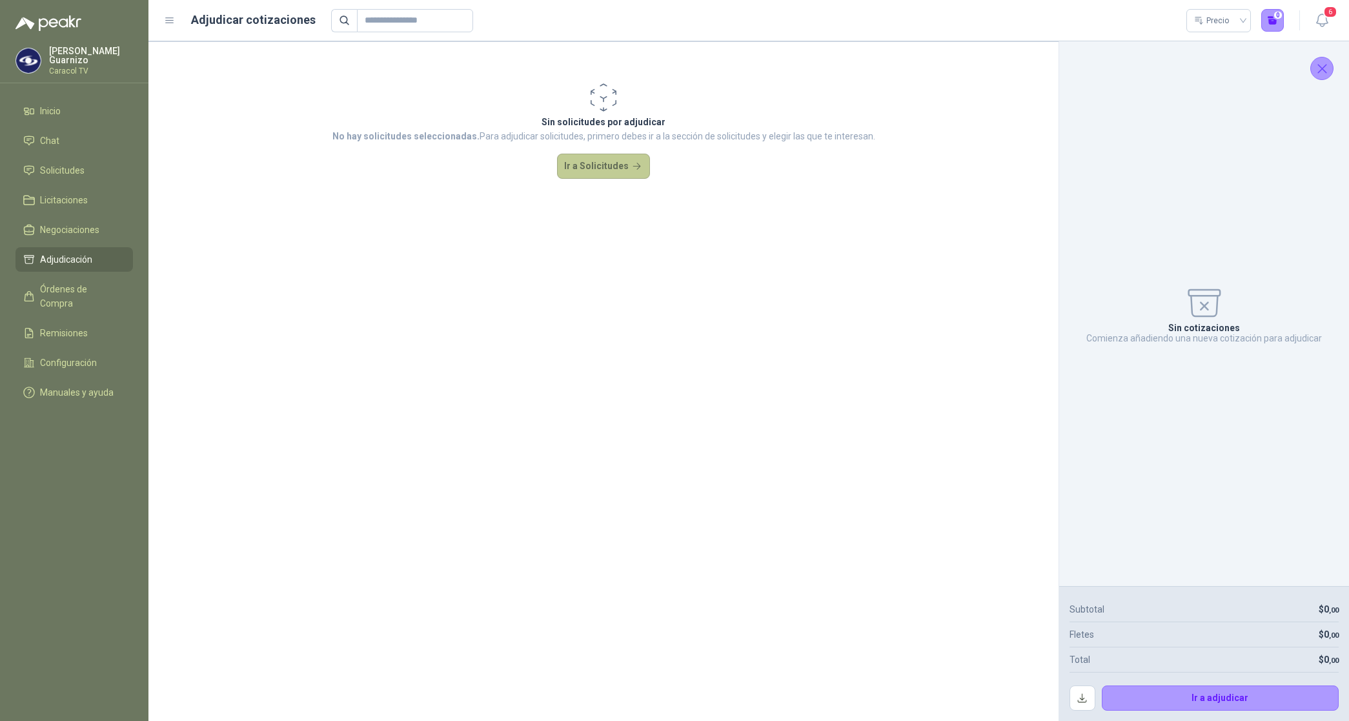
click at [594, 170] on button "Ir a Solicitudes" at bounding box center [603, 167] width 93 height 26
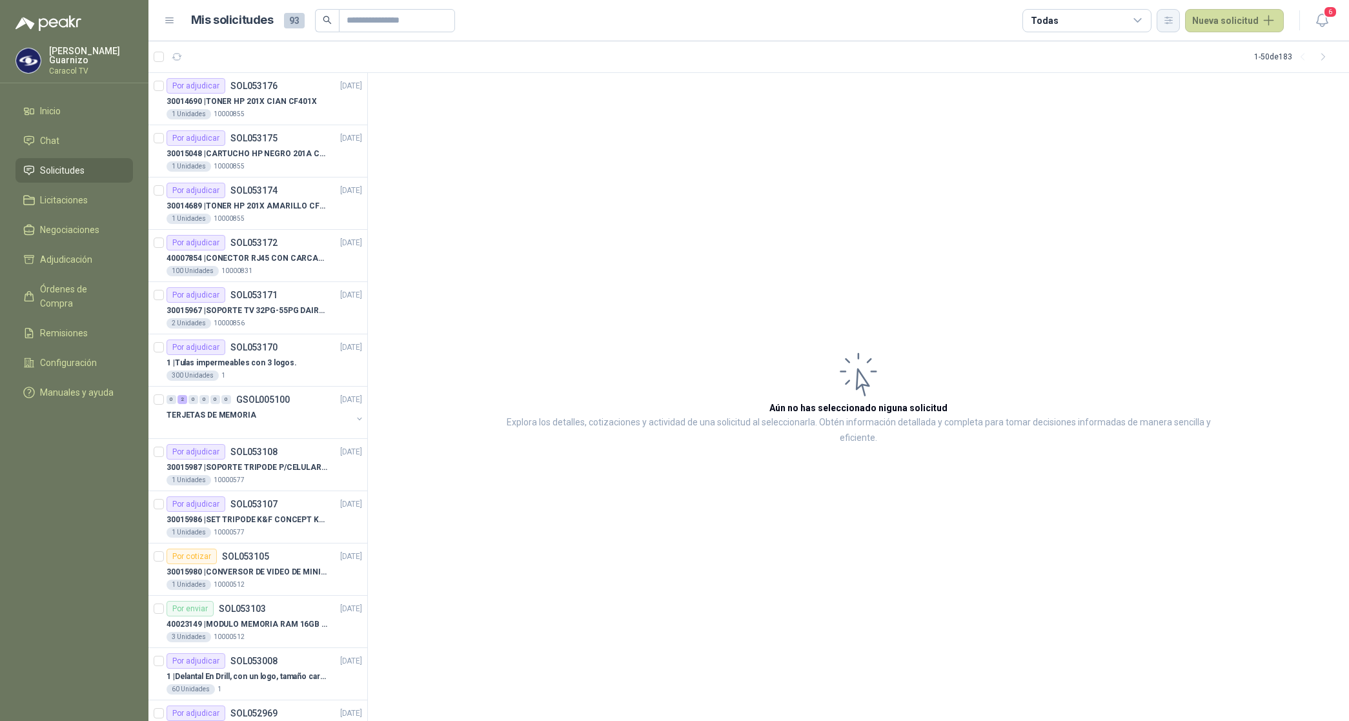
click at [1174, 24] on icon "button" at bounding box center [1168, 20] width 11 height 11
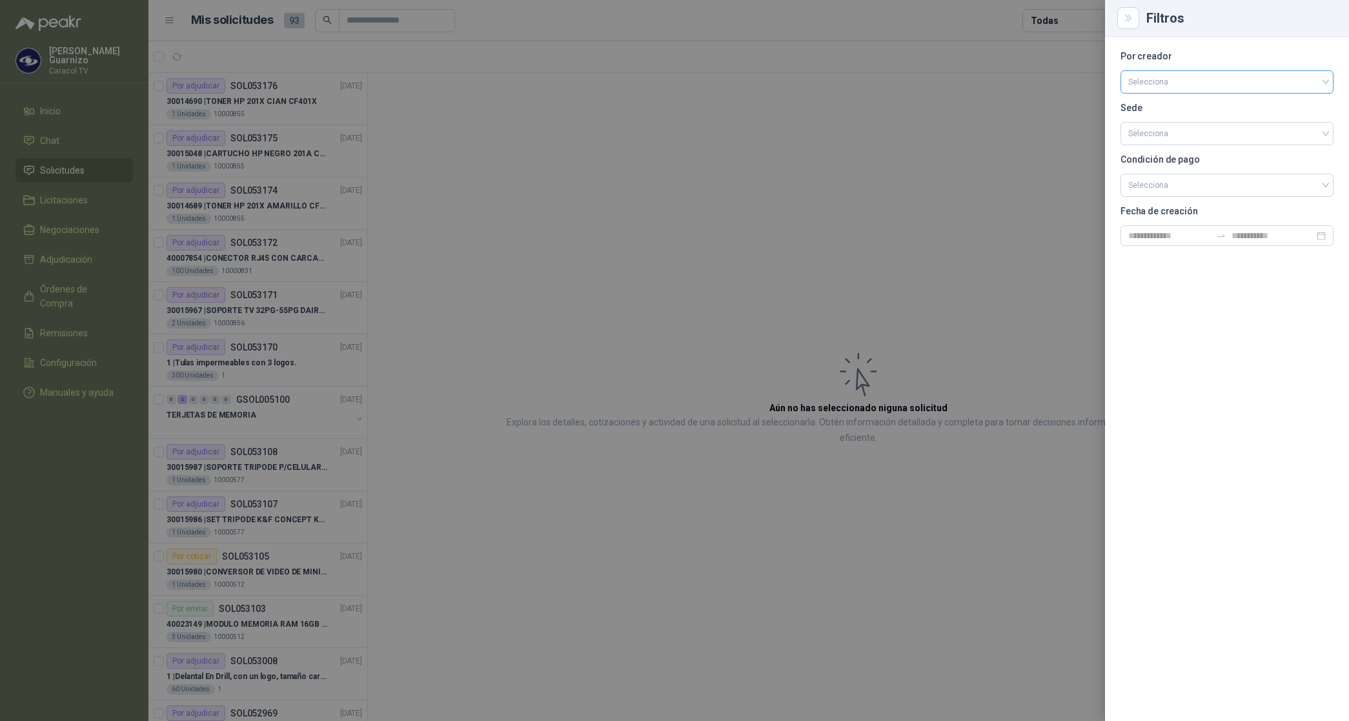
click at [1162, 74] on input "search" at bounding box center [1226, 80] width 197 height 19
click at [1167, 144] on div "[PERSON_NAME]" at bounding box center [1226, 150] width 192 height 14
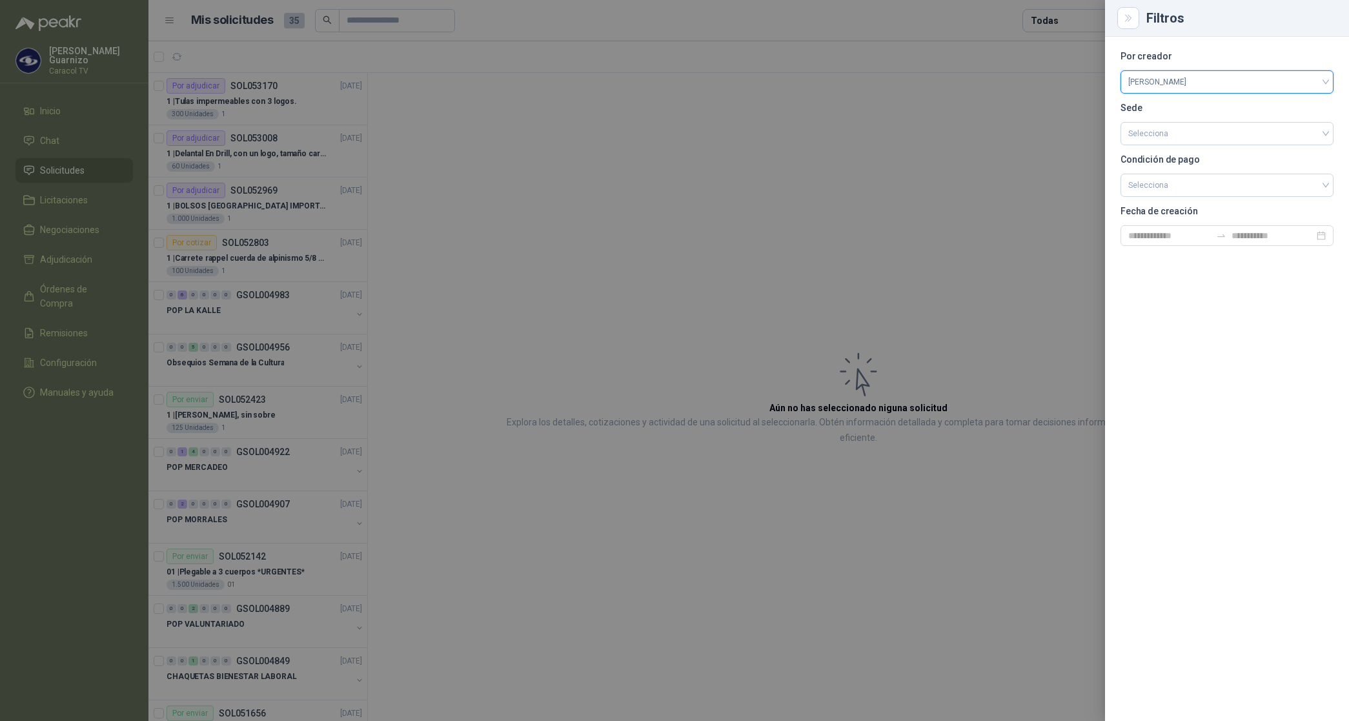
click at [1075, 15] on div at bounding box center [674, 360] width 1349 height 721
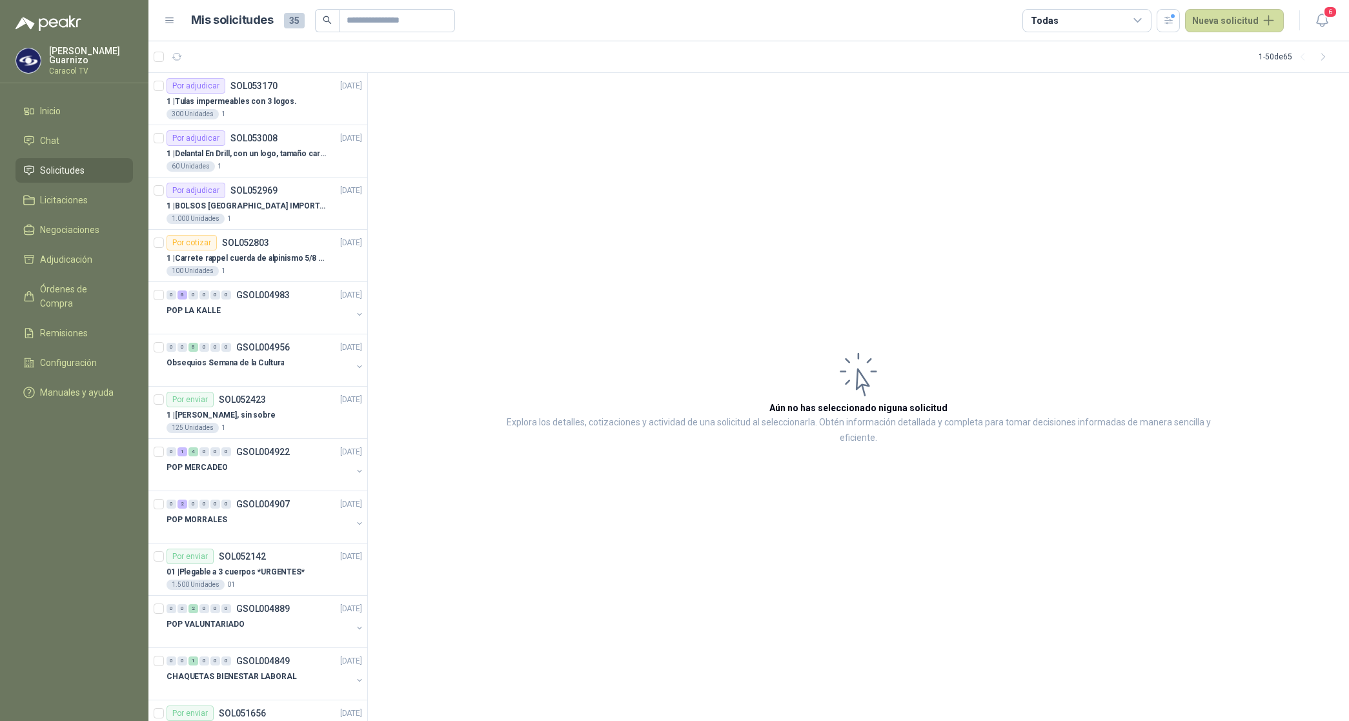
click at [1075, 15] on div "Todas" at bounding box center [1086, 20] width 129 height 23
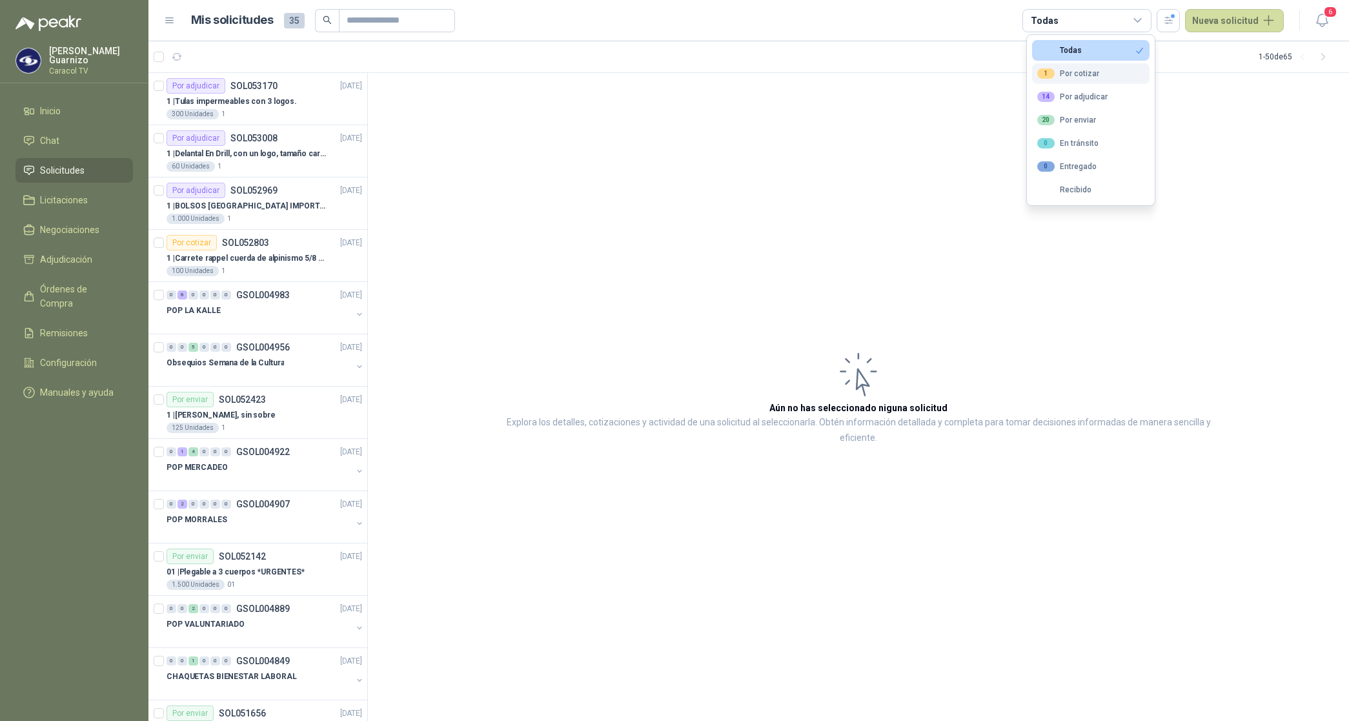
click at [1070, 68] on button "1 Por cotizar" at bounding box center [1090, 73] width 117 height 21
click at [1080, 97] on div "14 Por adjudicar" at bounding box center [1072, 97] width 70 height 10
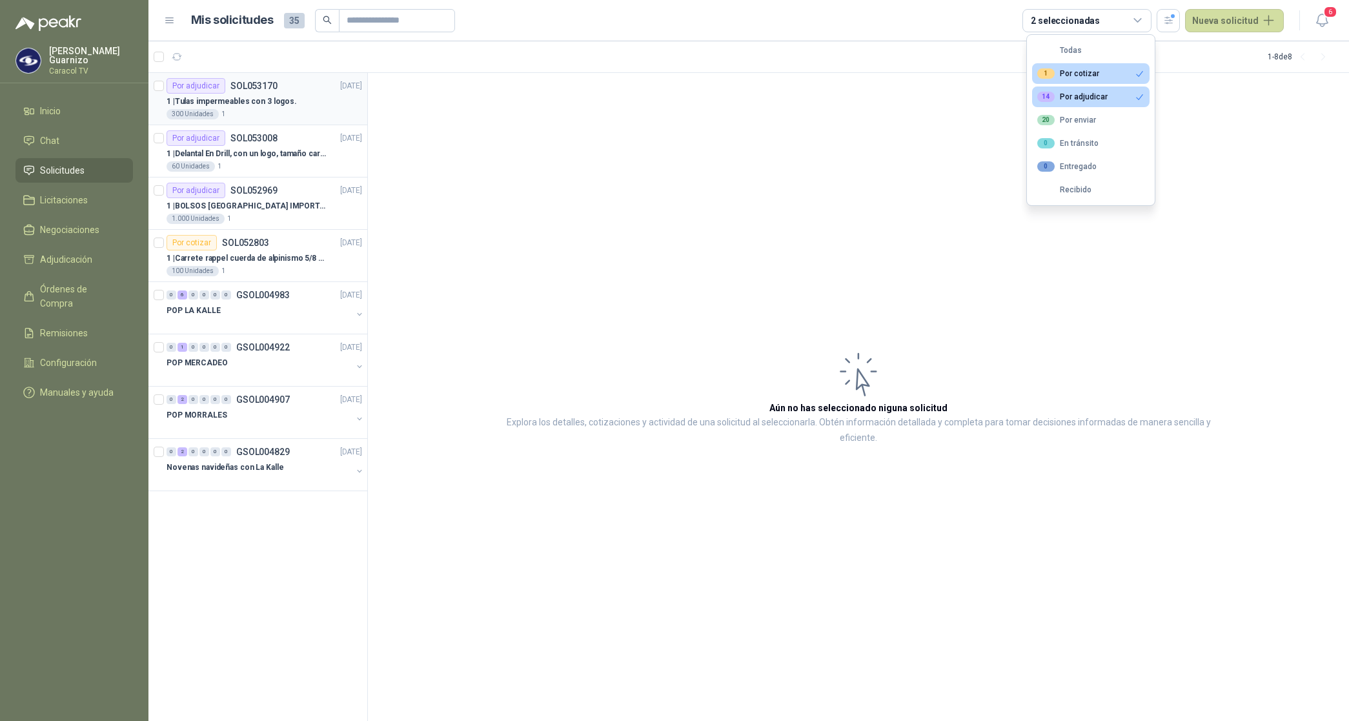
click at [259, 102] on p "1 | Tulas impermeables con 3 logos." at bounding box center [231, 101] width 130 height 12
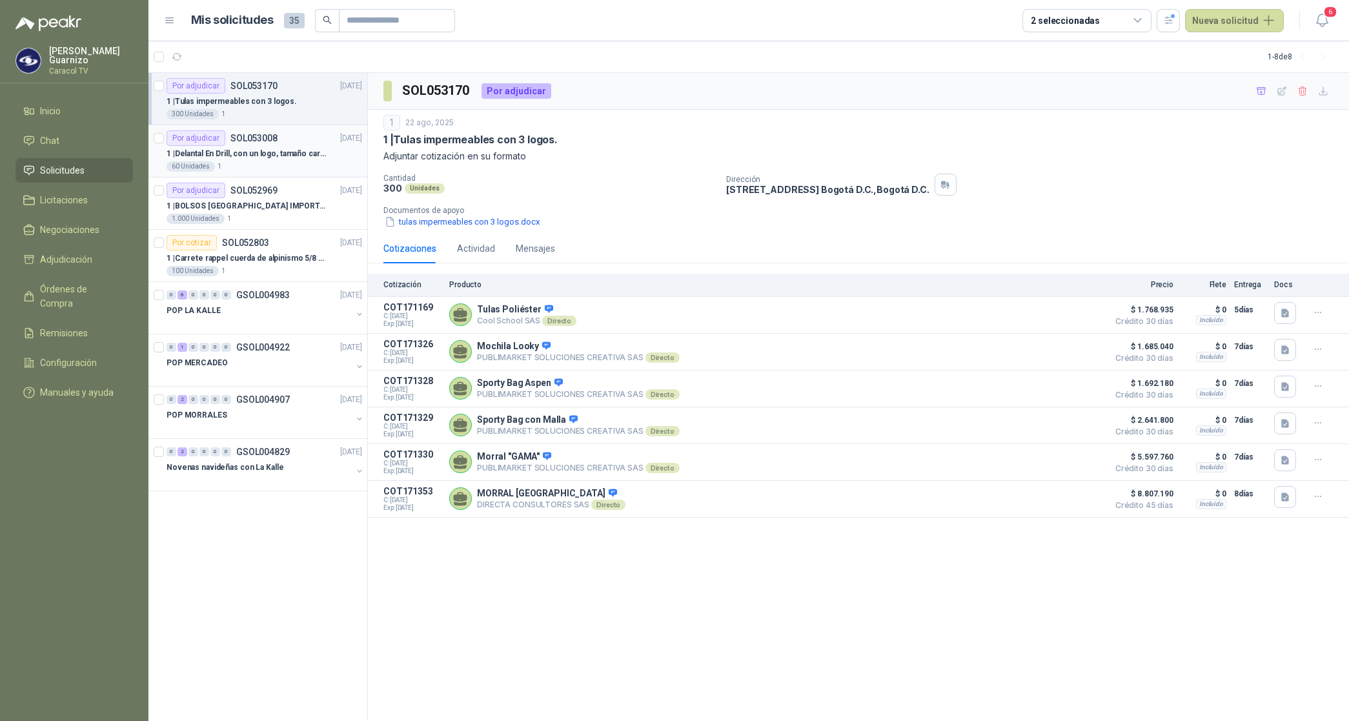
click at [243, 145] on div "Por adjudicar SOL053008" at bounding box center [221, 137] width 111 height 15
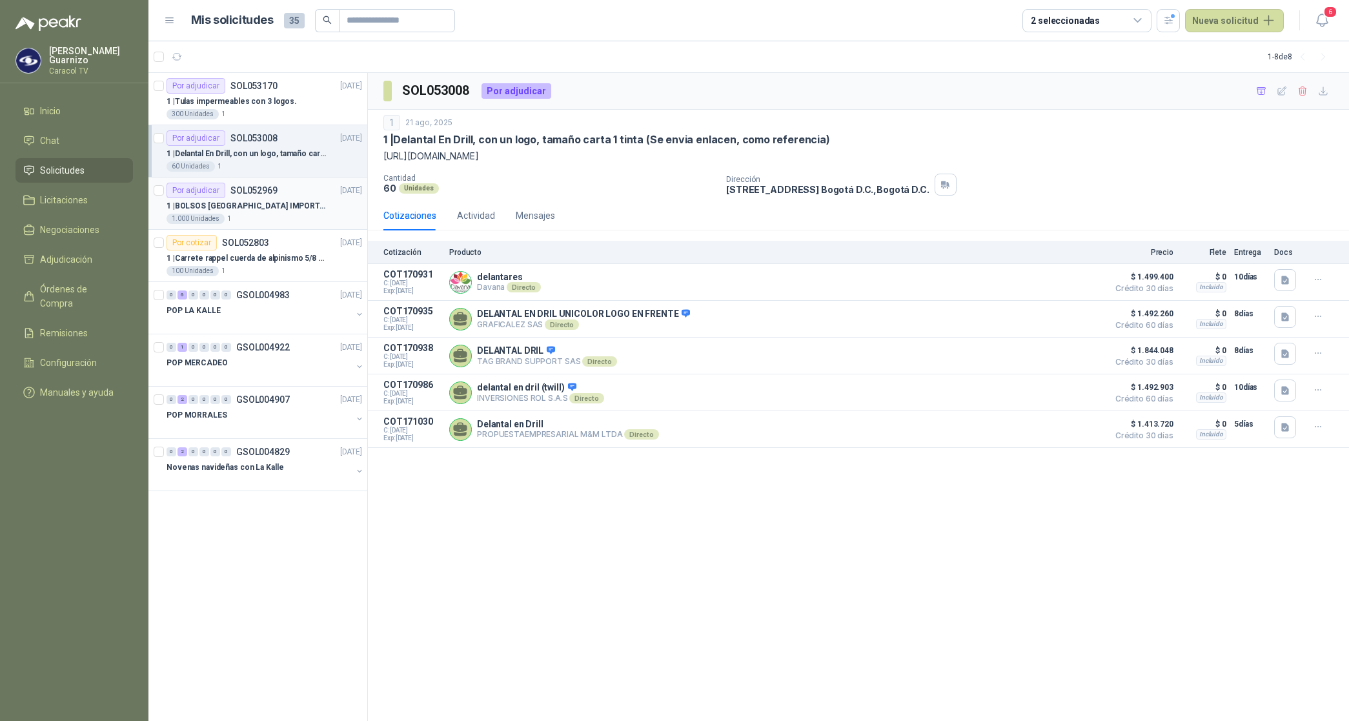
click at [232, 200] on p "1 | BOLSOS VENECIA IMPORTADO [GEOGRAPHIC_DATA]-397-1" at bounding box center [246, 206] width 161 height 12
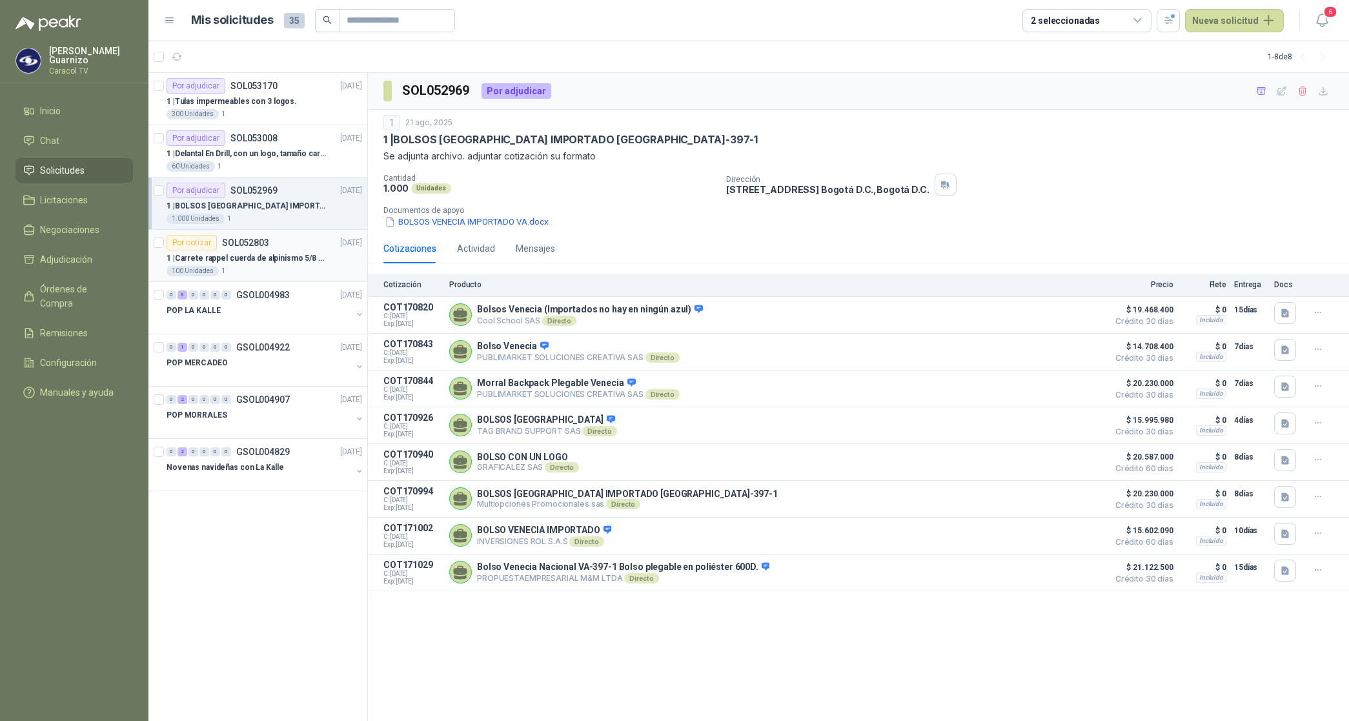
click at [262, 262] on p "1 | Carrete rappel cuerda de alpinismo 5/8 negra 16mm" at bounding box center [246, 258] width 161 height 12
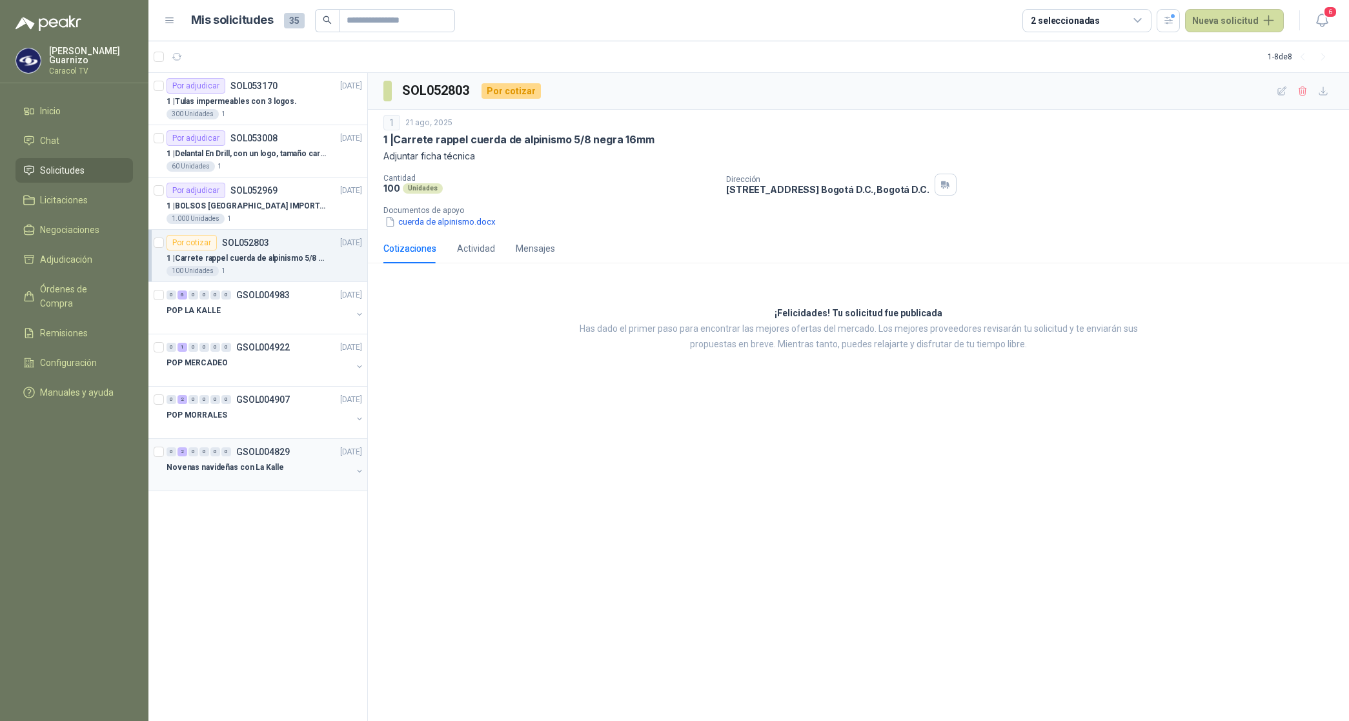
click at [244, 468] on p "Novenas navideñas con La Kalle" at bounding box center [224, 467] width 117 height 12
